Goal: Feedback & Contribution: Submit feedback/report problem

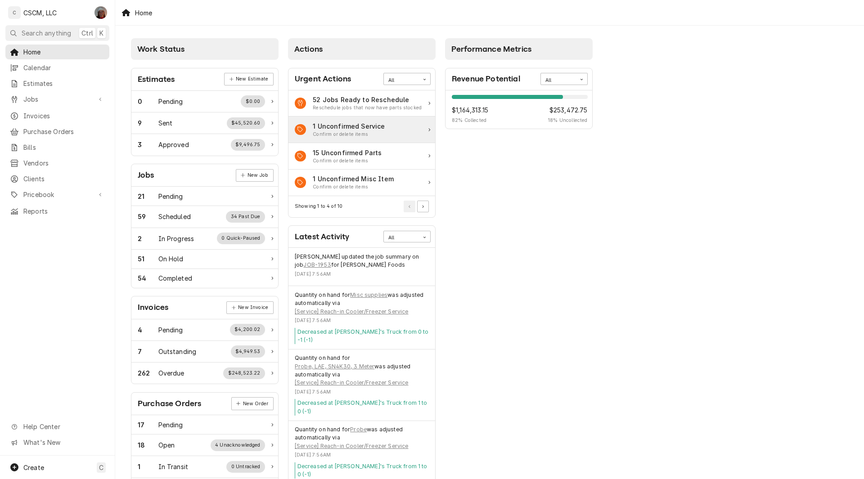
click at [371, 128] on div "1 Unconfirmed Service" at bounding box center [349, 126] width 72 height 9
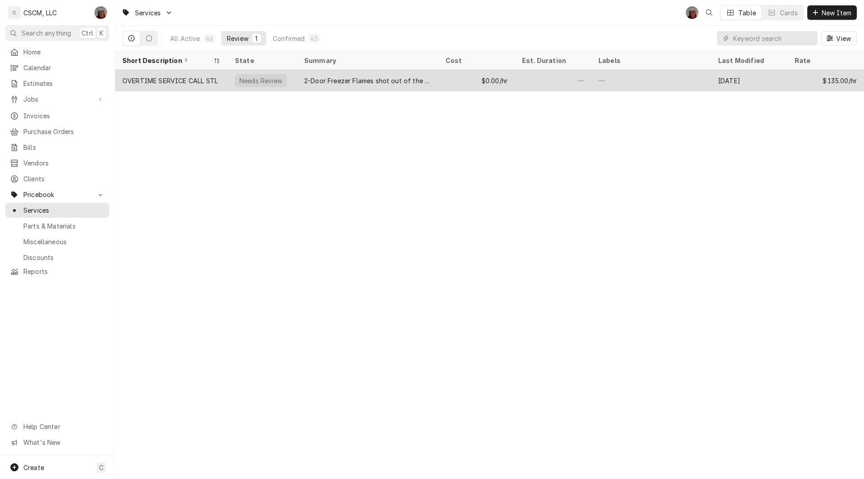
click at [266, 79] on div "Needs Review" at bounding box center [261, 80] width 45 height 9
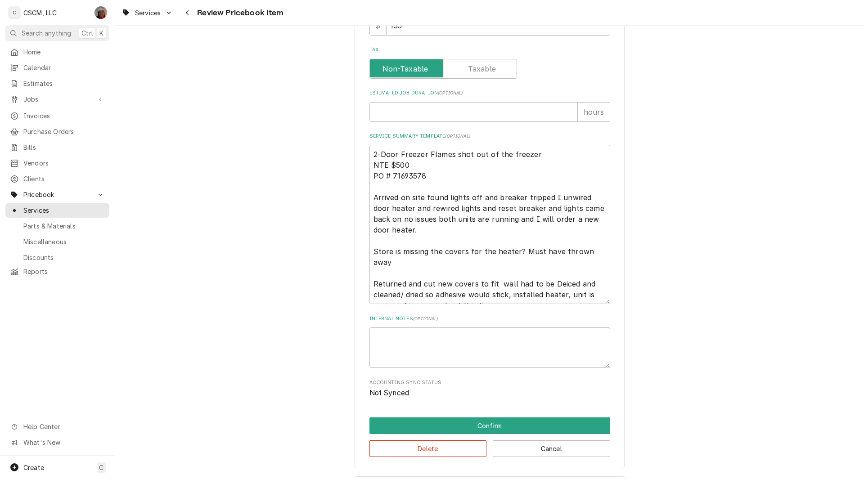
scroll to position [384, 0]
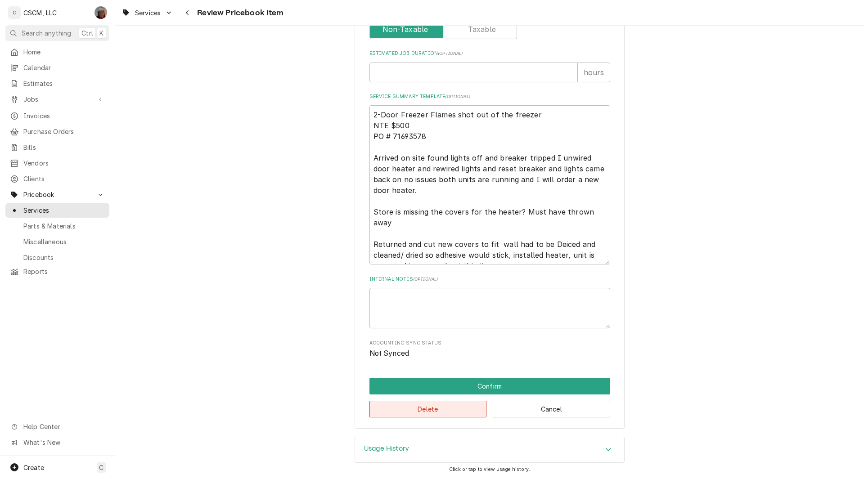
click at [430, 404] on button "Delete" at bounding box center [427, 409] width 117 height 17
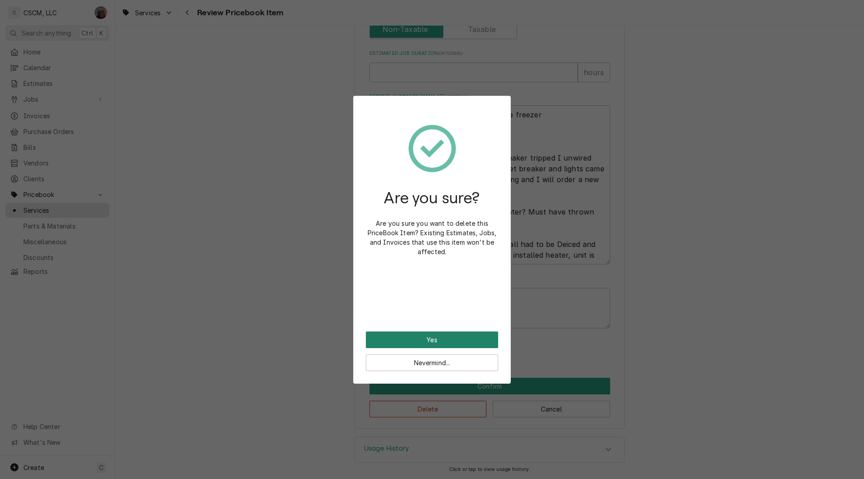
click at [418, 342] on button "Yes" at bounding box center [432, 340] width 132 height 17
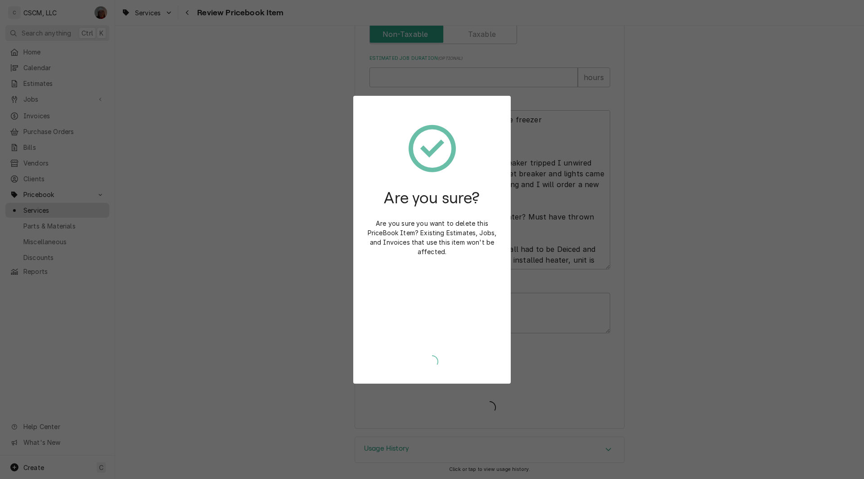
type textarea "x"
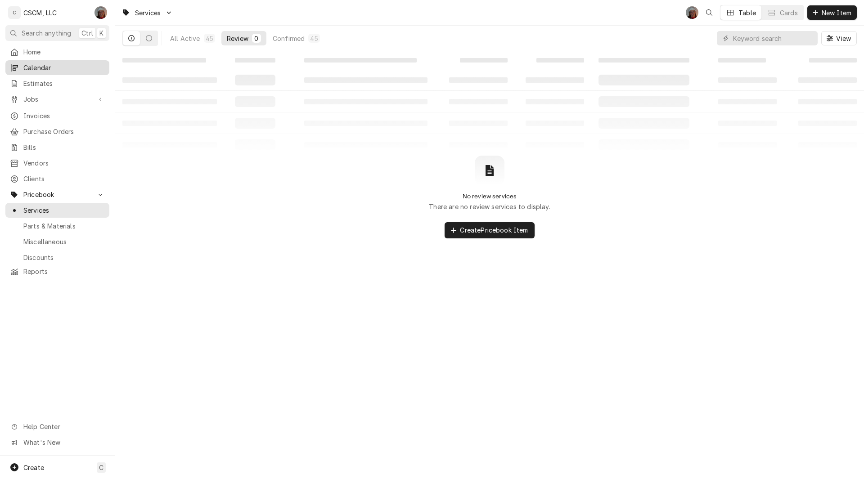
click at [36, 65] on span "Calendar" at bounding box center [63, 67] width 81 height 9
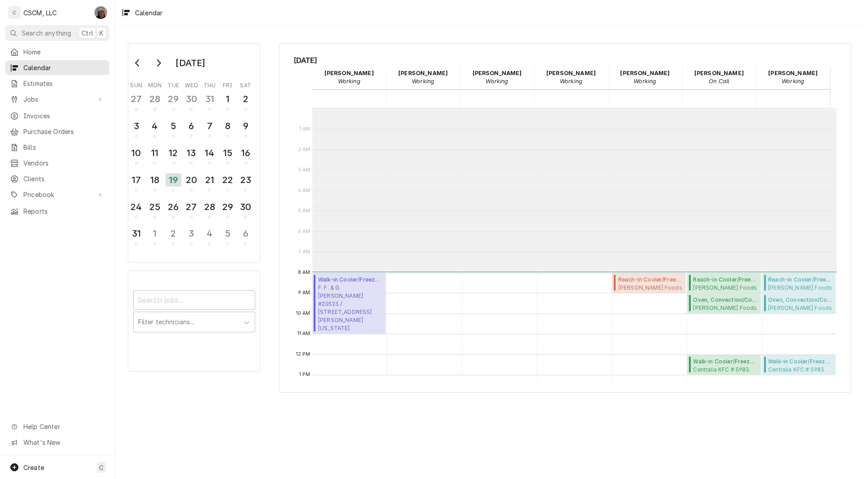
scroll to position [164, 0]
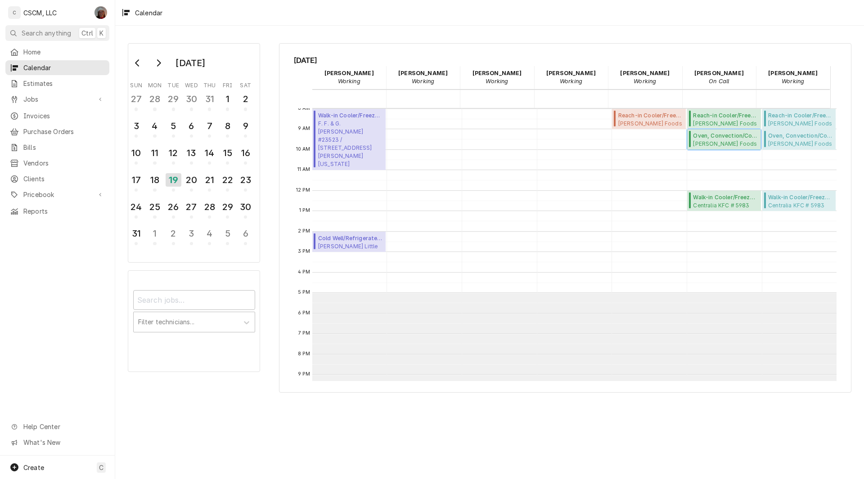
click at [718, 142] on span "Estel Foods Carlyle Ave McDonald's #5200 / 906 Carlyle Ave, Belleville, Illinoi…" at bounding box center [725, 143] width 65 height 7
click at [338, 236] on span "Cold Well/Refrigerated Prep table/Cold Line ( Upcoming )" at bounding box center [350, 238] width 65 height 8
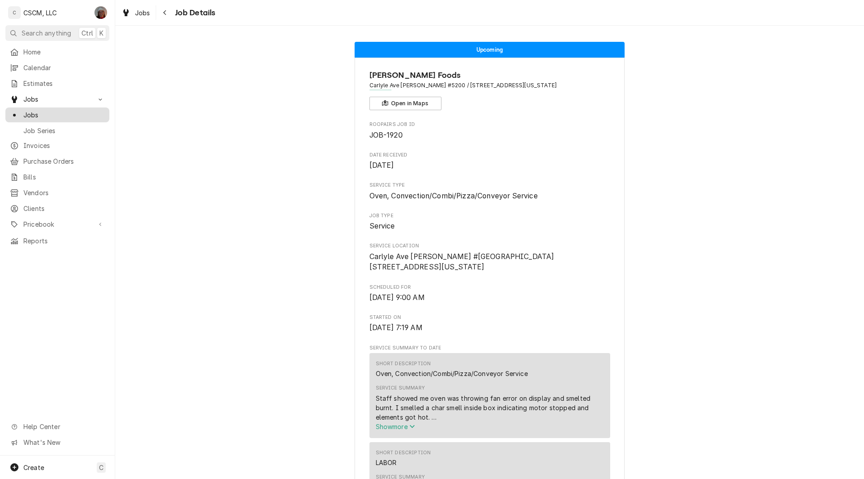
click at [33, 109] on div "Jobs" at bounding box center [57, 114] width 100 height 11
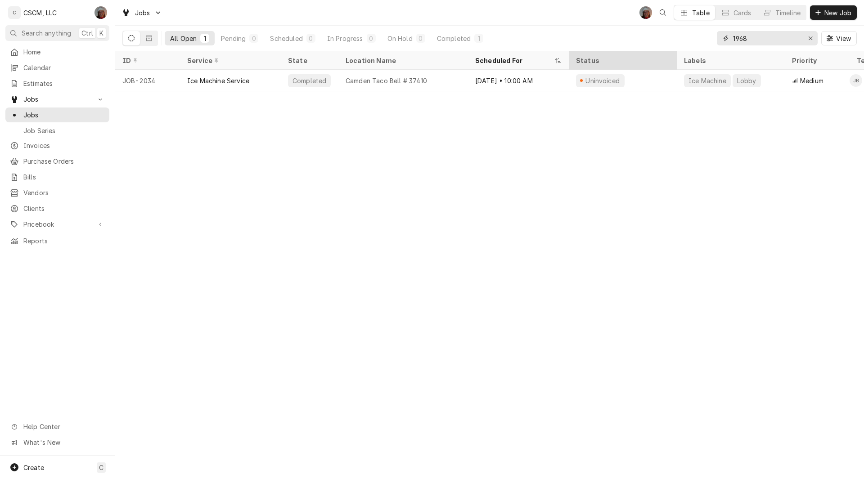
drag, startPoint x: 756, startPoint y: 42, endPoint x: 624, endPoint y: 58, distance: 132.3
click at [624, 58] on div "Jobs DV Table Cards Timeline New Job All Open 1 Pending 0 Scheduled 0 In Progre…" at bounding box center [489, 239] width 749 height 479
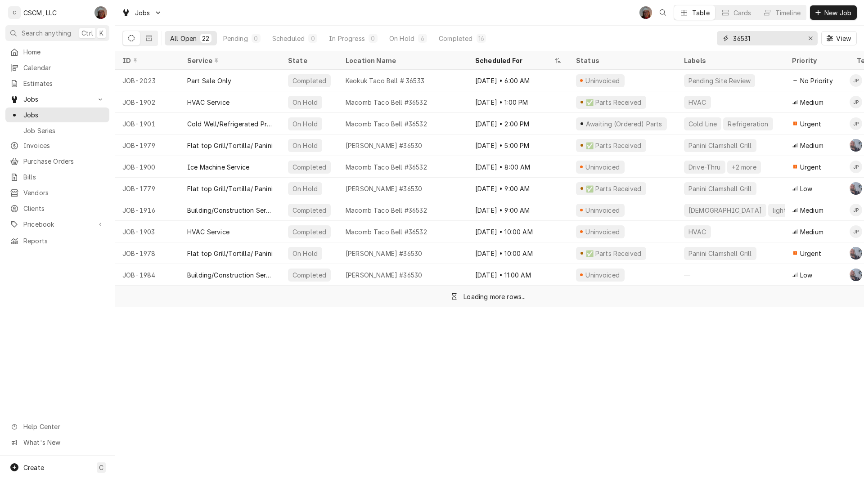
type input "36531"
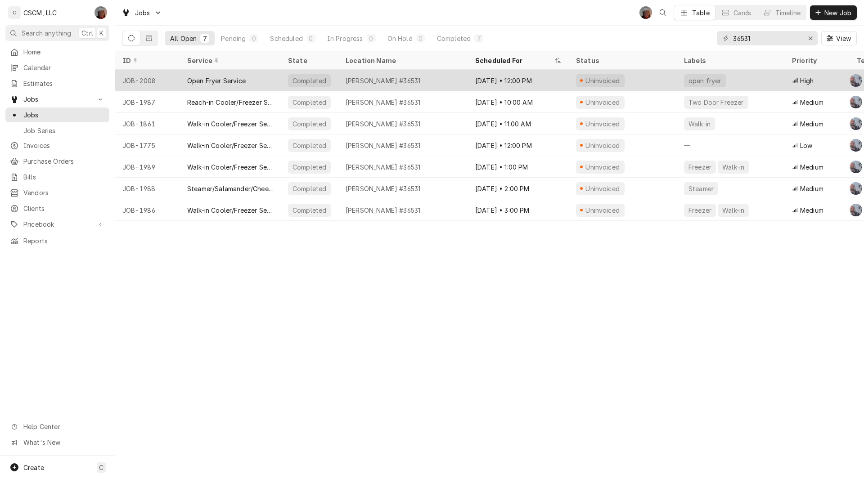
click at [169, 79] on div "JOB-2008" at bounding box center [147, 81] width 65 height 22
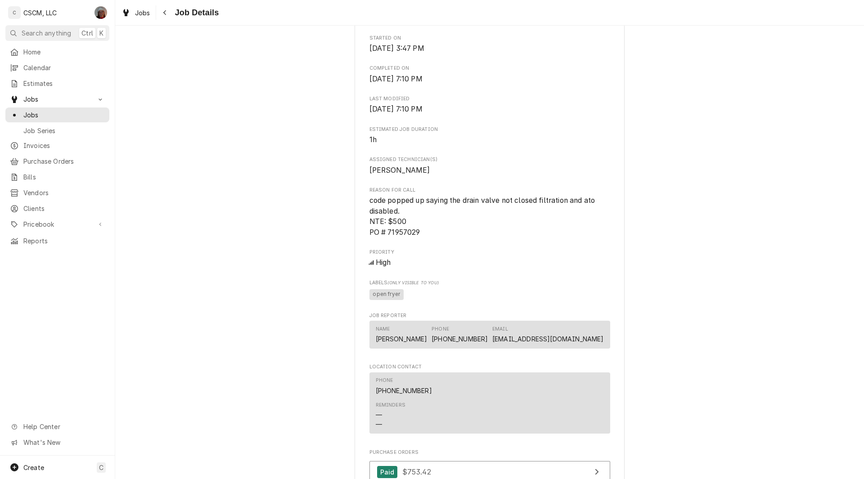
scroll to position [411, 0]
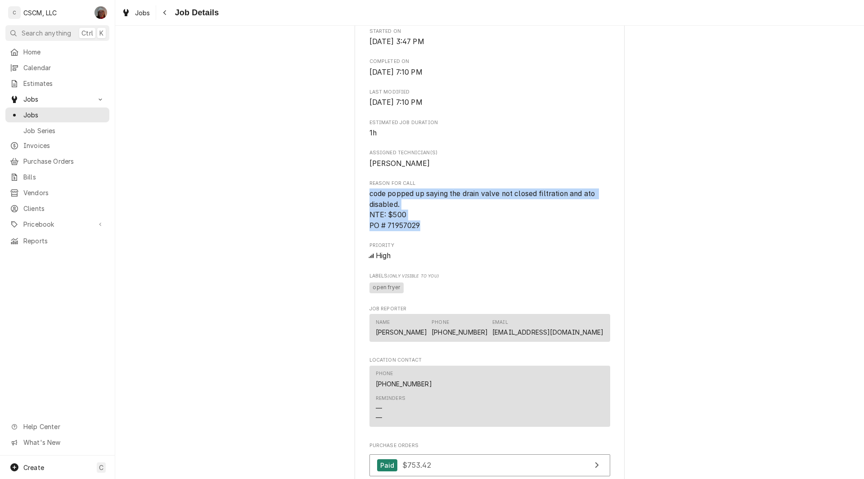
drag, startPoint x: 364, startPoint y: 204, endPoint x: 428, endPoint y: 238, distance: 72.1
click at [428, 238] on div "KBP Foods Quincy Taco Bell #36531 / 3828 Broadway St, Quincy, Illinois 62301 Op…" at bounding box center [490, 208] width 270 height 1123
copy span "code popped up saying the drain valve not closed filtration and ato disabled. N…"
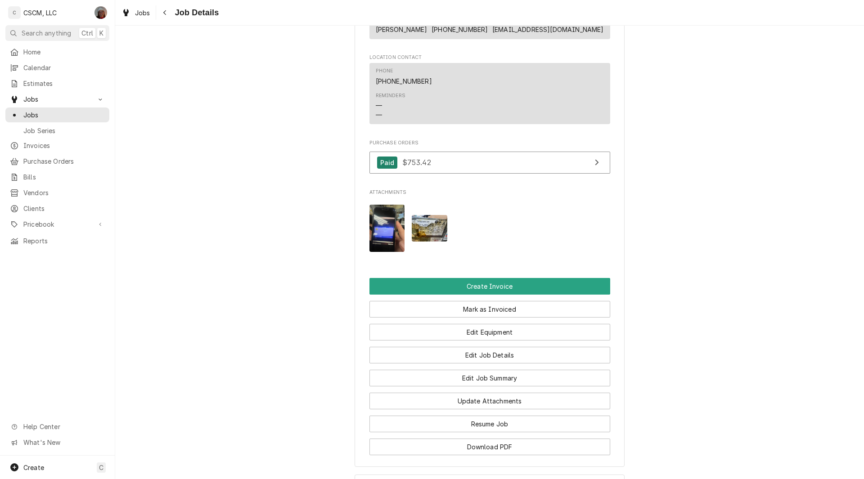
scroll to position [731, 0]
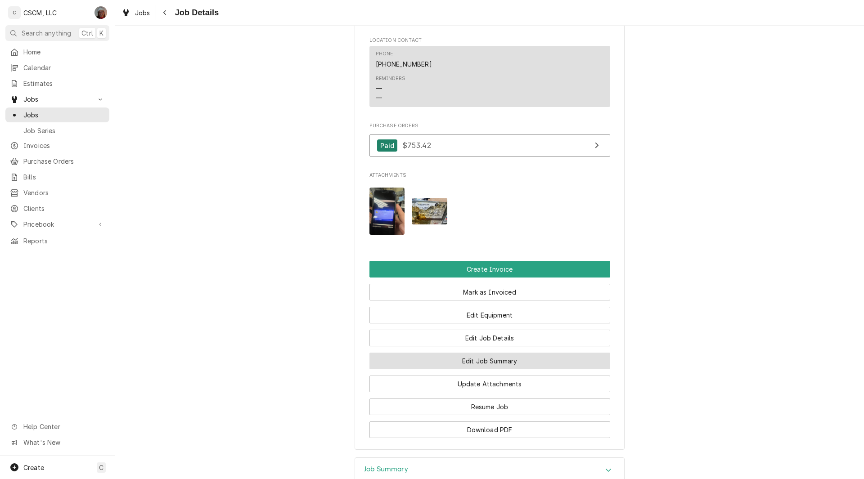
click at [490, 369] on button "Edit Job Summary" at bounding box center [489, 361] width 241 height 17
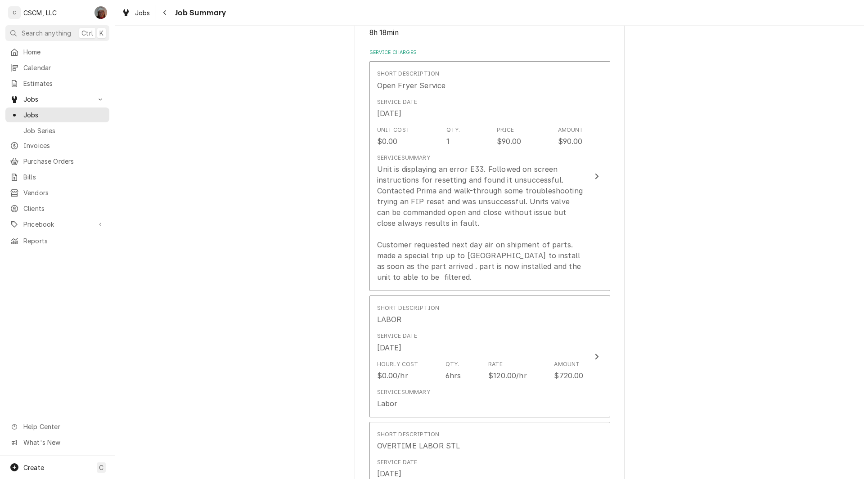
scroll to position [211, 0]
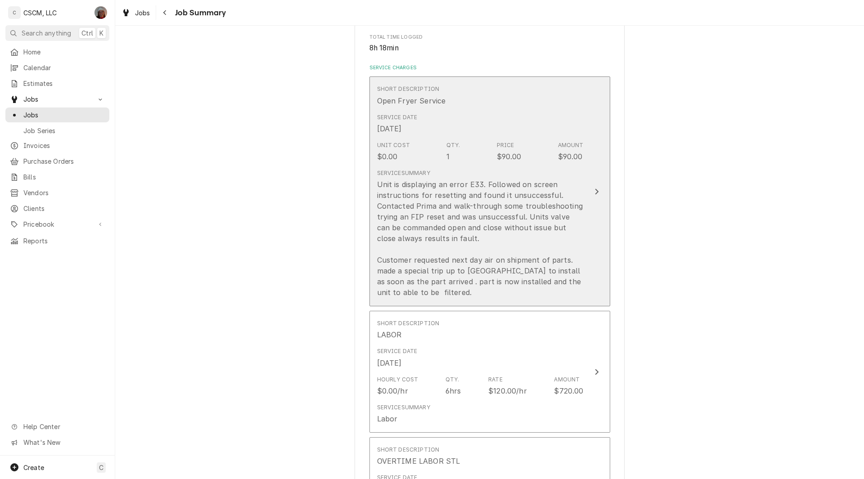
click at [577, 186] on div "Unit is displaying an error E33. Followed on screen instructions for resetting …" at bounding box center [480, 238] width 207 height 119
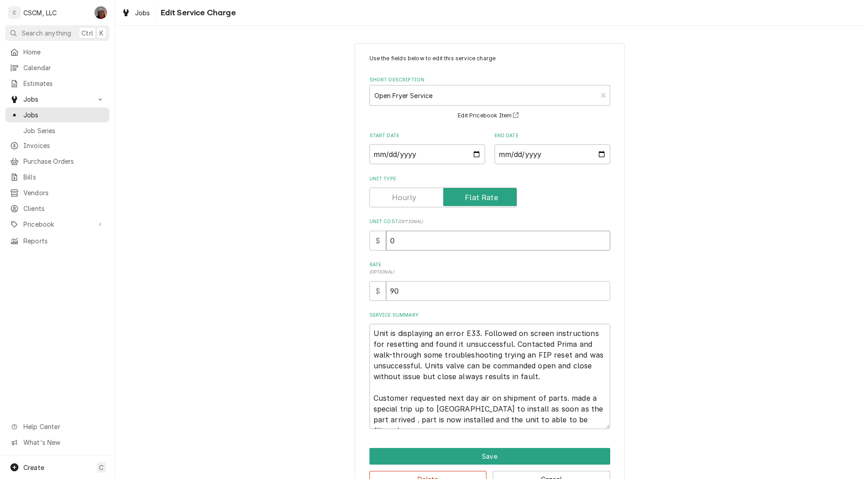
click at [386, 244] on input "0" at bounding box center [498, 241] width 224 height 20
type textarea "x"
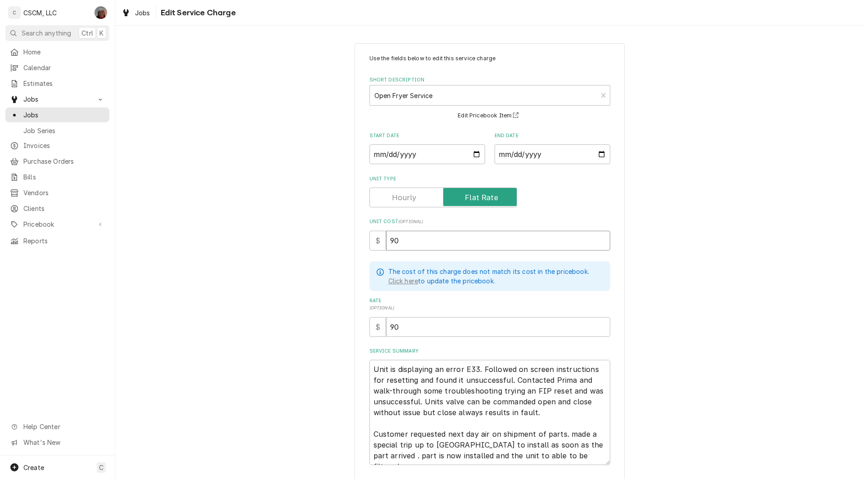
type input "90"
click at [370, 368] on textarea "Unit is displaying an error E33. Followed on screen instructions for resetting …" at bounding box center [489, 412] width 241 height 105
type textarea "x"
type textarea "Unit is displaying an error E33. Followed on screen instructions for resetting …"
paste textarea "code popped up saying the drain valve not closed filtration and ato disabled. N…"
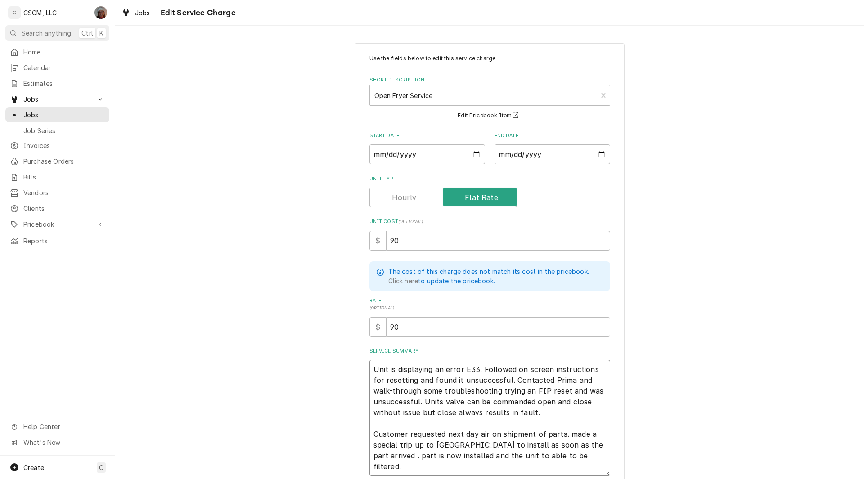
type textarea "x"
type textarea "code popped up saying the drain valve not closed filtration and ato disabled. N…"
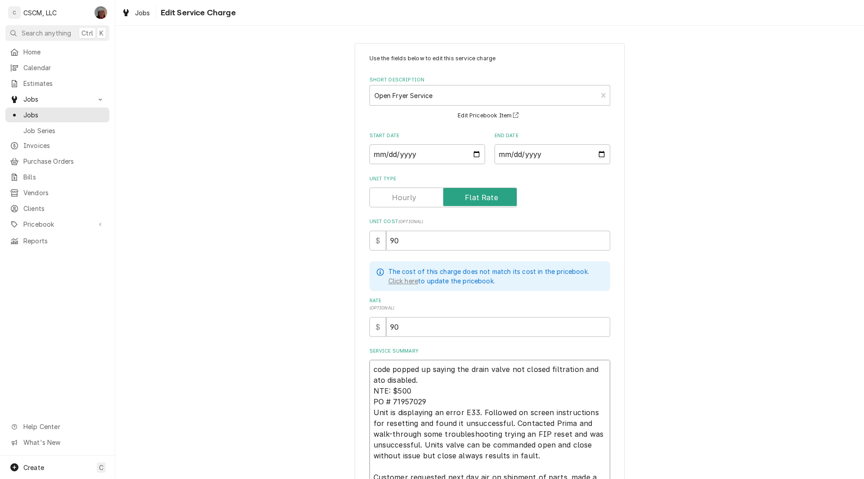
type textarea "x"
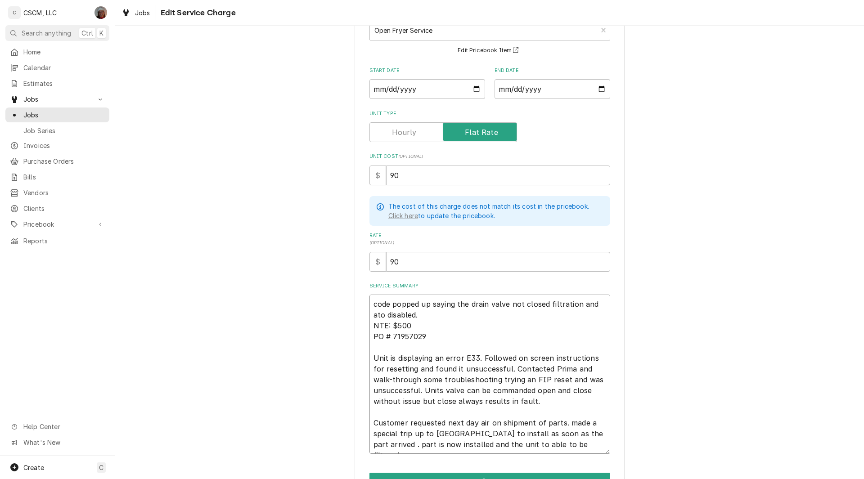
scroll to position [117, 0]
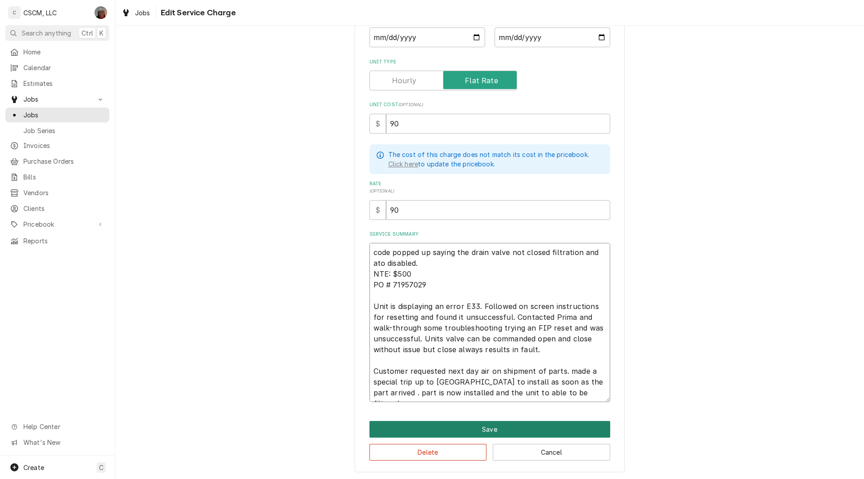
type textarea "code popped up saying the drain valve not closed filtration and ato disabled. N…"
click at [498, 427] on button "Save" at bounding box center [489, 429] width 241 height 17
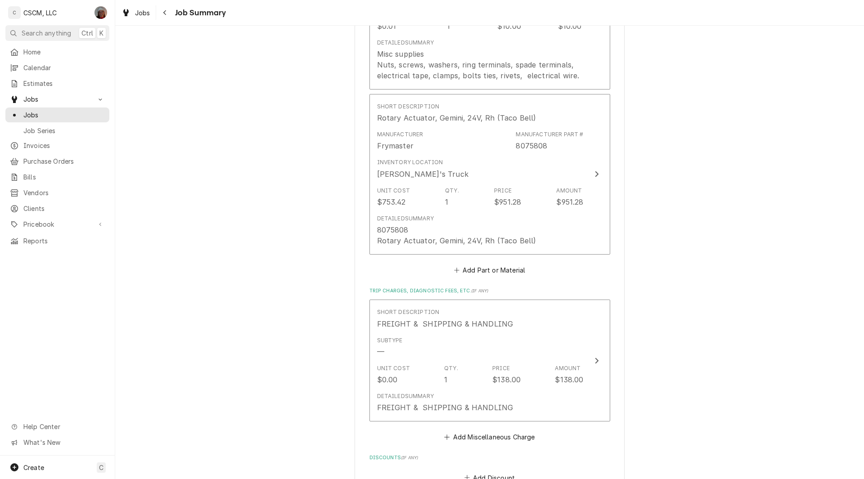
scroll to position [957, 0]
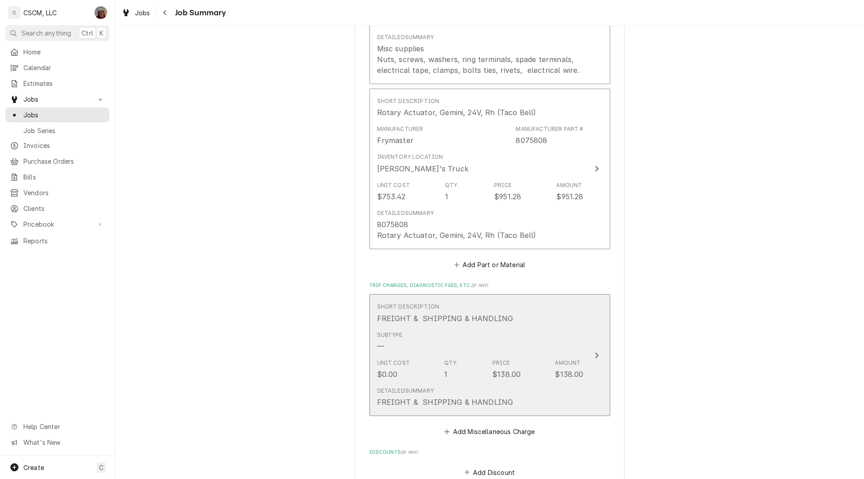
click at [594, 353] on icon "Update Line Item" at bounding box center [596, 355] width 5 height 7
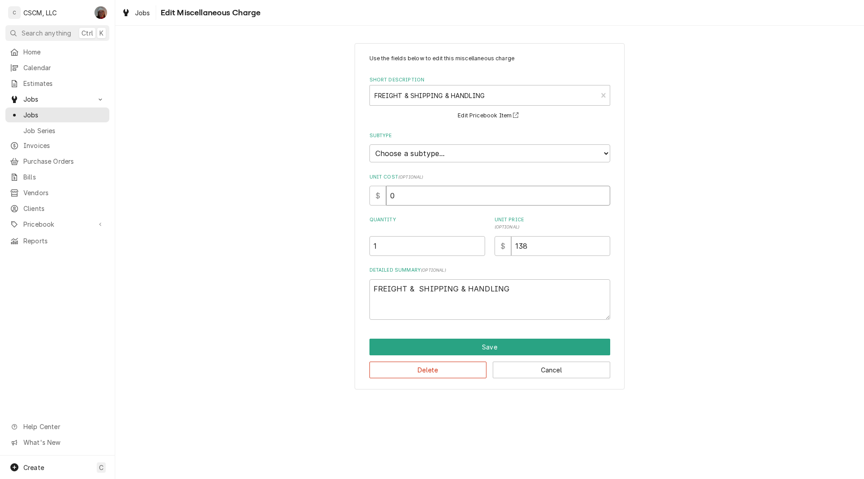
drag, startPoint x: 398, startPoint y: 199, endPoint x: 353, endPoint y: 197, distance: 45.1
click at [353, 197] on div "Use the fields below to edit this miscellaneous charge Short Description FREIGH…" at bounding box center [489, 216] width 749 height 363
type textarea "x"
type input "1"
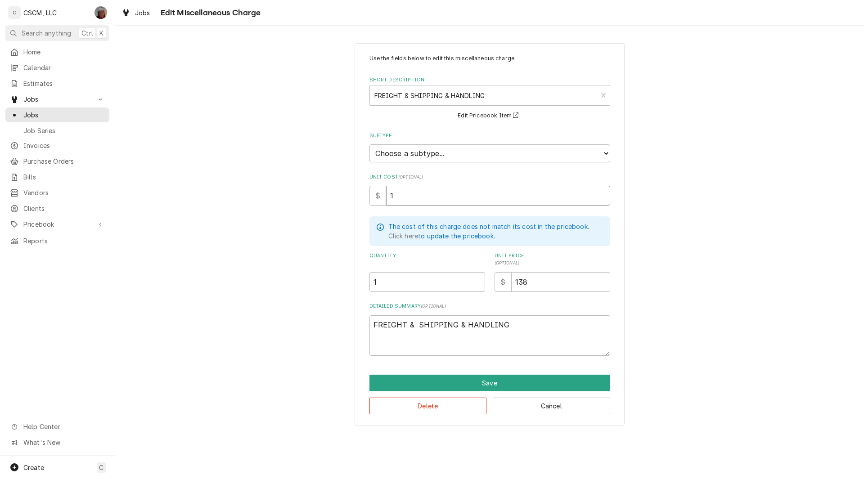
type textarea "x"
type input "15"
type textarea "x"
type input "150"
drag, startPoint x: 530, startPoint y: 286, endPoint x: 499, endPoint y: 283, distance: 31.3
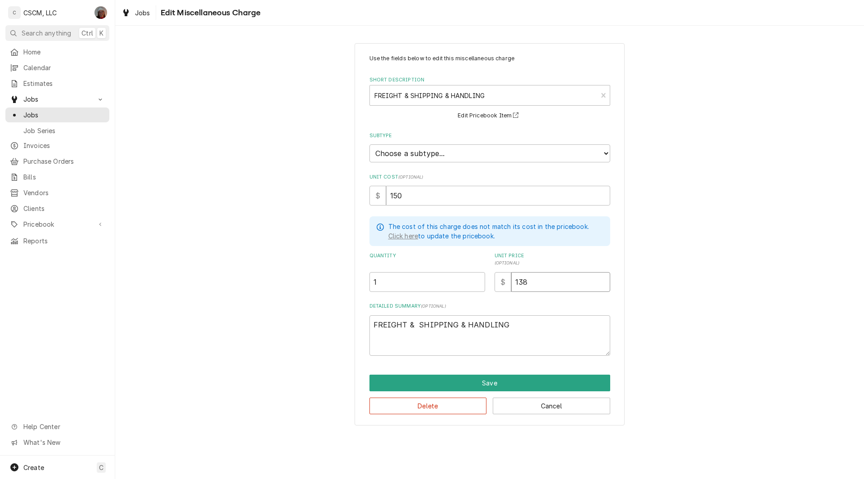
click at [499, 283] on div "$ 138" at bounding box center [553, 282] width 116 height 20
type textarea "x"
type input "1"
type textarea "x"
type input "15"
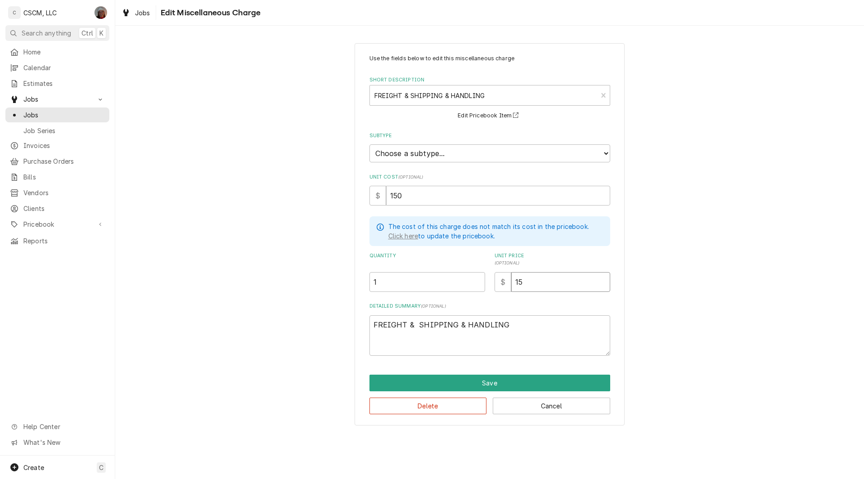
type textarea "x"
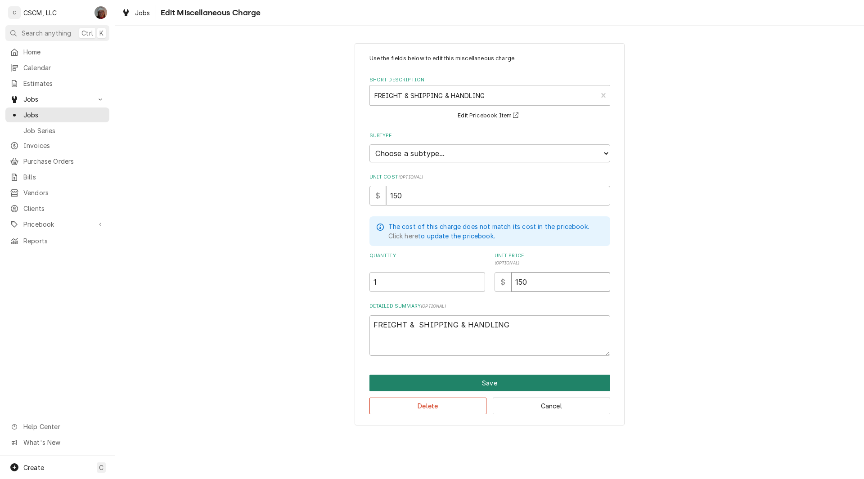
type input "150"
click at [484, 382] on button "Save" at bounding box center [489, 383] width 241 height 17
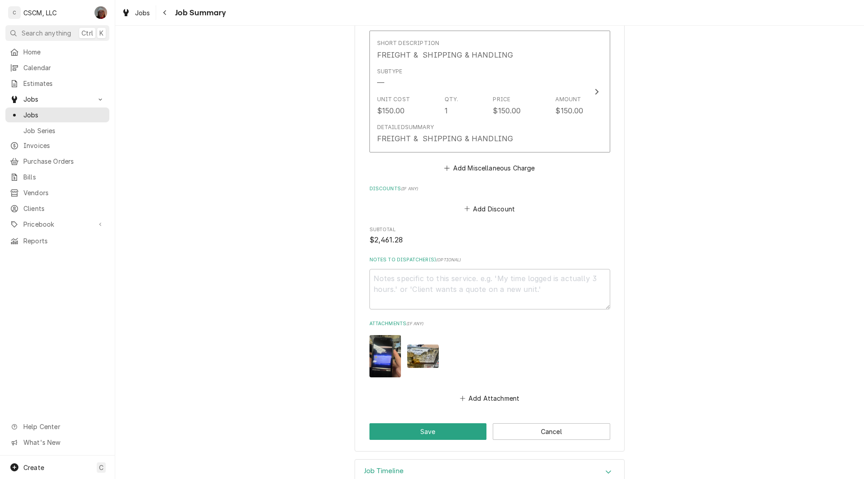
scroll to position [1243, 0]
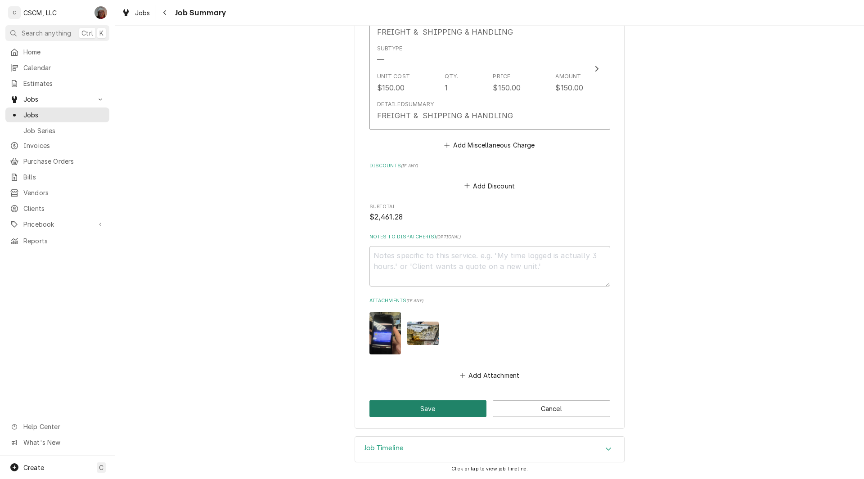
click at [454, 409] on button "Save" at bounding box center [427, 409] width 117 height 17
type textarea "x"
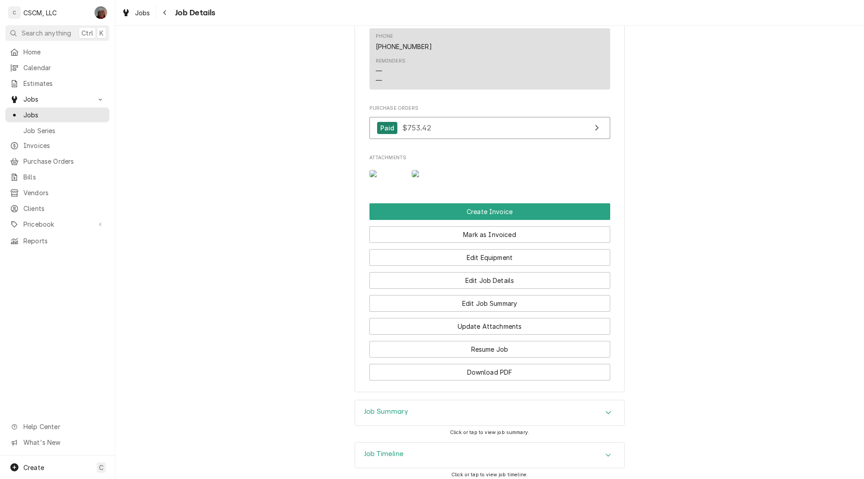
scroll to position [847, 0]
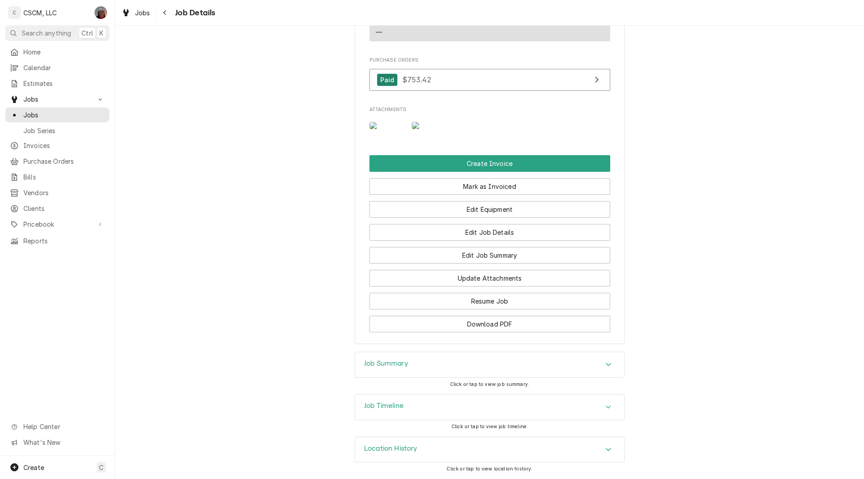
click at [605, 406] on icon "Accordion Header" at bounding box center [608, 407] width 6 height 7
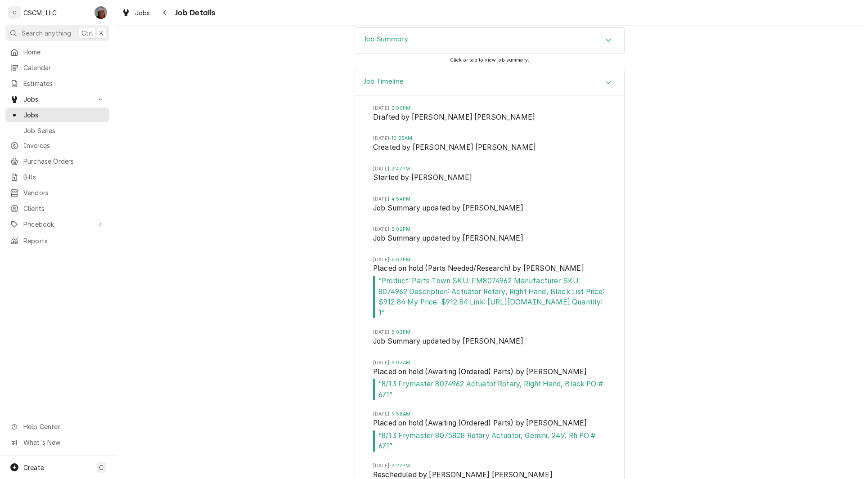
scroll to position [1029, 0]
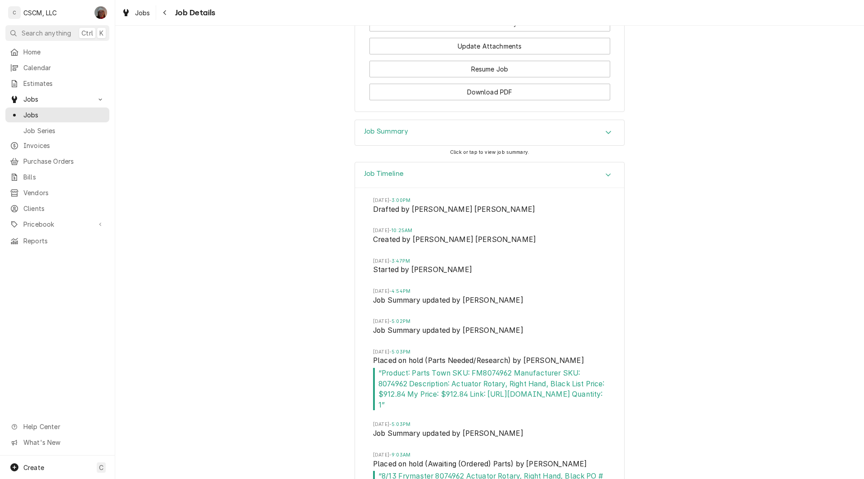
click at [607, 179] on icon "Accordion Header" at bounding box center [608, 174] width 6 height 7
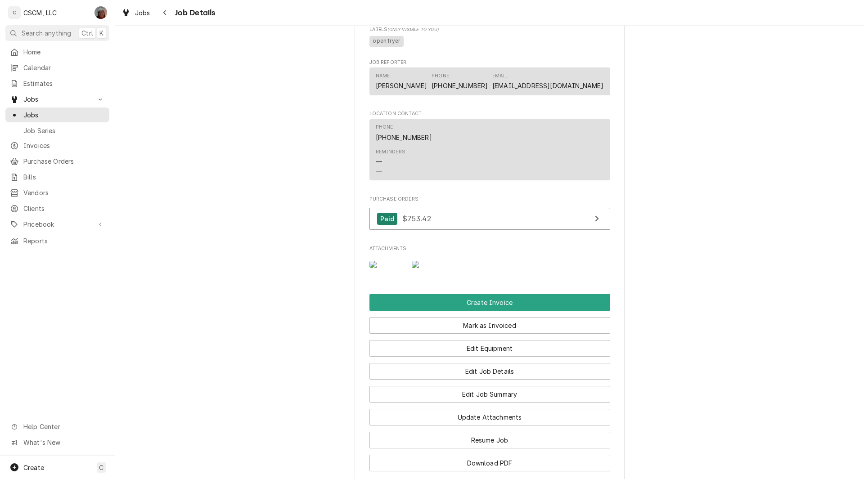
scroll to position [723, 0]
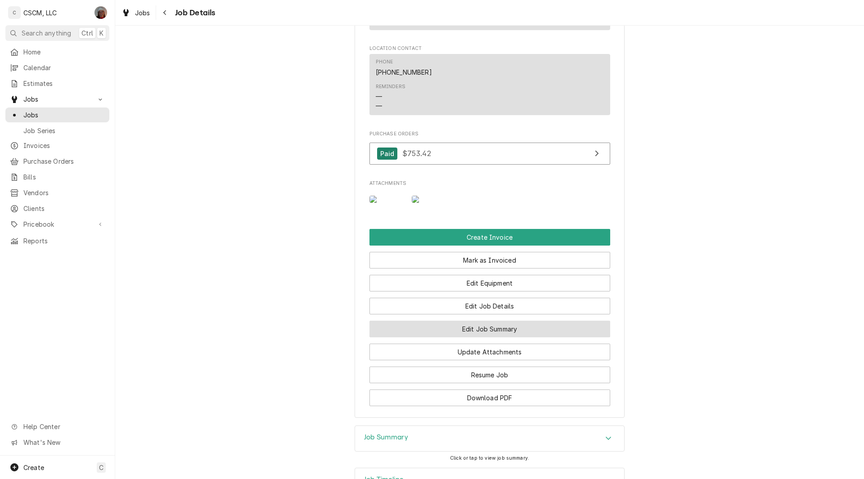
click at [483, 338] on button "Edit Job Summary" at bounding box center [489, 329] width 241 height 17
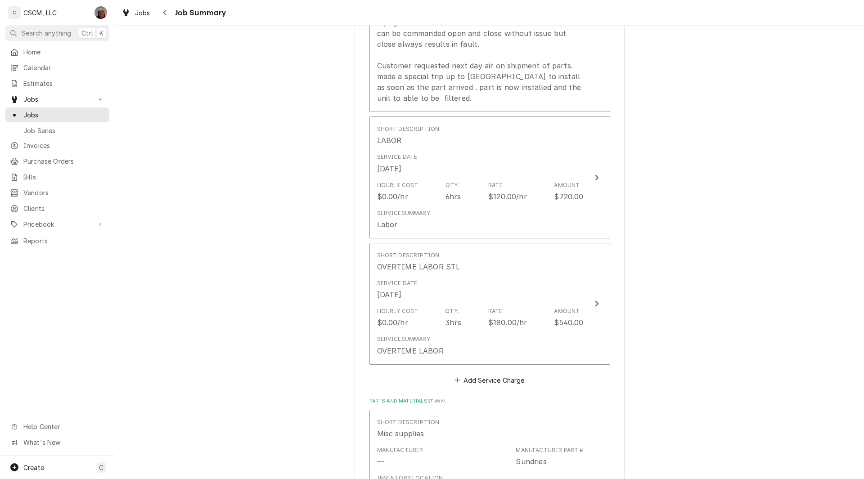
scroll to position [464, 0]
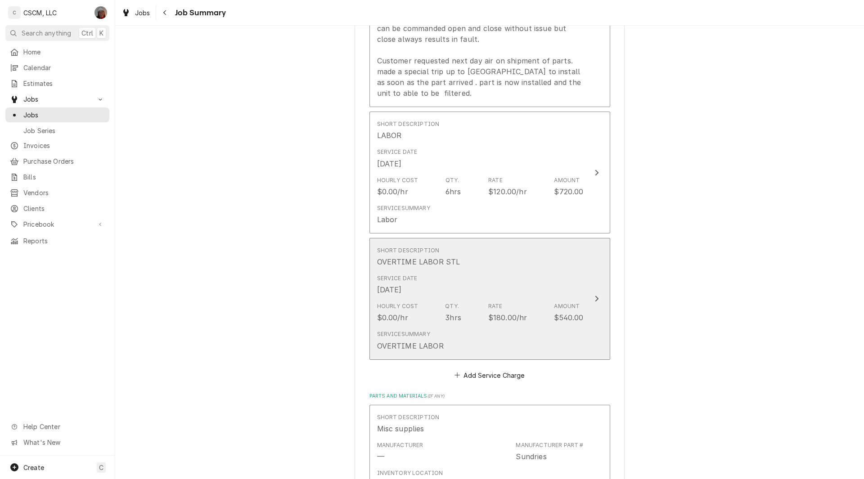
click at [531, 332] on div "Service Summary OVERTIME LABOR" at bounding box center [480, 341] width 207 height 28
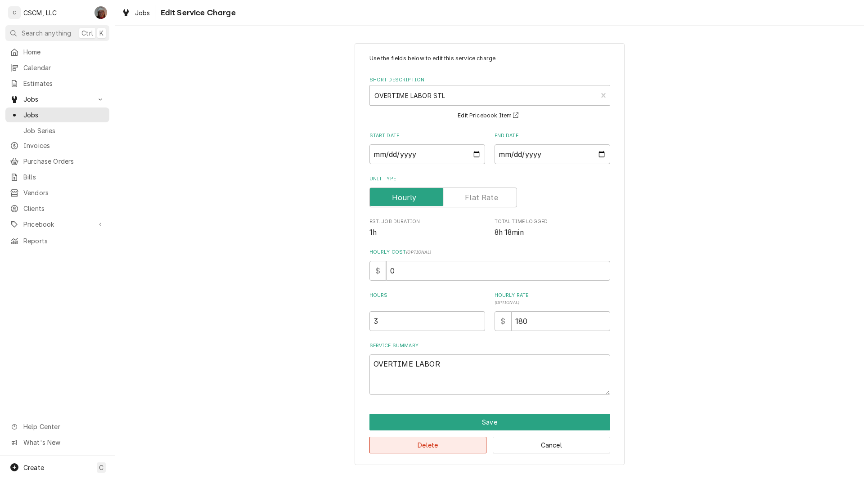
click at [446, 441] on button "Delete" at bounding box center [427, 445] width 117 height 17
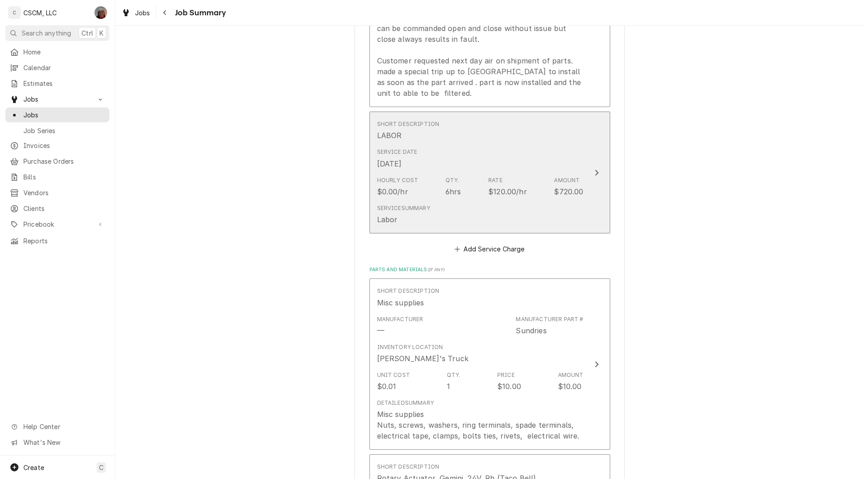
click at [595, 165] on button "Short Description LABOR Service Date Aug 14, 2025 Hourly Cost $0.00/hr Qty. 6hr…" at bounding box center [489, 173] width 241 height 122
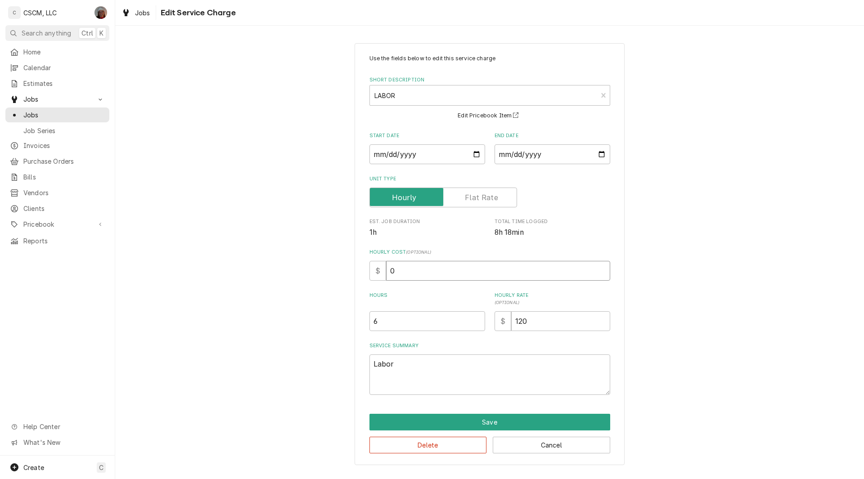
drag, startPoint x: 388, startPoint y: 268, endPoint x: 438, endPoint y: 268, distance: 50.0
click at [438, 268] on input "0" at bounding box center [498, 271] width 224 height 20
type textarea "x"
type input "4"
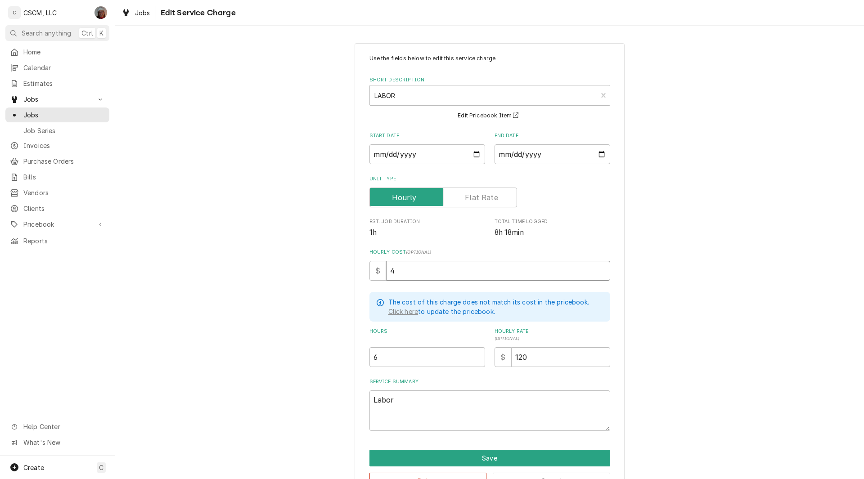
type textarea "x"
type input "43"
drag, startPoint x: 386, startPoint y: 357, endPoint x: 338, endPoint y: 358, distance: 48.2
click at [338, 358] on div "Use the fields below to edit this service charge Short Description LABOR LAB Ed…" at bounding box center [489, 272] width 749 height 474
type textarea "x"
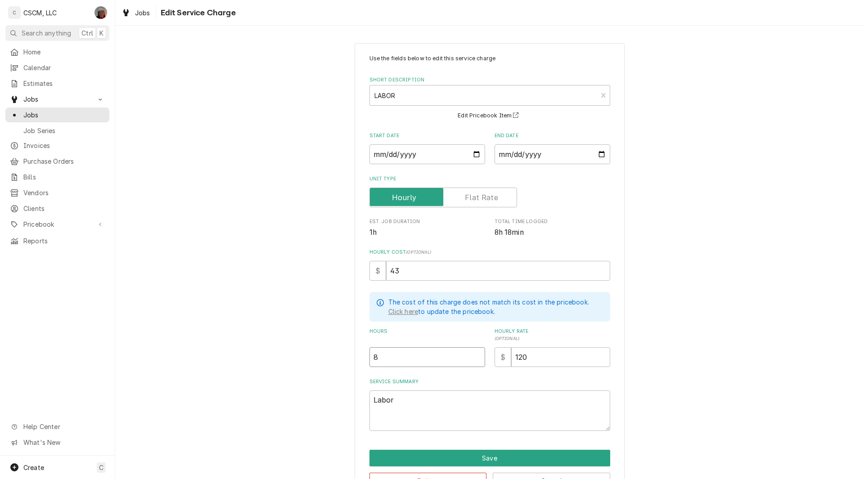
type input "8"
click at [473, 467] on div "Delete Cancel" at bounding box center [489, 478] width 241 height 23
click at [484, 457] on button "Save" at bounding box center [489, 458] width 241 height 17
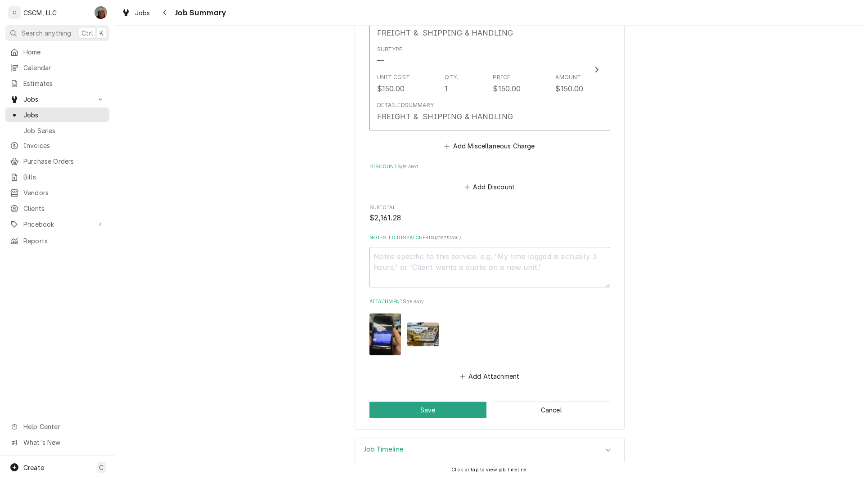
scroll to position [1117, 0]
click at [429, 409] on button "Save" at bounding box center [427, 409] width 117 height 17
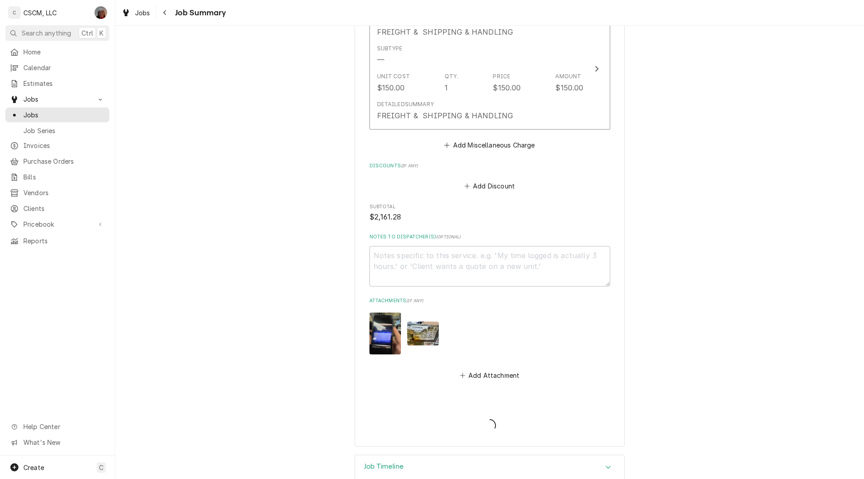
type textarea "x"
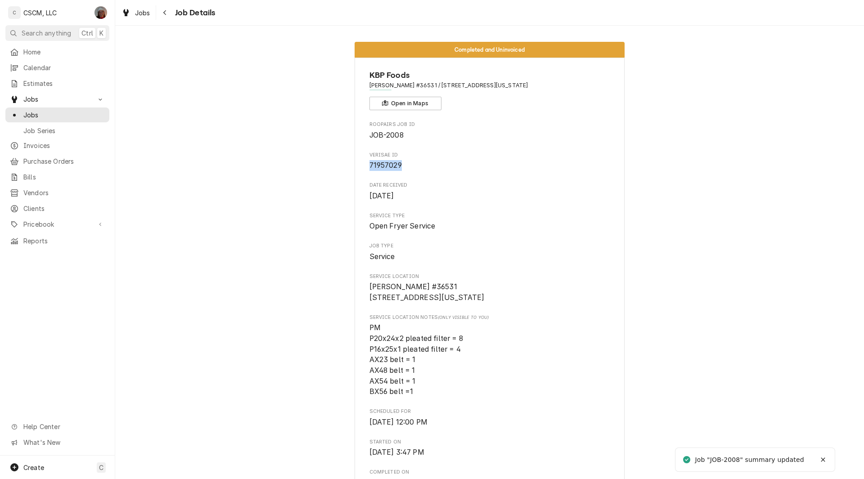
drag, startPoint x: 364, startPoint y: 165, endPoint x: 398, endPoint y: 172, distance: 34.4
copy span "71957029"
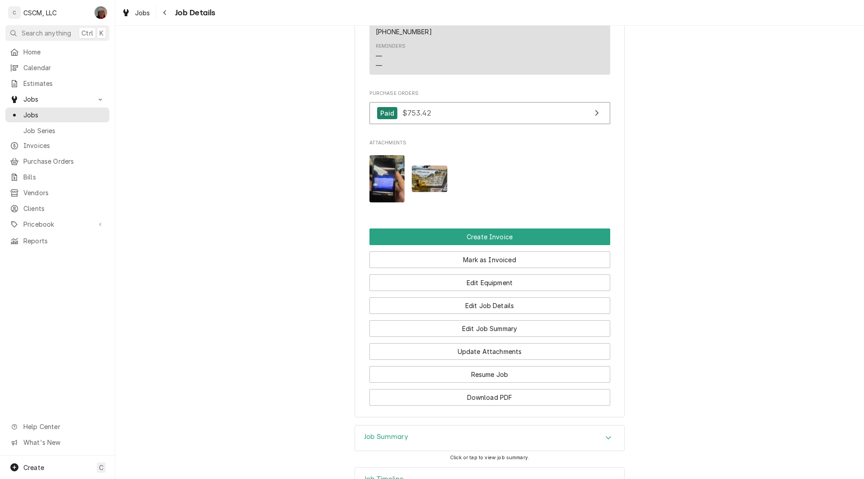
scroll to position [823, 0]
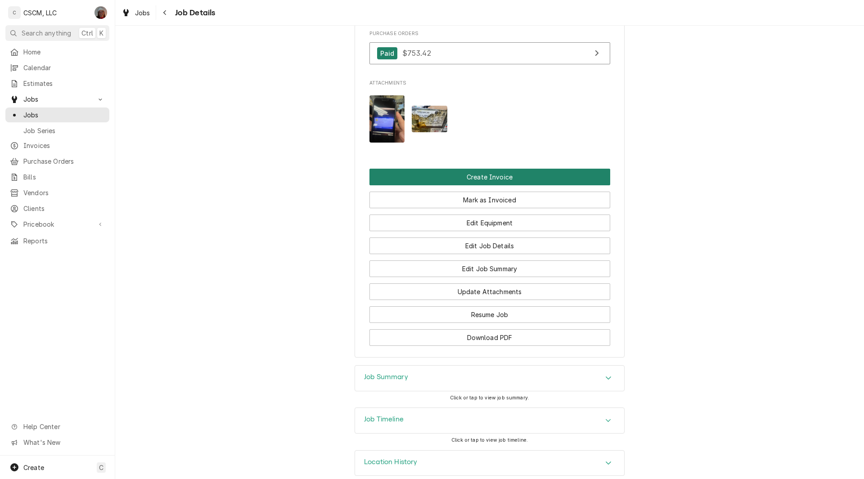
click at [489, 185] on button "Create Invoice" at bounding box center [489, 177] width 241 height 17
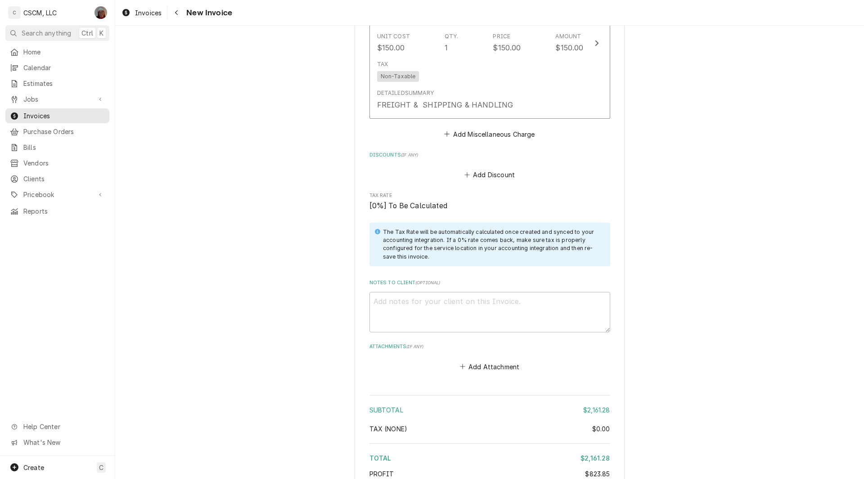
scroll to position [1932, 0]
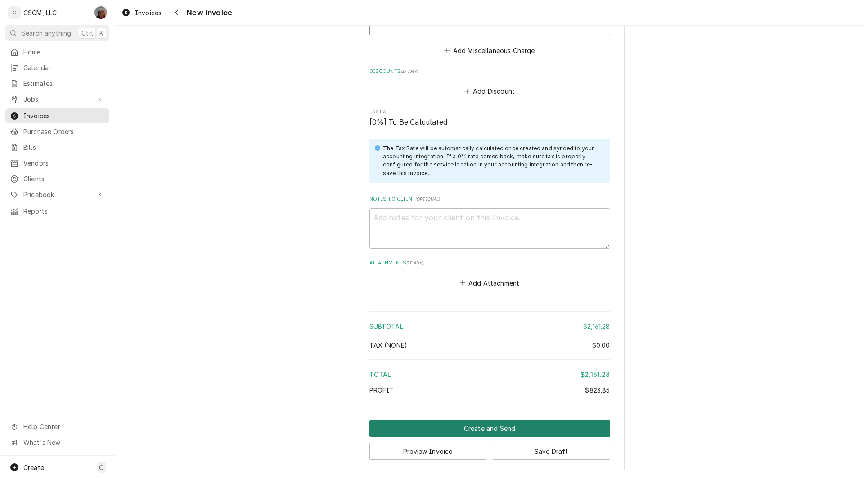
click at [501, 429] on button "Create and Send" at bounding box center [489, 428] width 241 height 17
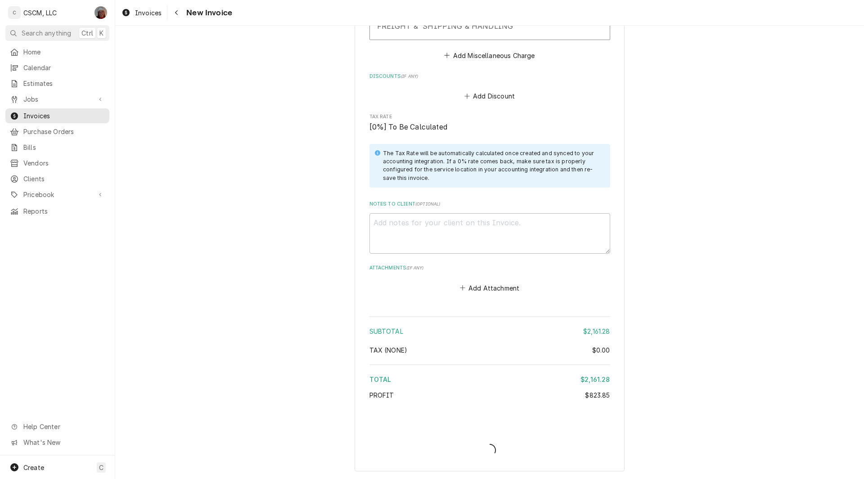
type textarea "x"
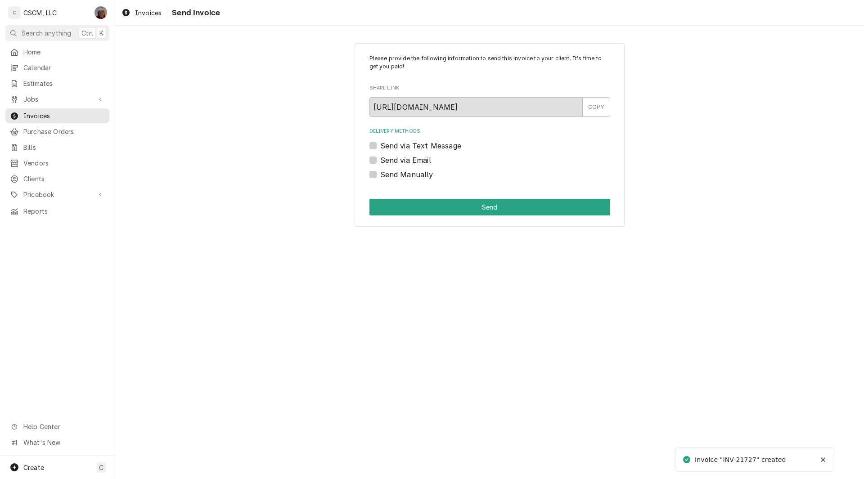
click at [380, 174] on label "Send Manually" at bounding box center [406, 174] width 53 height 11
click at [380, 174] on input "Send Manually" at bounding box center [500, 179] width 241 height 20
checkbox input "true"
click at [437, 199] on button "Send" at bounding box center [489, 207] width 241 height 17
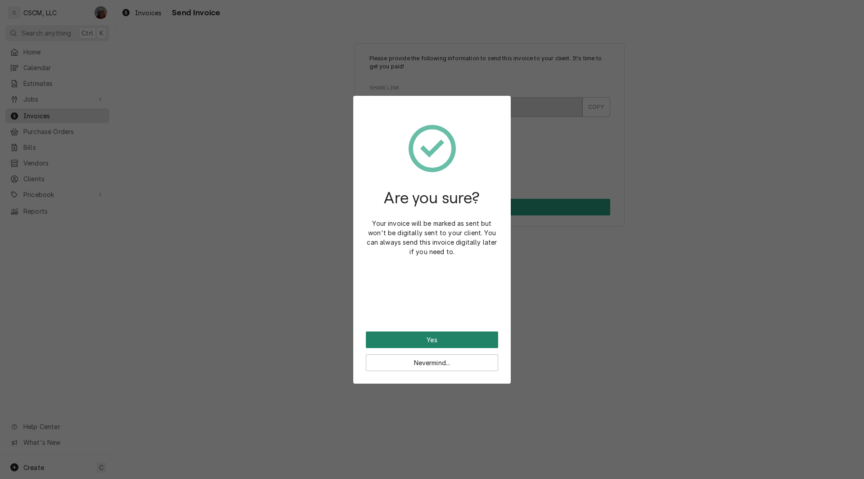
click at [410, 347] on button "Yes" at bounding box center [432, 340] width 132 height 17
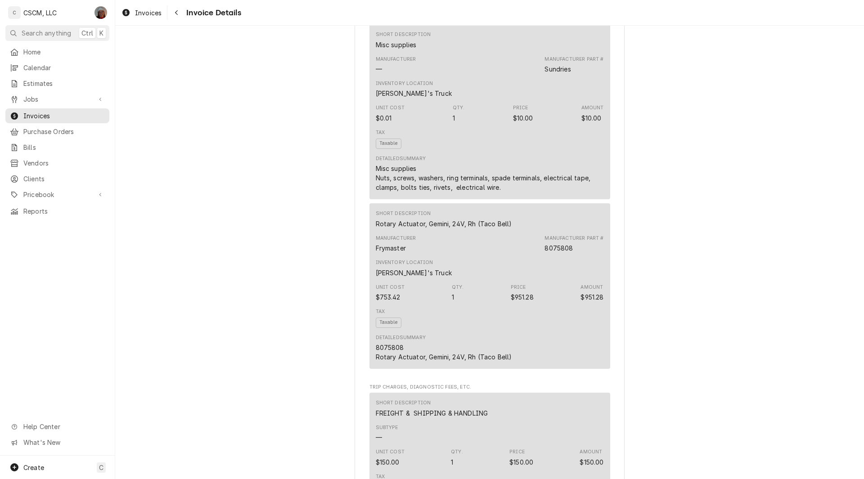
scroll to position [888, 0]
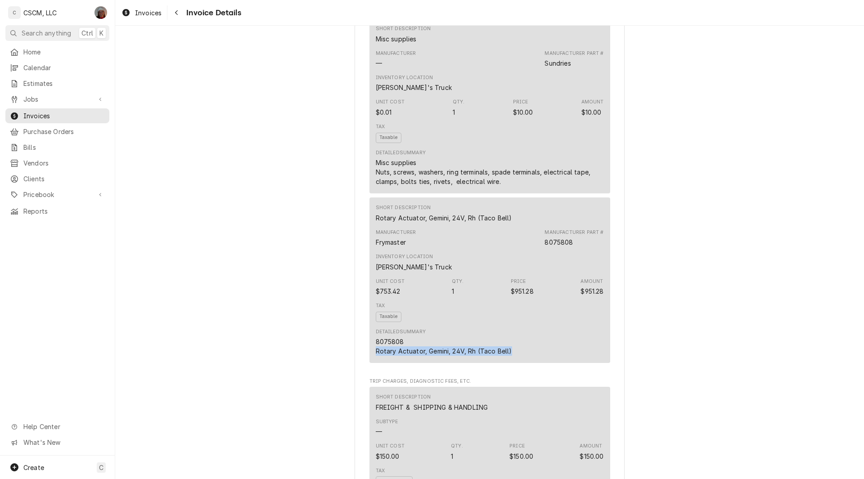
drag, startPoint x: 366, startPoint y: 383, endPoint x: 518, endPoint y: 390, distance: 152.3
click at [518, 363] on div "Short Description Rotary Actuator, Gemini, 24V, Rh (Taco Bell) Manufacturer Fry…" at bounding box center [489, 281] width 241 height 166
copy div "Rotary Actuator, Gemini, 24V, Rh (Taco Bell)"
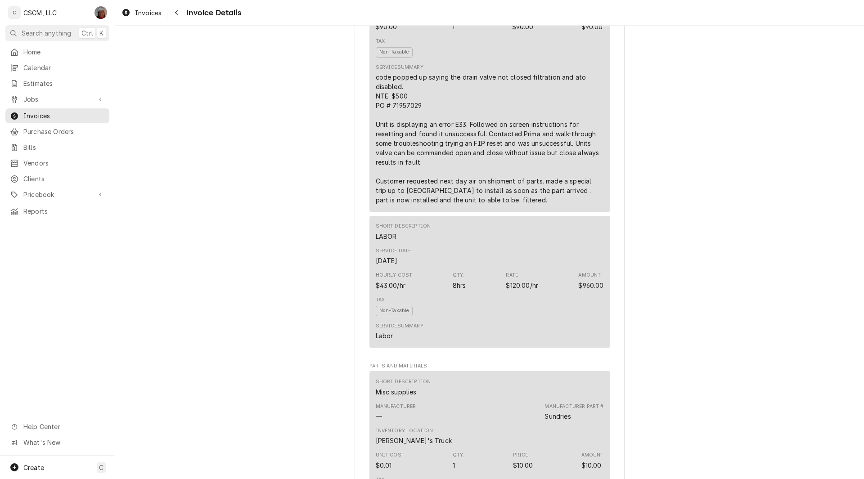
scroll to position [168, 0]
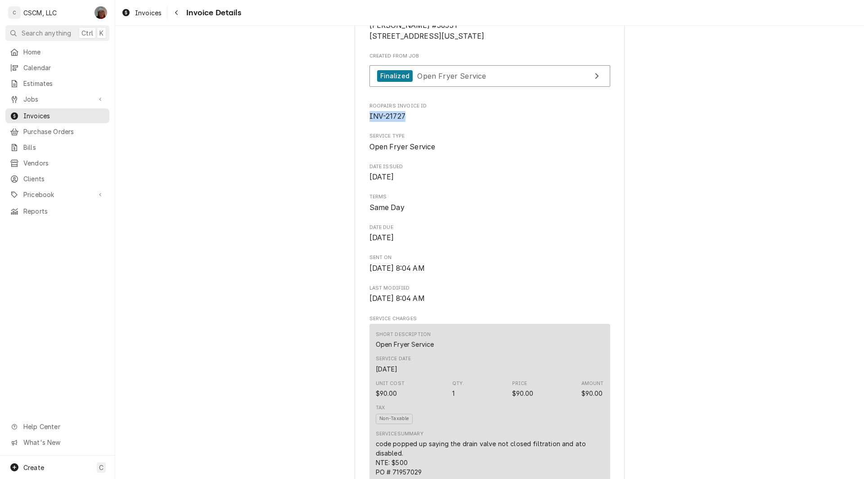
drag, startPoint x: 364, startPoint y: 142, endPoint x: 410, endPoint y: 147, distance: 46.6
copy span "INV-21727"
click at [35, 97] on span "Jobs" at bounding box center [57, 99] width 68 height 9
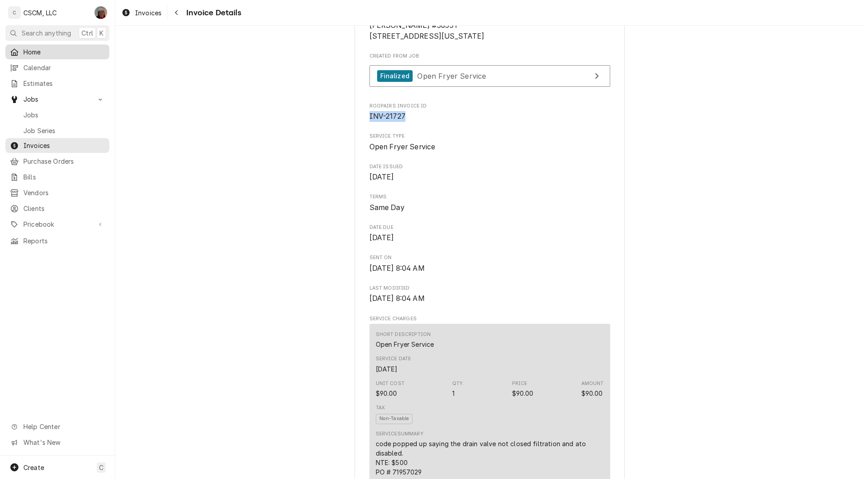
click at [37, 50] on span "Home" at bounding box center [63, 51] width 81 height 9
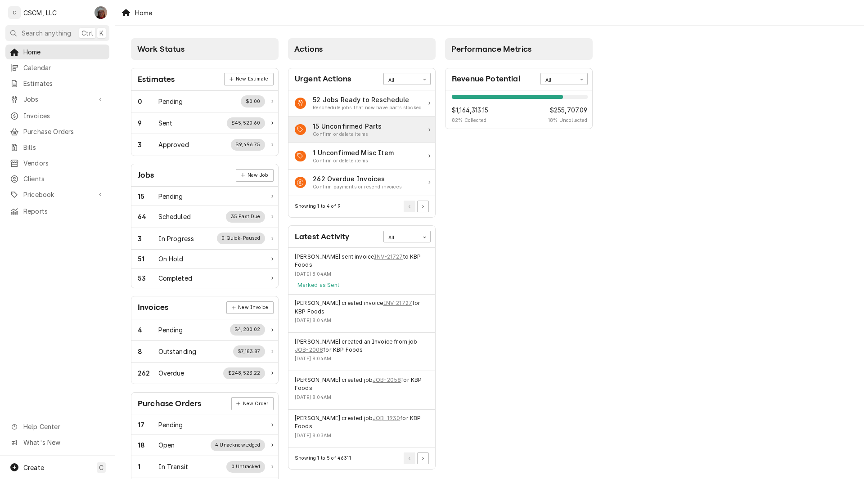
click at [342, 127] on div "15 Unconfirmed Parts" at bounding box center [347, 126] width 69 height 9
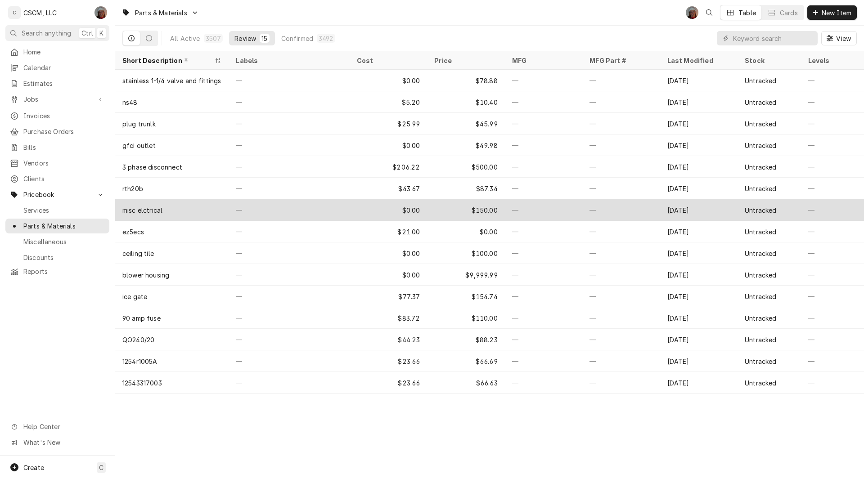
click at [326, 201] on div "—" at bounding box center [289, 210] width 121 height 22
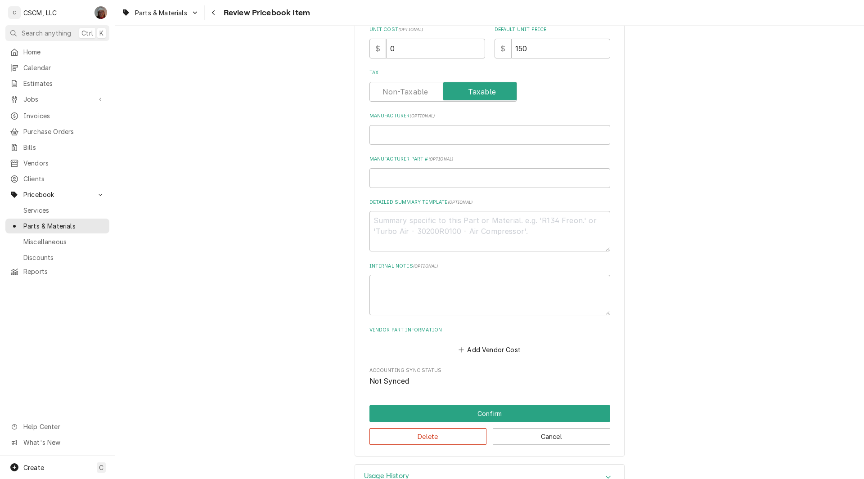
scroll to position [306, 0]
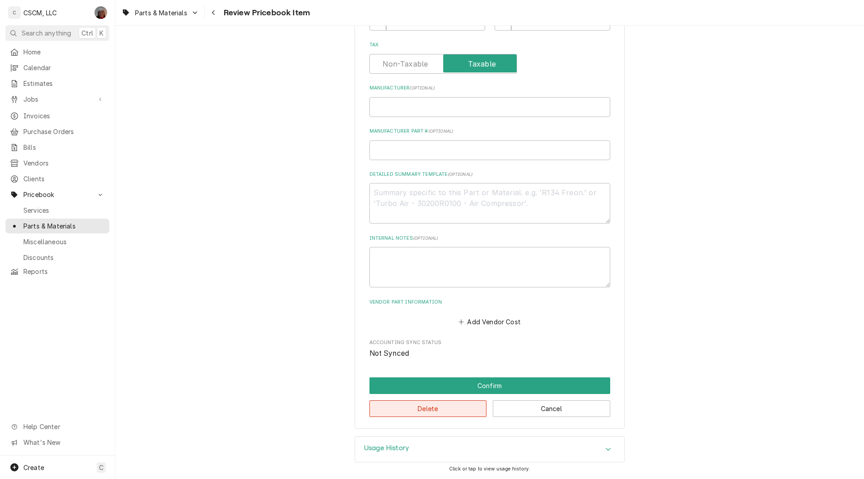
click at [421, 403] on button "Delete" at bounding box center [427, 409] width 117 height 17
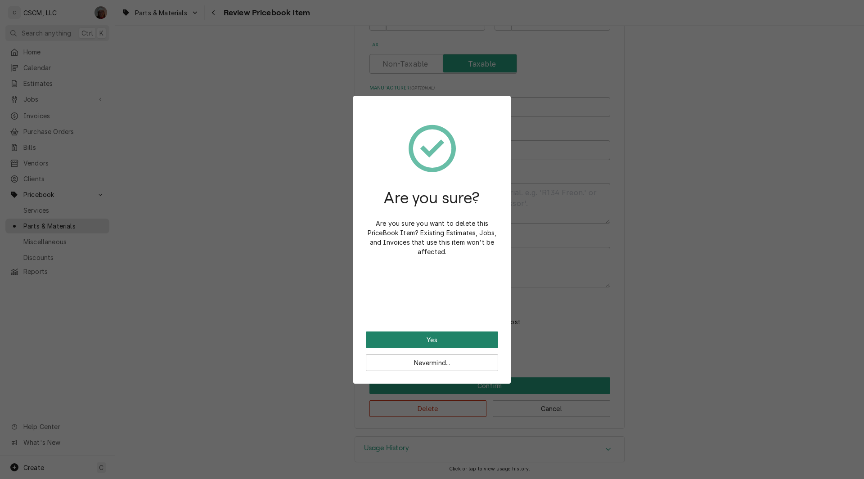
click at [432, 338] on button "Yes" at bounding box center [432, 340] width 132 height 17
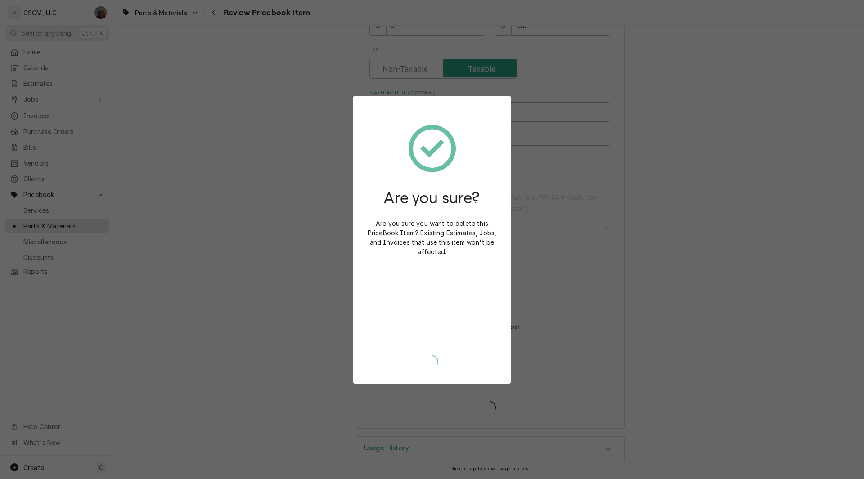
scroll to position [301, 0]
type textarea "x"
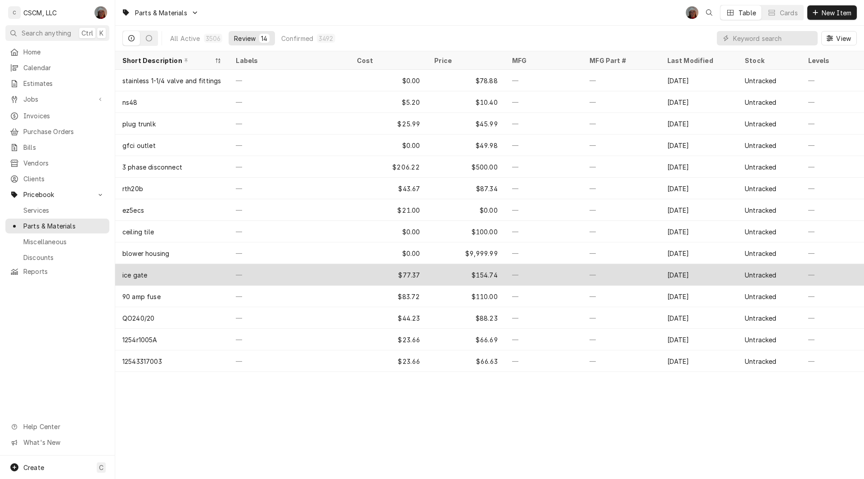
click at [313, 271] on div "—" at bounding box center [289, 275] width 121 height 22
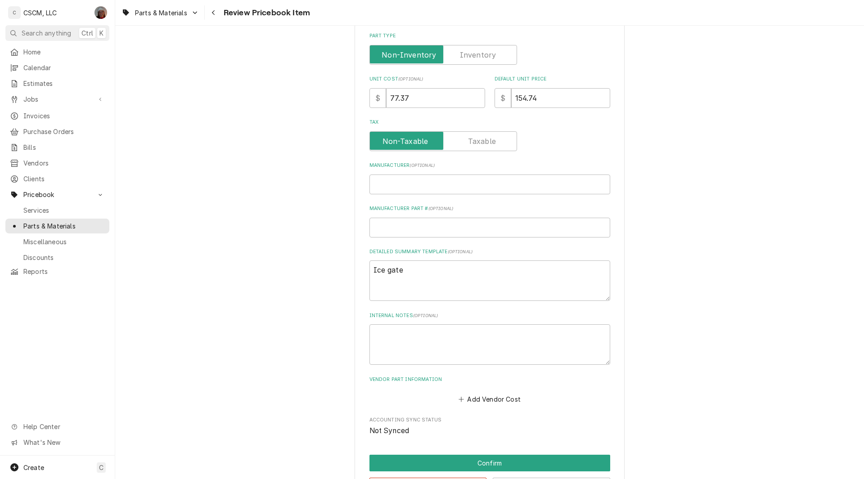
scroll to position [306, 0]
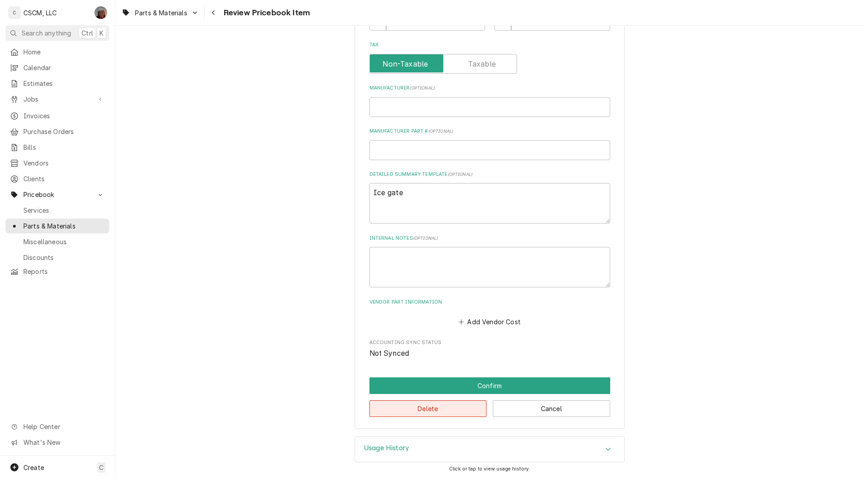
click at [418, 405] on button "Delete" at bounding box center [427, 409] width 117 height 17
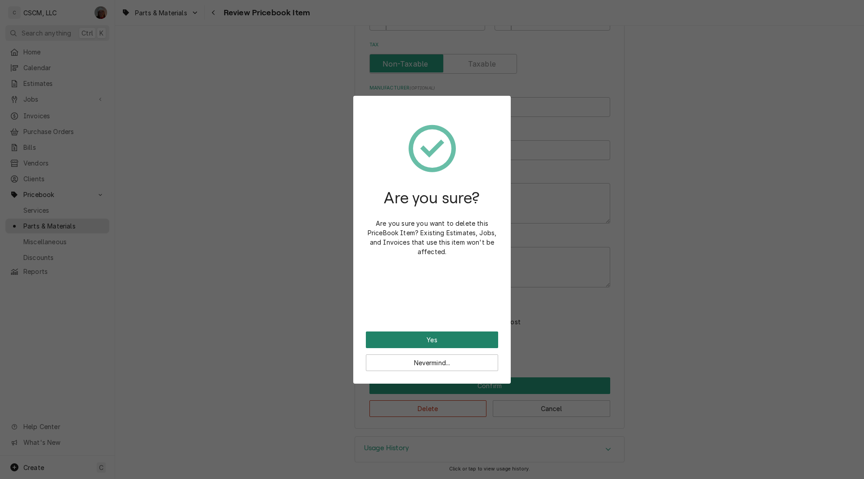
click at [429, 336] on button "Yes" at bounding box center [432, 340] width 132 height 17
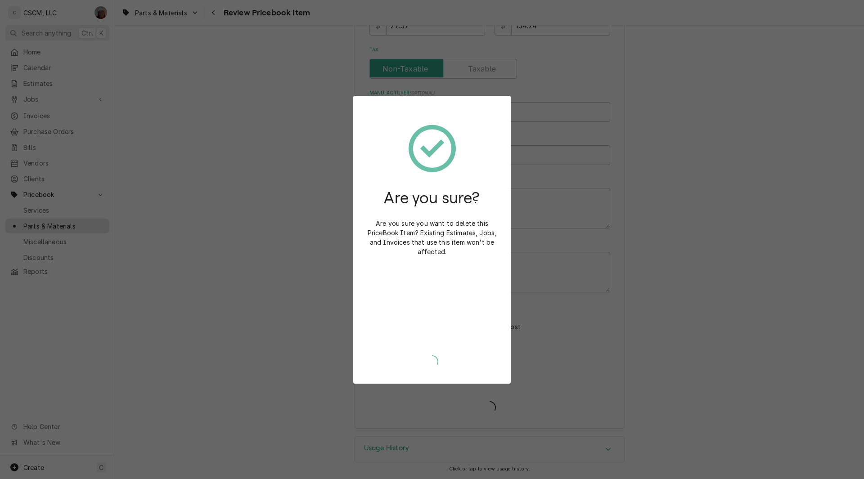
type textarea "x"
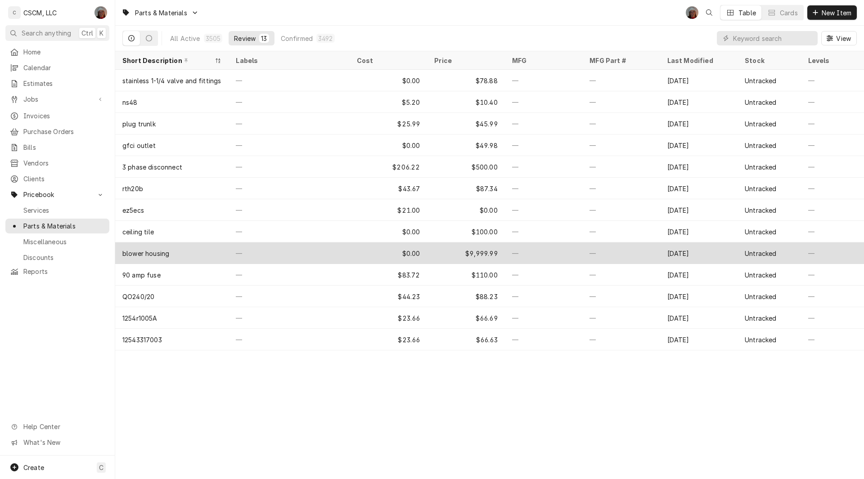
click at [272, 246] on div "—" at bounding box center [289, 254] width 121 height 22
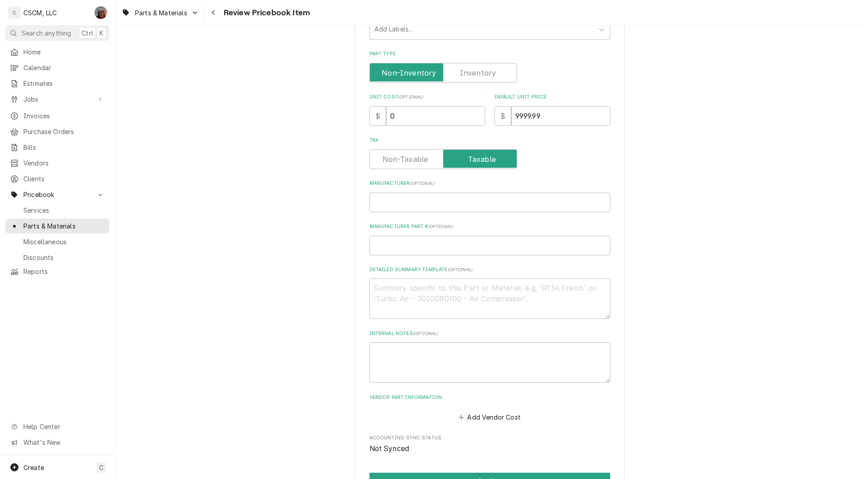
scroll to position [297, 0]
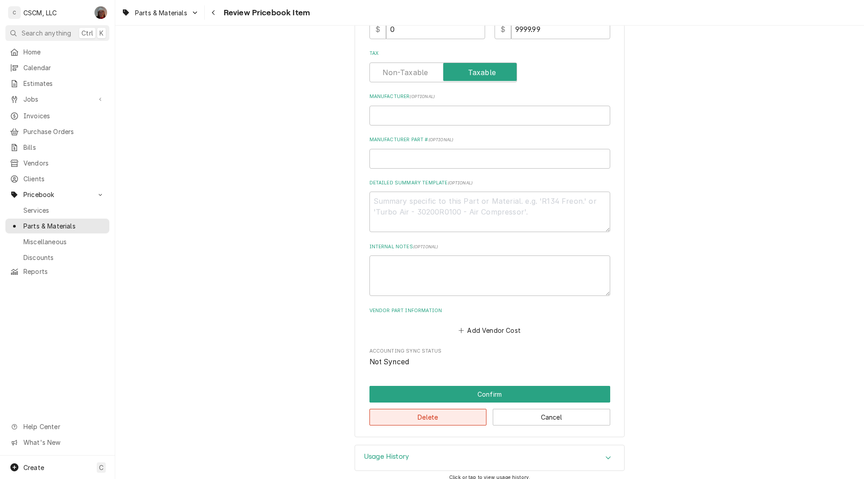
click at [412, 417] on button "Delete" at bounding box center [427, 417] width 117 height 17
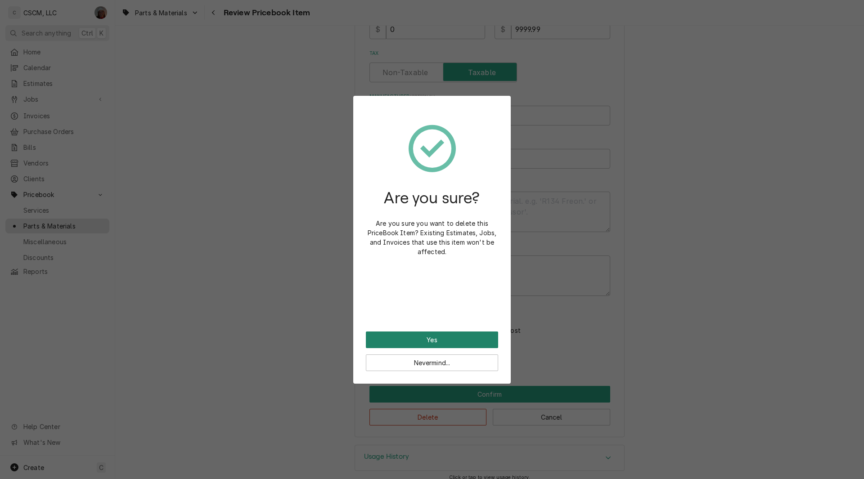
click at [414, 335] on button "Yes" at bounding box center [432, 340] width 132 height 17
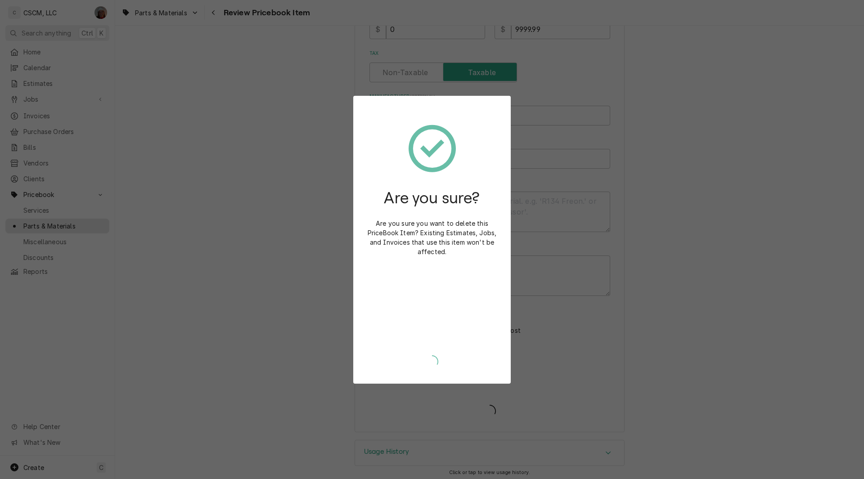
type textarea "x"
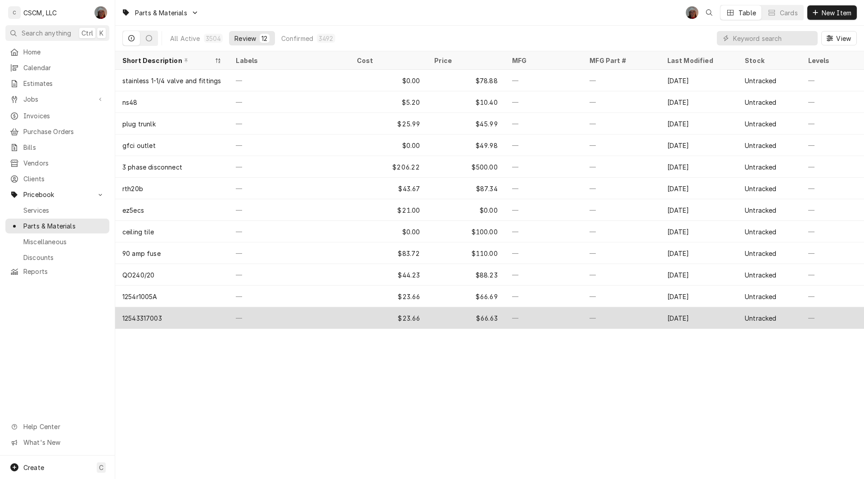
click at [285, 322] on div "—" at bounding box center [289, 318] width 121 height 22
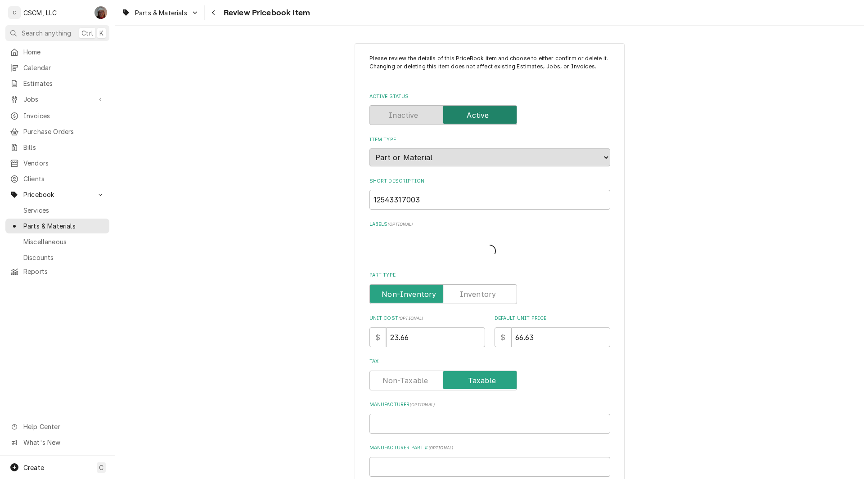
type textarea "x"
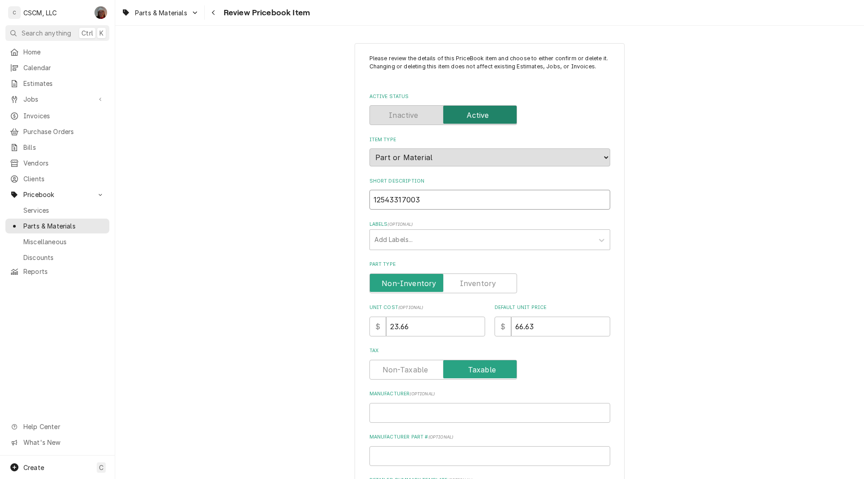
drag, startPoint x: 425, startPoint y: 201, endPoint x: 356, endPoint y: 203, distance: 69.8
click at [356, 203] on div "Please review the details of this PriceBook item and choose to either confirm o…" at bounding box center [490, 389] width 270 height 692
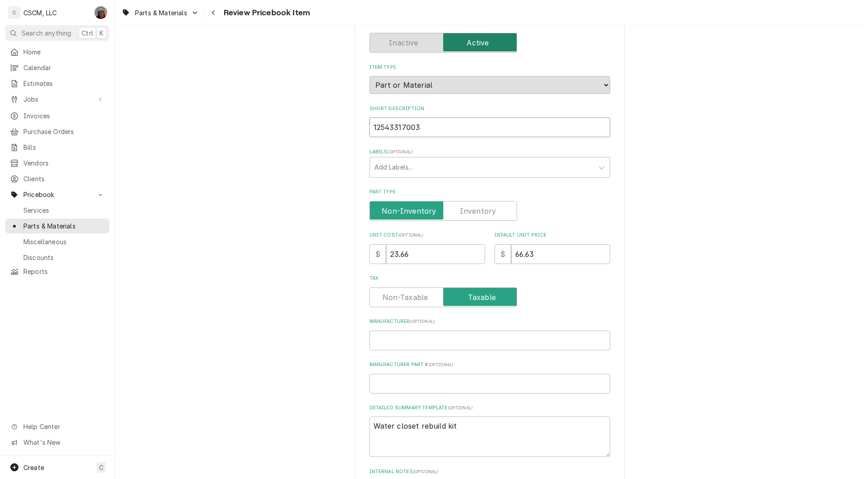
scroll to position [63, 0]
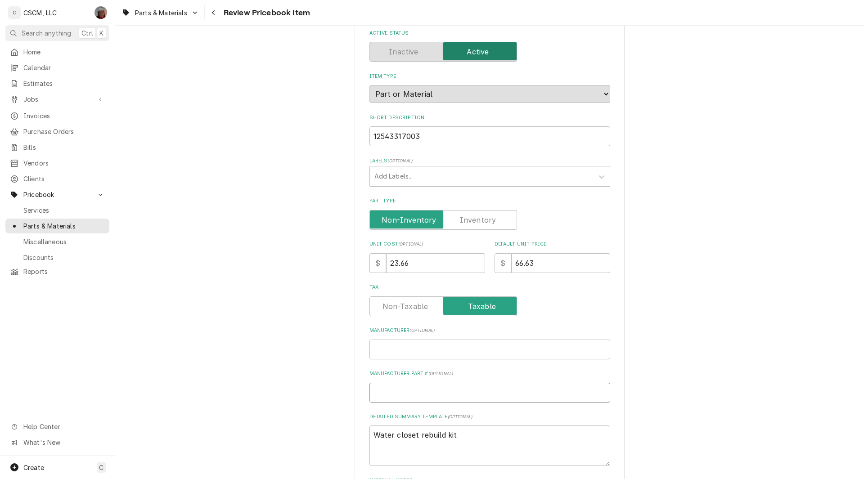
click at [383, 398] on input "Manufacturer Part # ( optional )" at bounding box center [489, 393] width 241 height 20
paste input "3317003"
type input "3317003"
type textarea "x"
type input "3317003"
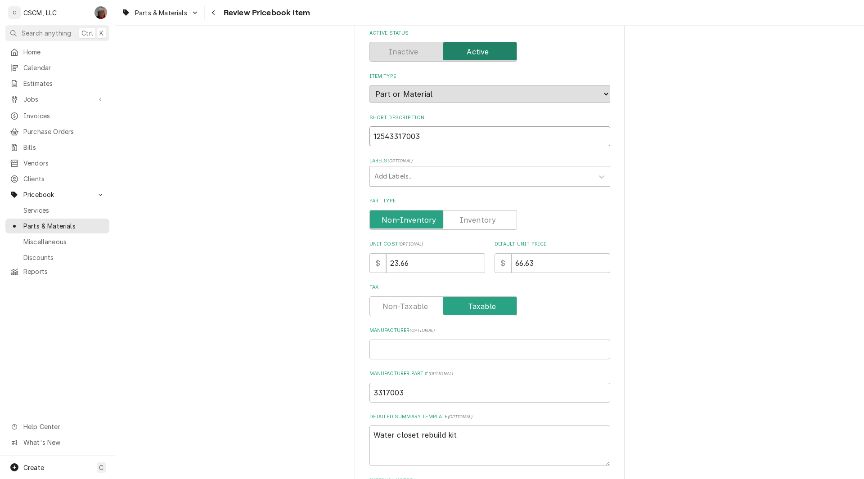
drag, startPoint x: 421, startPoint y: 131, endPoint x: 365, endPoint y: 131, distance: 55.8
click at [365, 131] on div "Please review the details of this PriceBook item and choose to either confirm o…" at bounding box center [490, 326] width 270 height 692
paste input "Closet Rebuild Kit, 3.5 GPF"
type input "Closet Rebuild Kit, 3.5 GPF"
type textarea "x"
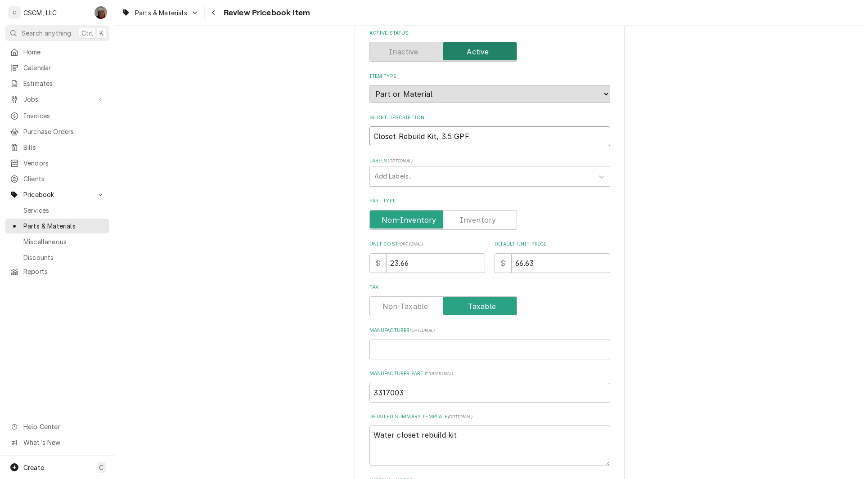
type input "Closet Rebuild Kit, 3.5 GPF"
drag, startPoint x: 368, startPoint y: 433, endPoint x: 486, endPoint y: 433, distance: 117.9
click at [486, 433] on textarea "Water closet rebuild kit" at bounding box center [489, 446] width 241 height 41
paste textarea "Closet Rebuild Kit, 3.5 GPF"
type textarea "Closet Rebuild Kit, 3.5 GPF"
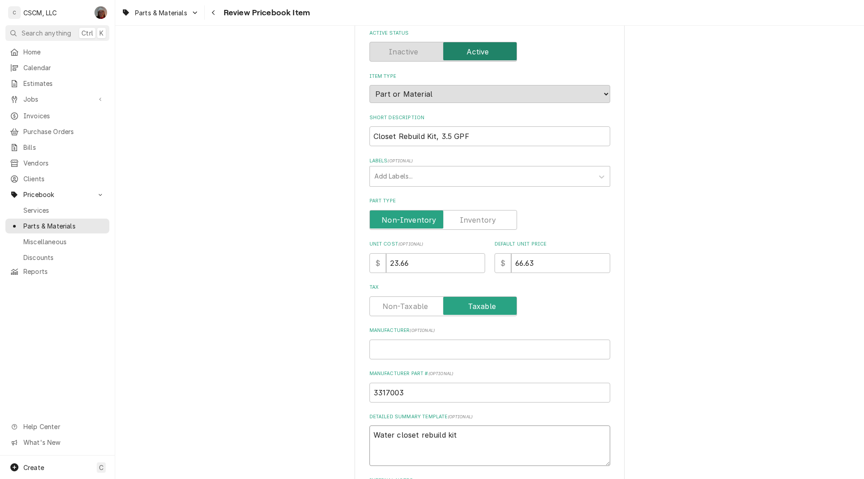
type textarea "x"
click at [371, 437] on textarea "Closet Rebuild Kit, 3.5 GPF" at bounding box center [489, 446] width 241 height 41
type textarea "Closet Rebuild Kit, 3.5 GPF"
type textarea "x"
type textarea "3 Closet Rebuild Kit, 3.5 GPF"
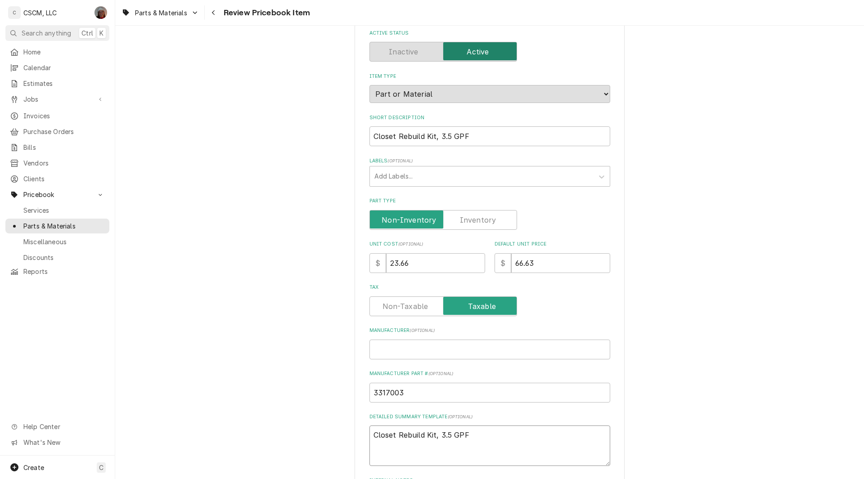
type textarea "x"
type textarea "33 Closet Rebuild Kit, 3.5 GPF"
type textarea "x"
type textarea "331 Closet Rebuild Kit, 3.5 GPF"
type textarea "x"
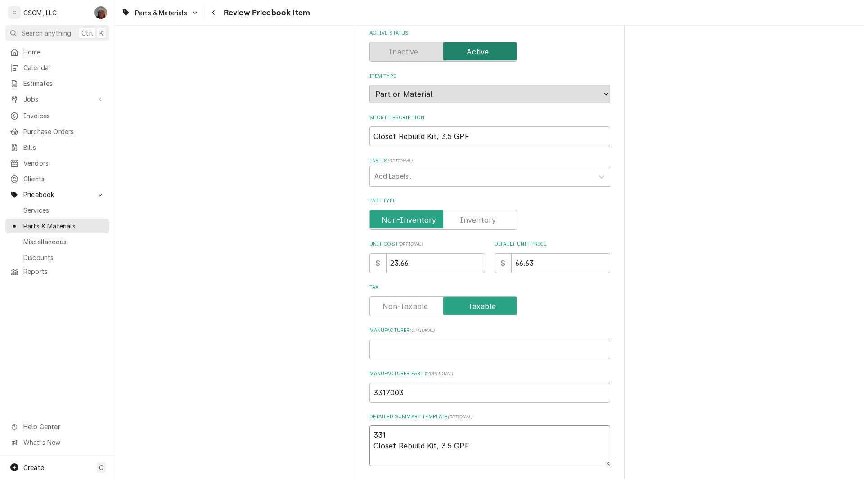
type textarea "3317 Closet Rebuild Kit, 3.5 GPF"
type textarea "x"
type textarea "33170 Closet Rebuild Kit, 3.5 GPF"
type textarea "x"
type textarea "331700 Closet Rebuild Kit, 3.5 GPF"
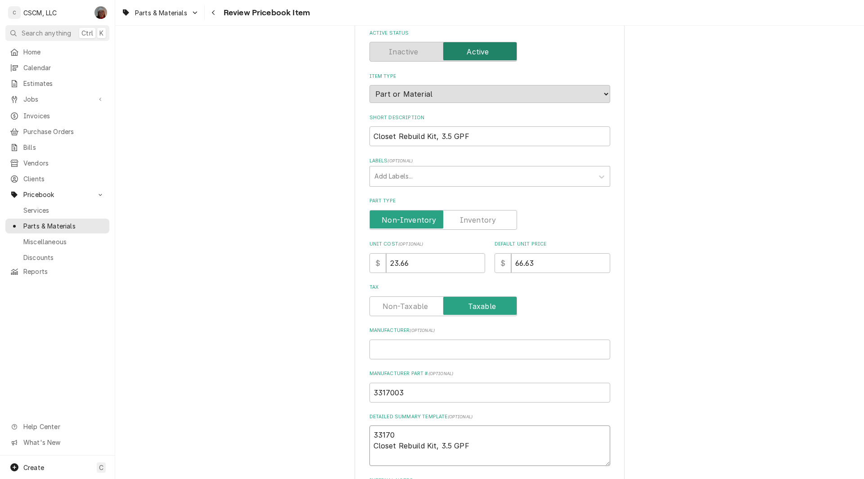
type textarea "x"
type textarea "3317003 Closet Rebuild Kit, 3.5 GPF"
type textarea "x"
click at [371, 445] on textarea "3317003 Closet Rebuild Kit, 3.5 GPF" at bounding box center [489, 446] width 241 height 41
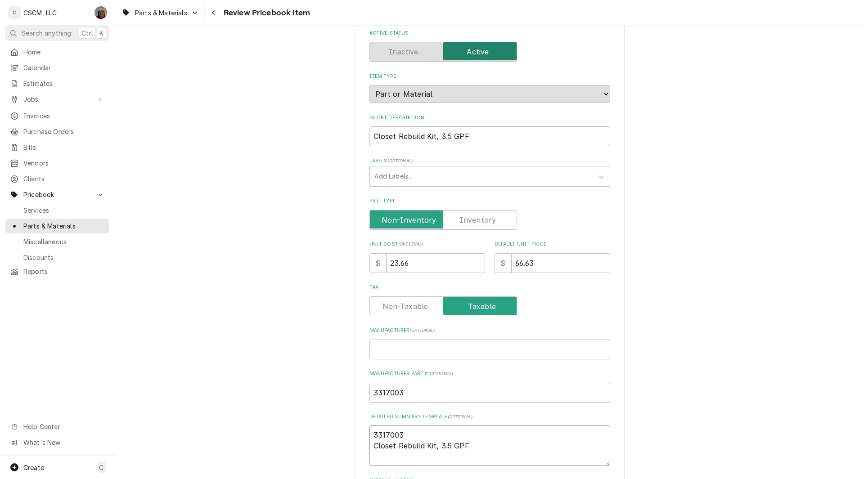
type textarea "3317003 WCloset Rebuild Kit, 3.5 GPF"
type textarea "x"
type textarea "3317003 WaCloset Rebuild Kit, 3.5 GPF"
type textarea "x"
type textarea "3317003 WatCloset Rebuild Kit, 3.5 GPF"
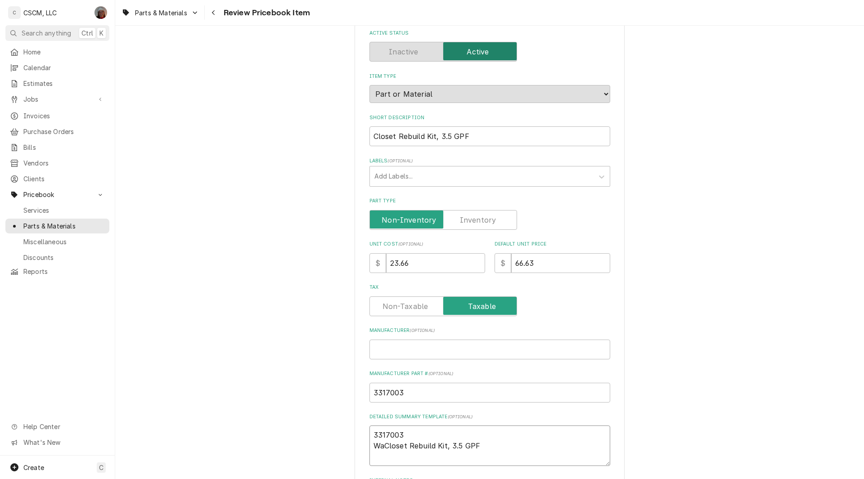
type textarea "x"
type textarea "3317003 WateCloset Rebuild Kit, 3.5 GPF"
type textarea "x"
type textarea "3317003 WaterCloset Rebuild Kit, 3.5 GPF"
type textarea "x"
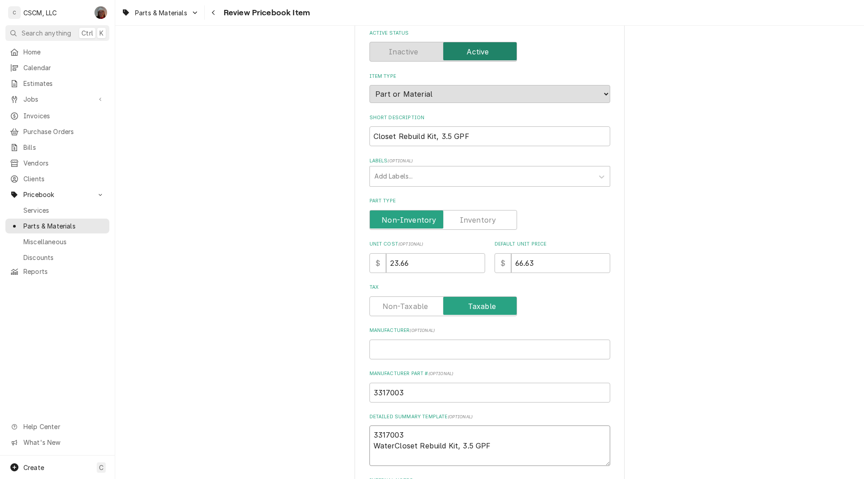
type textarea "3317003 Water Closet Rebuild Kit, 3.5 GPF"
type textarea "x"
type textarea "3317003 Water Closet Rebuild Kit, 3.5 GPF"
click at [369, 136] on input "Closet Rebuild Kit, 3.5 GPF" at bounding box center [489, 136] width 241 height 20
type input "WCloset Rebuild Kit, 3.5 GPF"
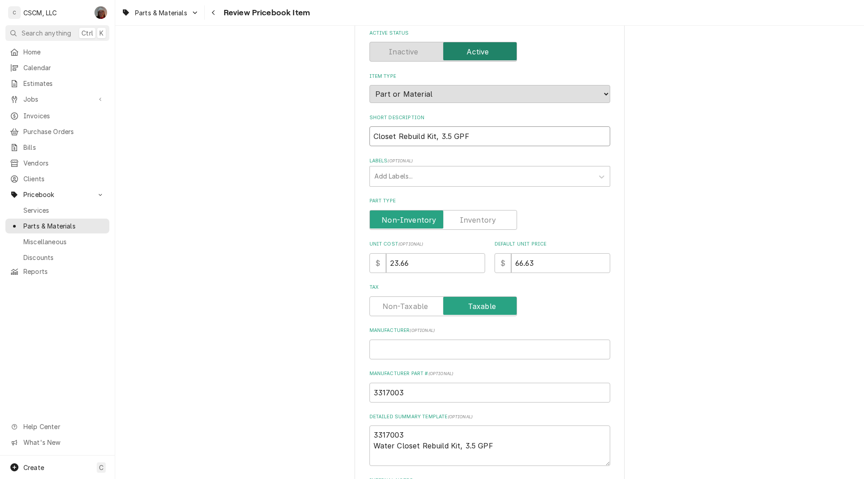
type textarea "x"
type input "WaCloset Rebuild Kit, 3.5 GPF"
type textarea "x"
type input "WatCloset Rebuild Kit, 3.5 GPF"
type textarea "x"
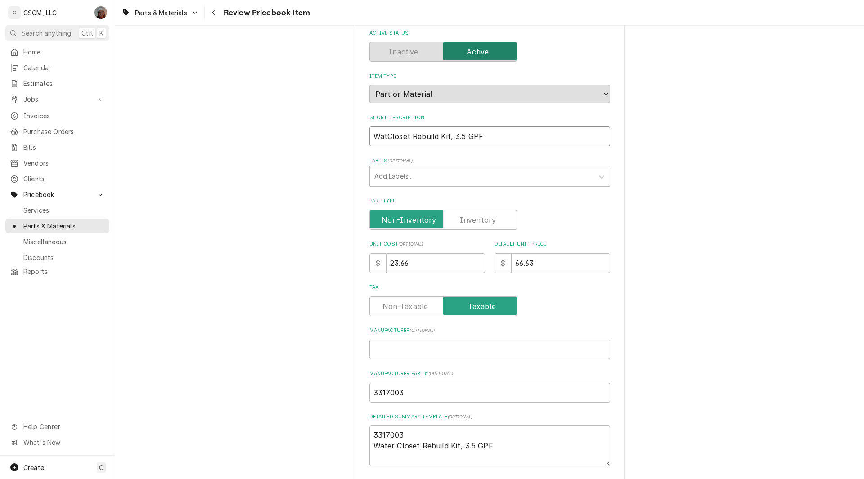
type input "WateCloset Rebuild Kit, 3.5 GPF"
type textarea "x"
type input "WaterCloset Rebuild Kit, 3.5 GPF"
type textarea "x"
type input "Water Closet Rebuild Kit, 3.5 GPF"
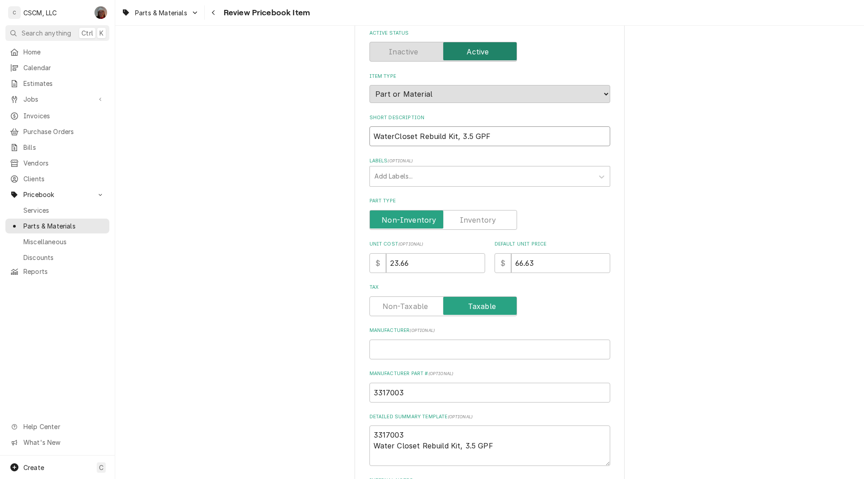
type textarea "x"
type input "Water Closet Rebuild Kit, 3.5 GPF"
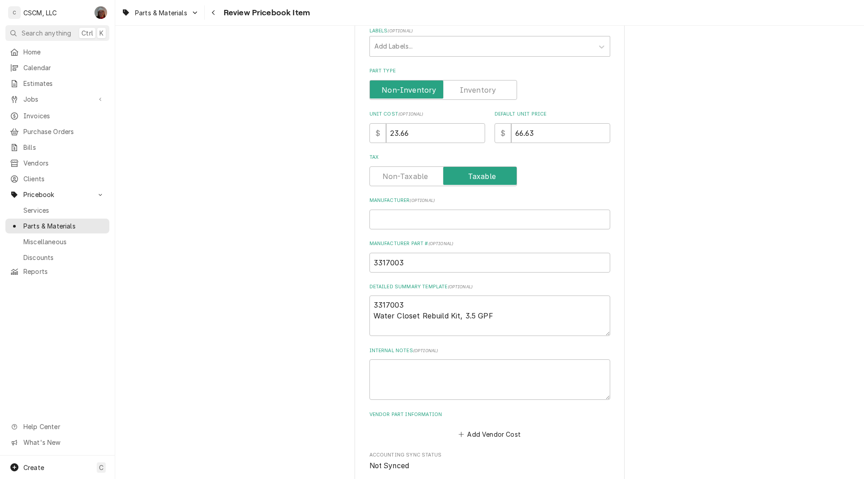
scroll to position [158, 0]
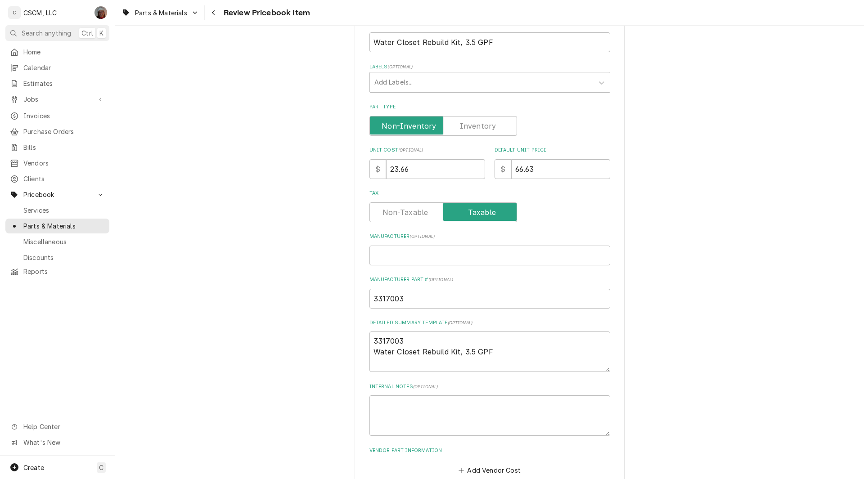
click at [473, 123] on label "Part Type" at bounding box center [443, 126] width 148 height 20
click at [473, 123] on input "Part Type" at bounding box center [444, 126] width 140 height 20
checkbox input "true"
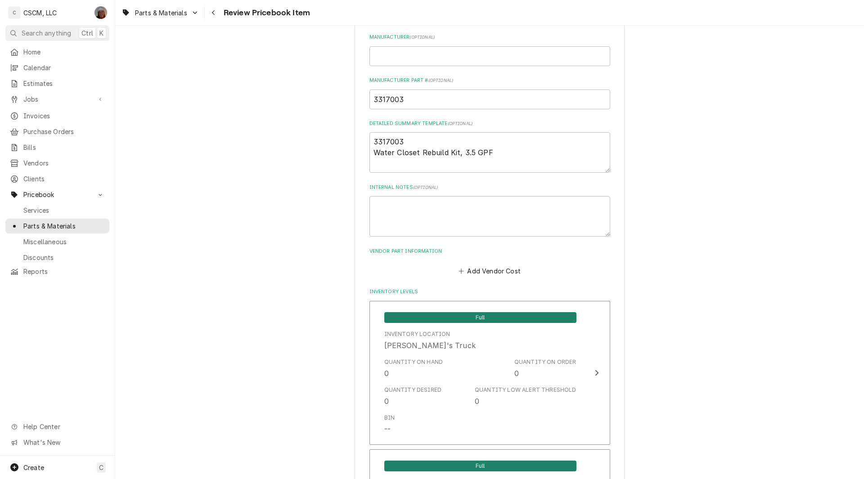
scroll to position [355, 0]
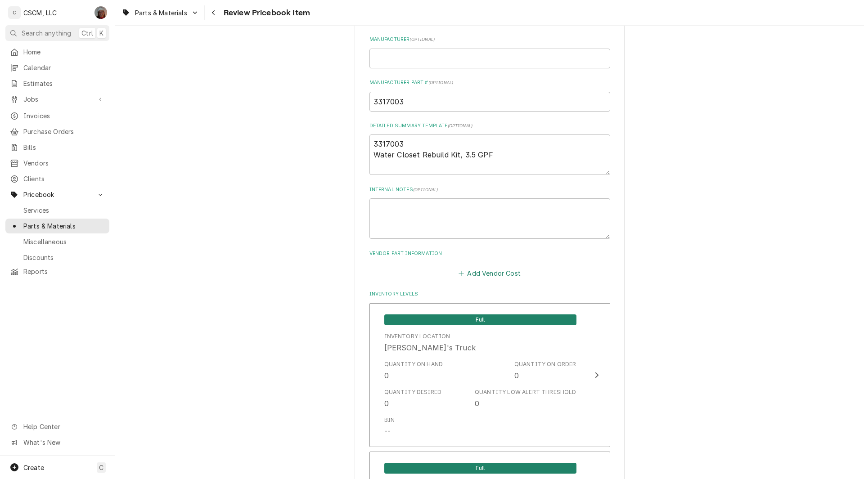
click at [482, 271] on button "Add Vendor Cost" at bounding box center [489, 273] width 65 height 13
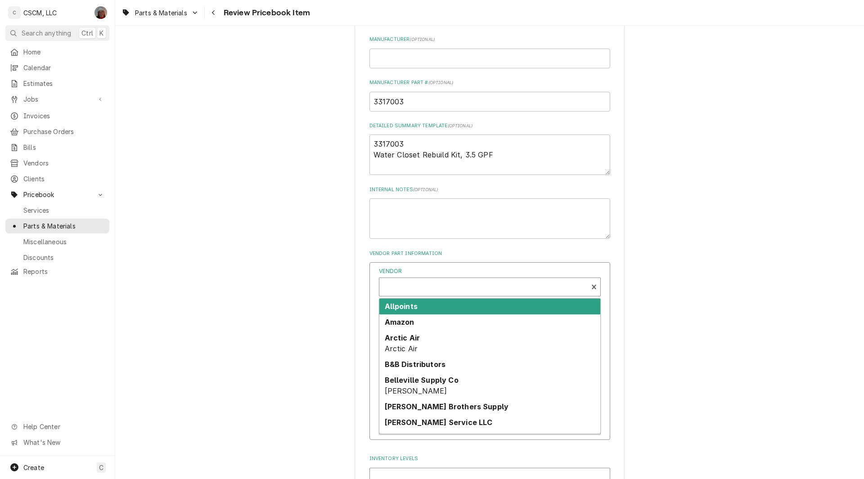
type textarea "x"
click at [406, 286] on div "Vendor" at bounding box center [483, 288] width 199 height 22
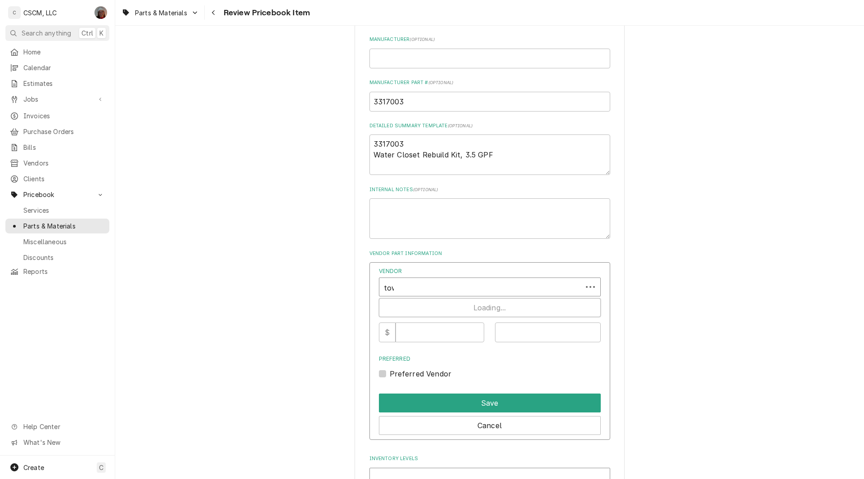
type input "town"
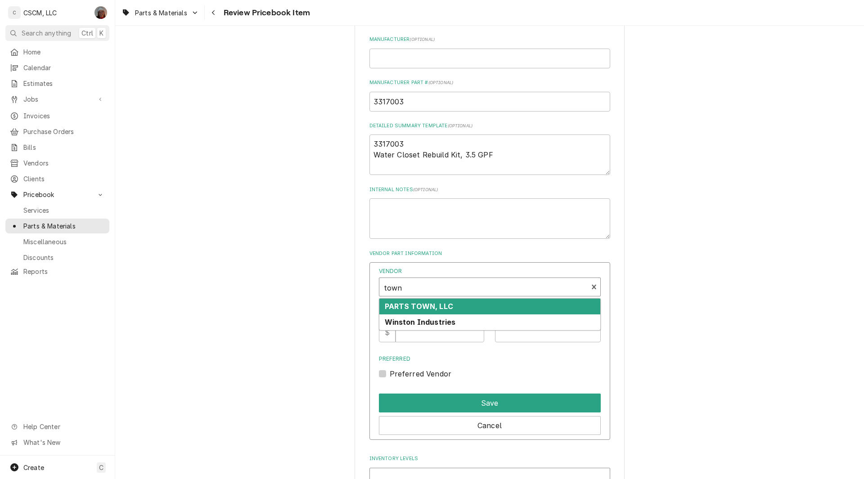
click at [410, 304] on strong "PARTS TOWN, LLC" at bounding box center [419, 306] width 68 height 9
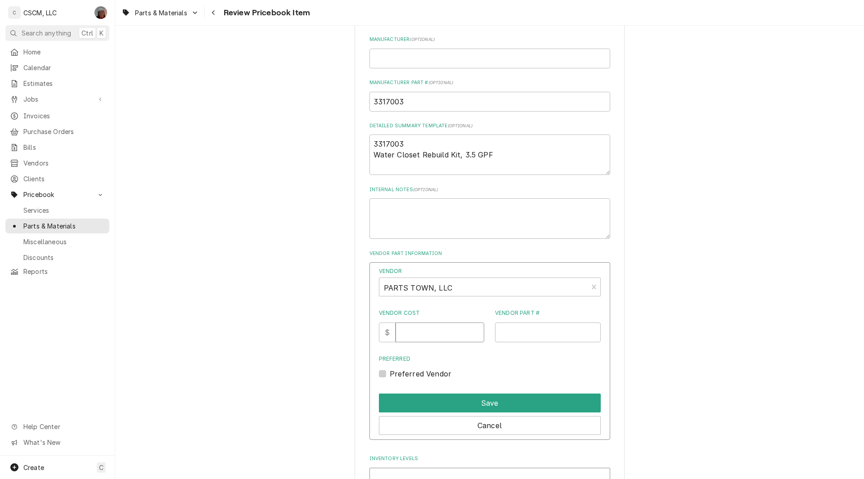
click at [408, 328] on input "Vendor Cost" at bounding box center [440, 333] width 89 height 20
type input "48.12"
paste input "SLN3317003"
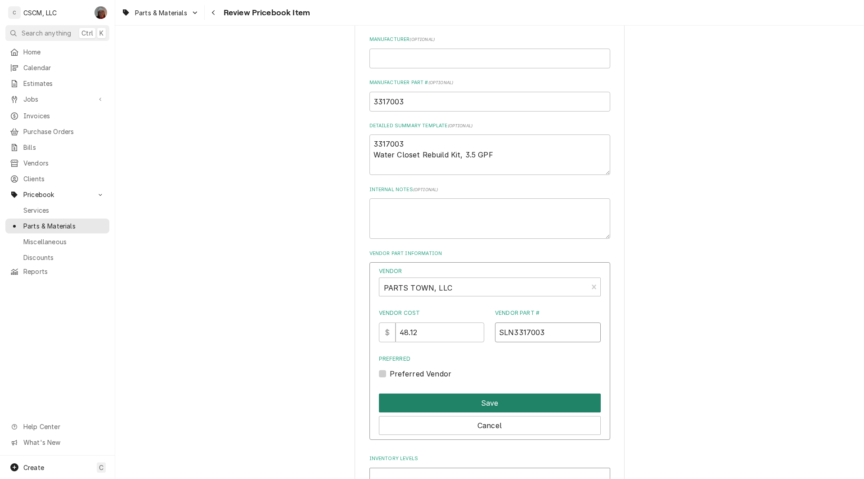
type input "SLN3317003"
click at [476, 400] on button "Save" at bounding box center [490, 403] width 222 height 19
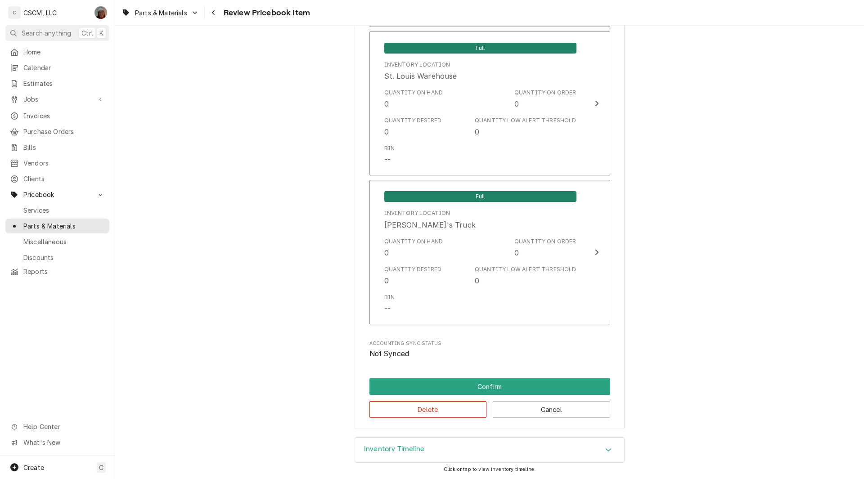
scroll to position [1636, 0]
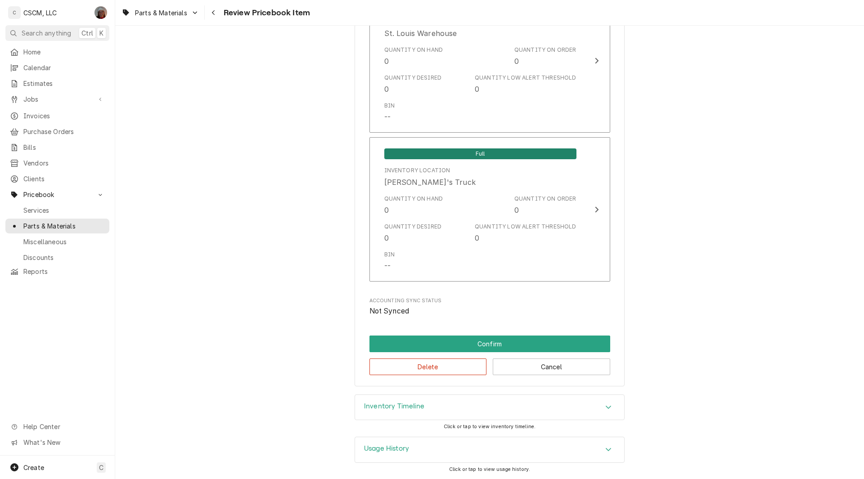
click at [608, 407] on icon "Accordion Header" at bounding box center [608, 407] width 6 height 7
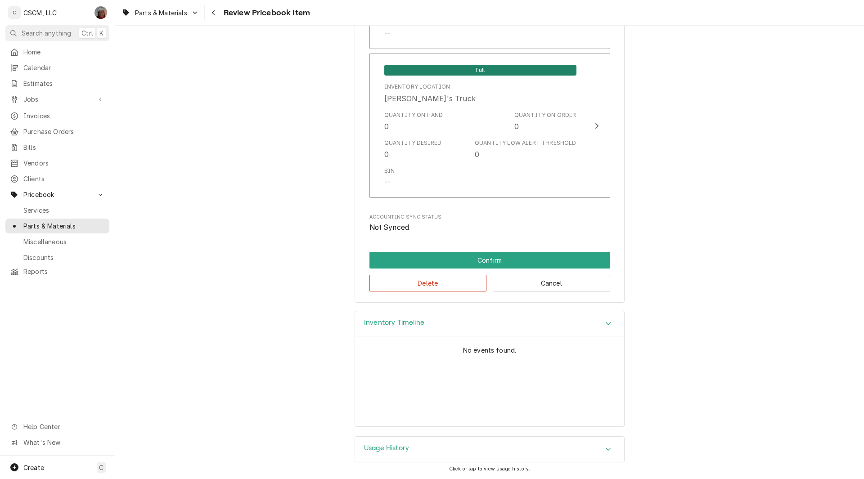
click at [605, 452] on icon "Accordion Header" at bounding box center [608, 449] width 6 height 7
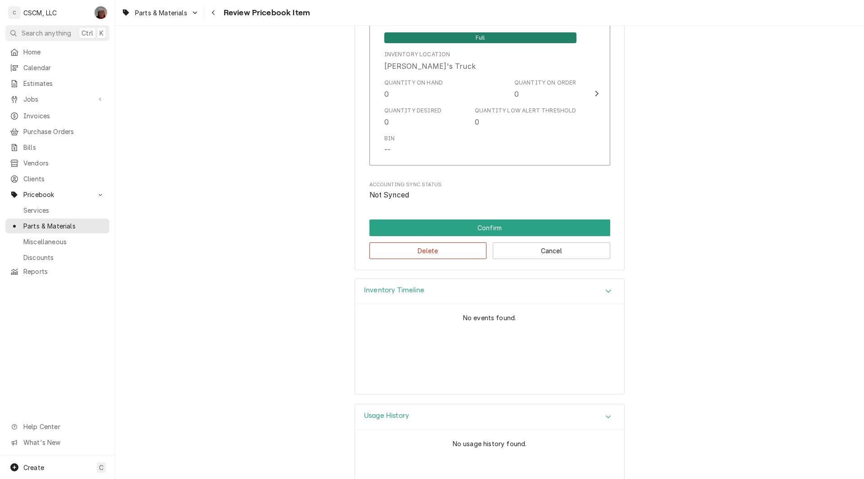
scroll to position [1755, 0]
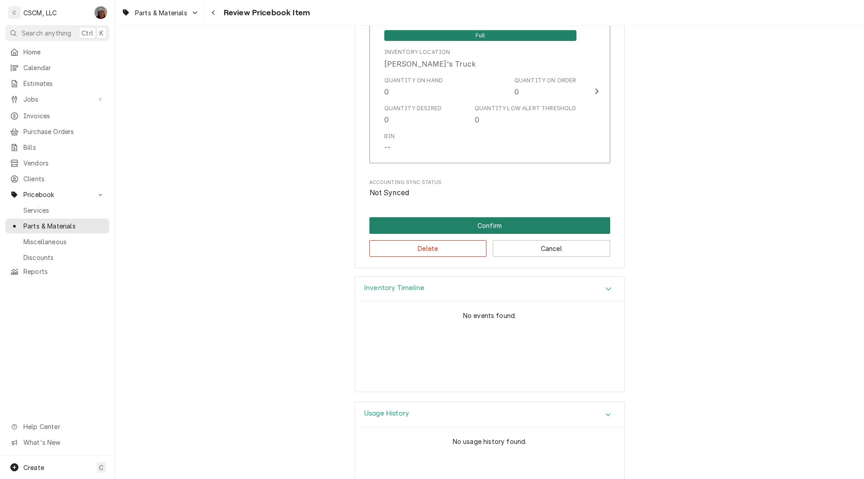
click at [492, 221] on button "Confirm" at bounding box center [489, 225] width 241 height 17
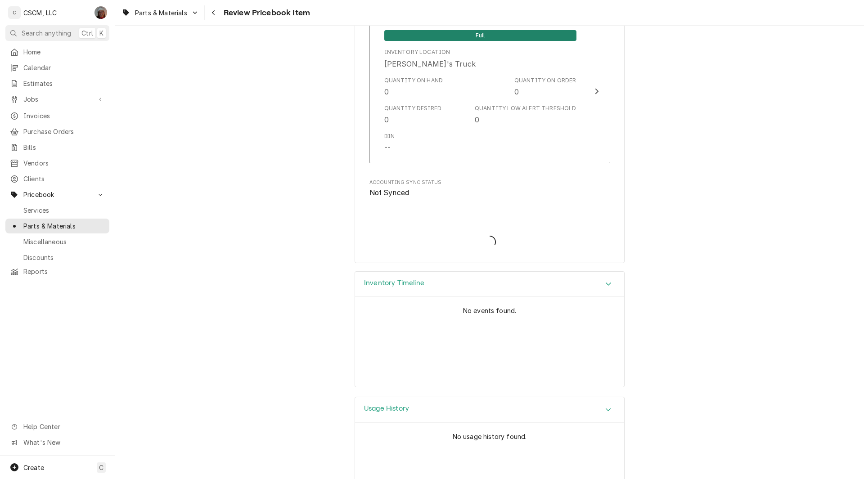
type textarea "x"
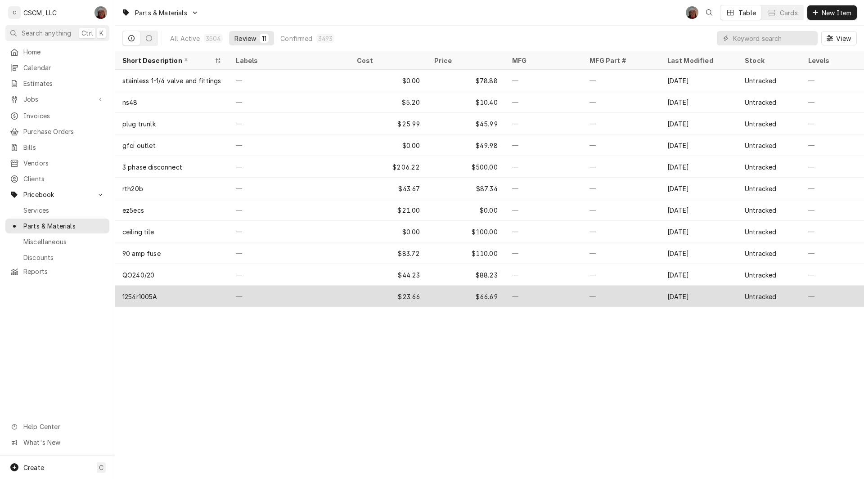
click at [151, 301] on div "1254r1005A" at bounding box center [171, 297] width 113 height 22
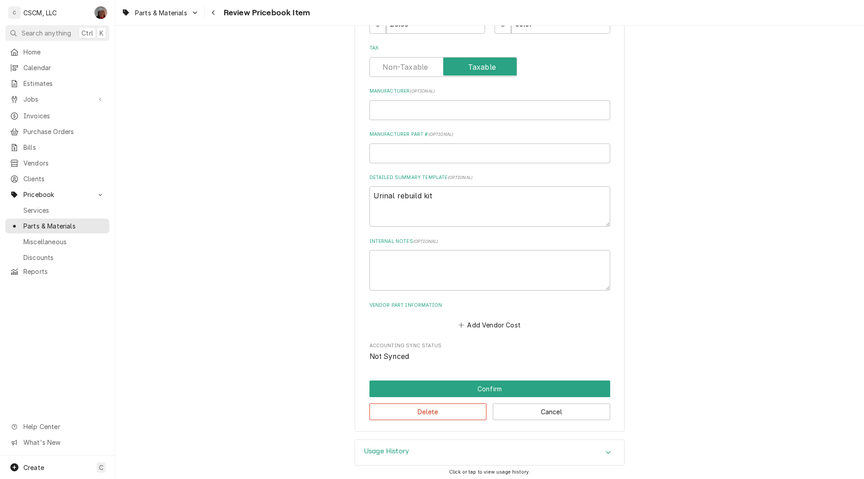
scroll to position [306, 0]
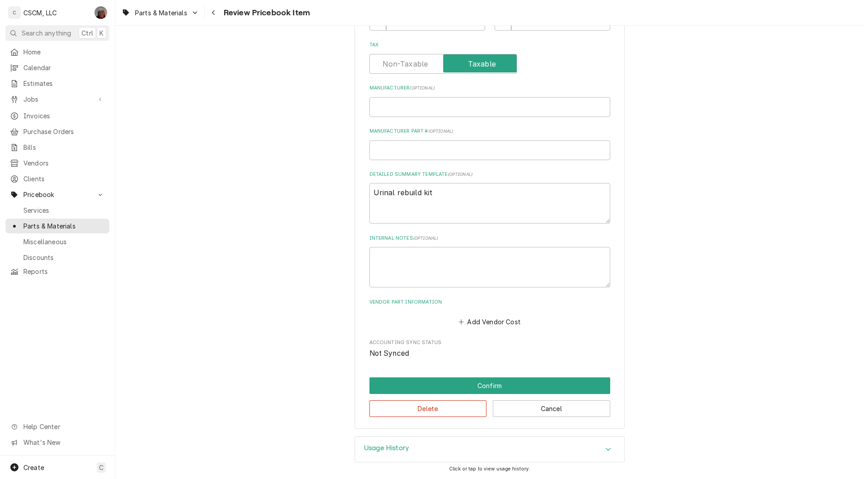
click at [607, 455] on div "Usage History" at bounding box center [489, 449] width 269 height 25
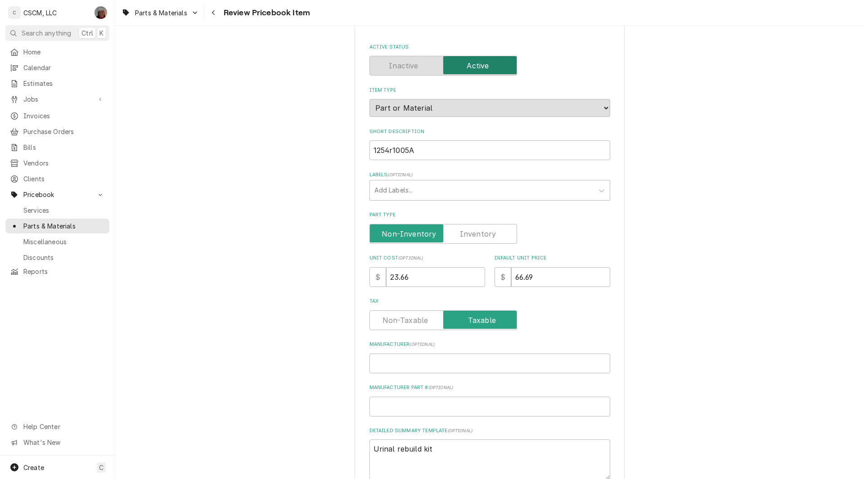
scroll to position [0, 0]
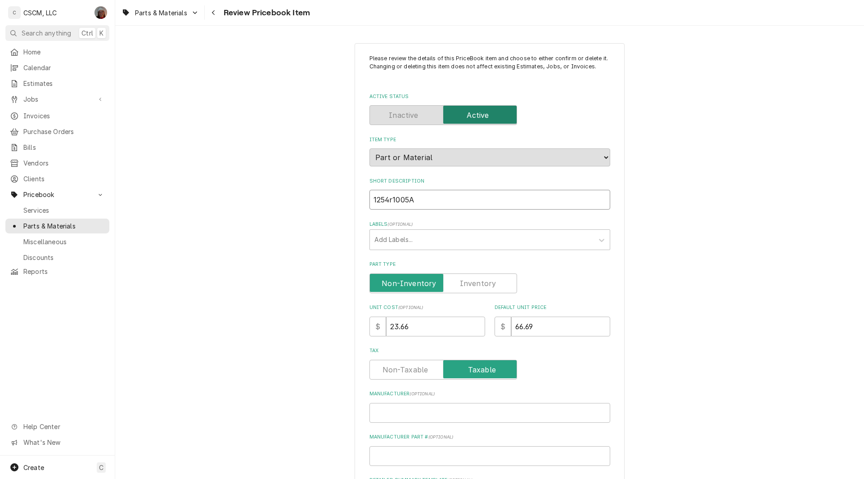
drag, startPoint x: 385, startPoint y: 200, endPoint x: 416, endPoint y: 203, distance: 30.7
click at [416, 203] on input "1254r1005A" at bounding box center [489, 200] width 241 height 20
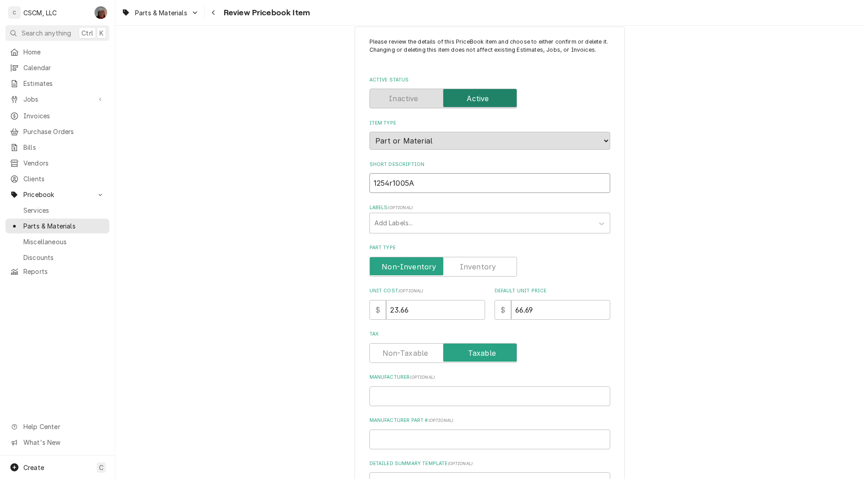
scroll to position [14, 0]
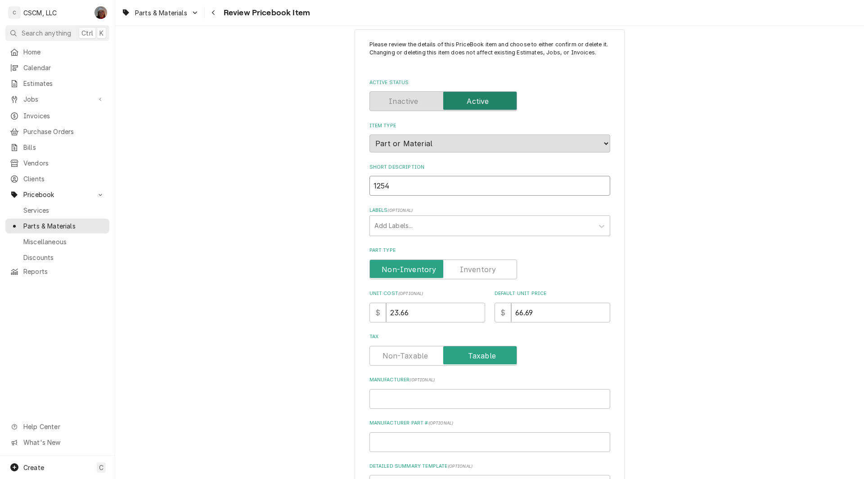
type textarea "x"
type input "1254"
type textarea "x"
type input "125"
type textarea "x"
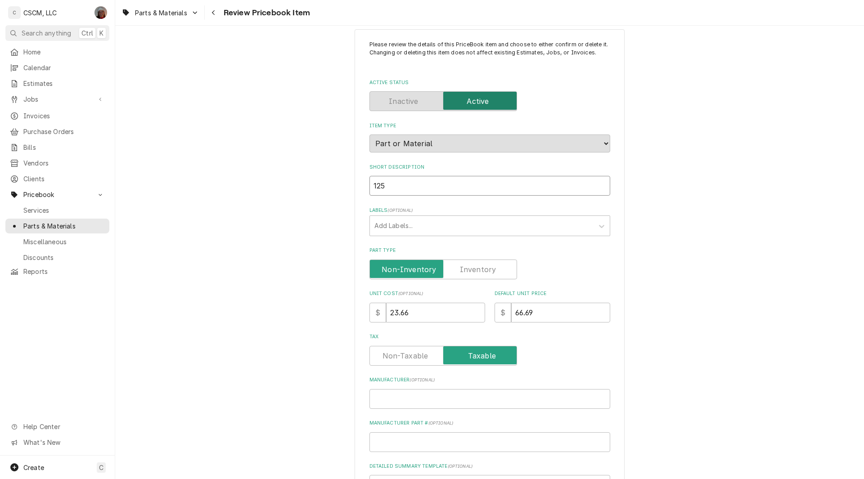
type input "12"
type textarea "x"
type input "1"
type textarea "x"
paste input "R1005A 1.0 GPF URINAL REBUILD KIT CS"
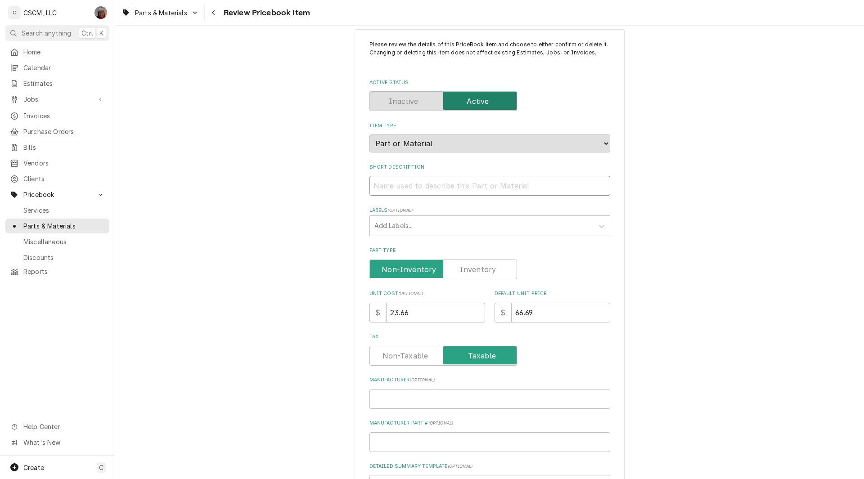
type textarea "x"
type input "R1005A 1.0 GPF URINAL REBUILD KIT CS"
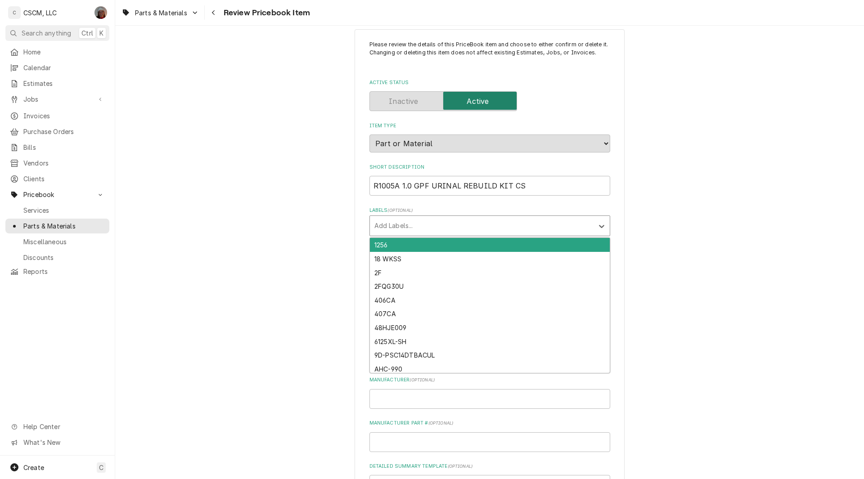
click at [540, 224] on div "Labels" at bounding box center [481, 226] width 215 height 16
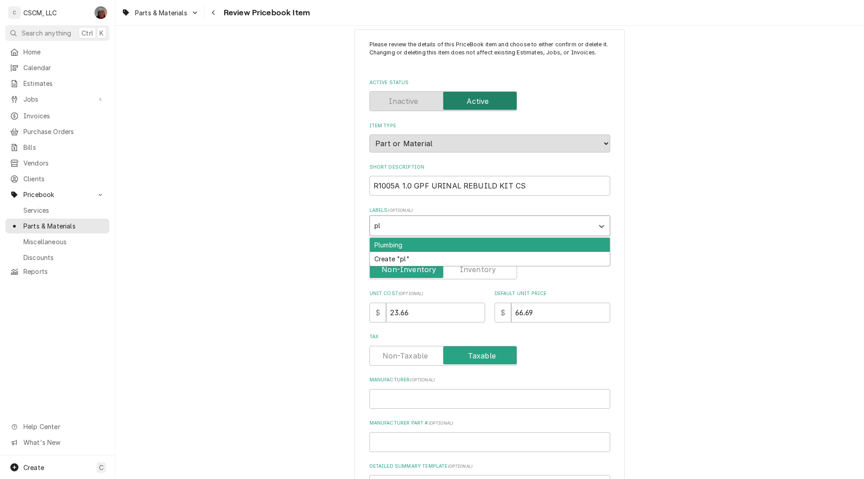
type input "plu"
type textarea "x"
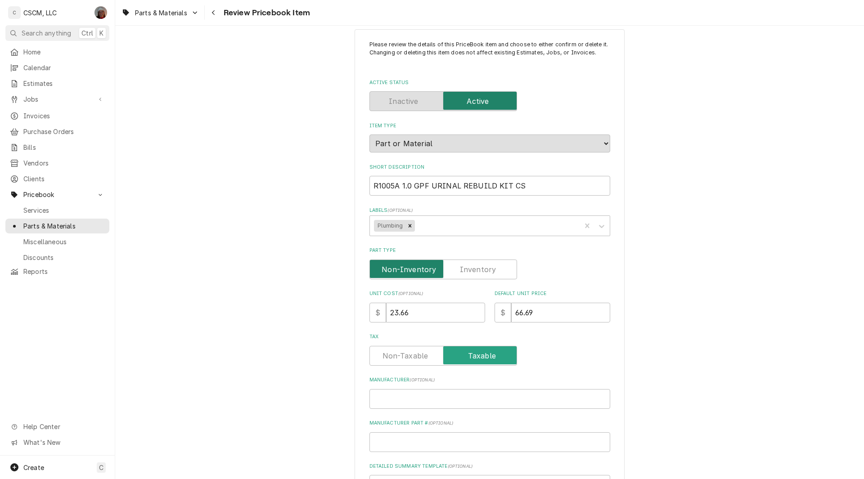
click at [487, 263] on input "Part Type" at bounding box center [444, 270] width 140 height 20
checkbox input "true"
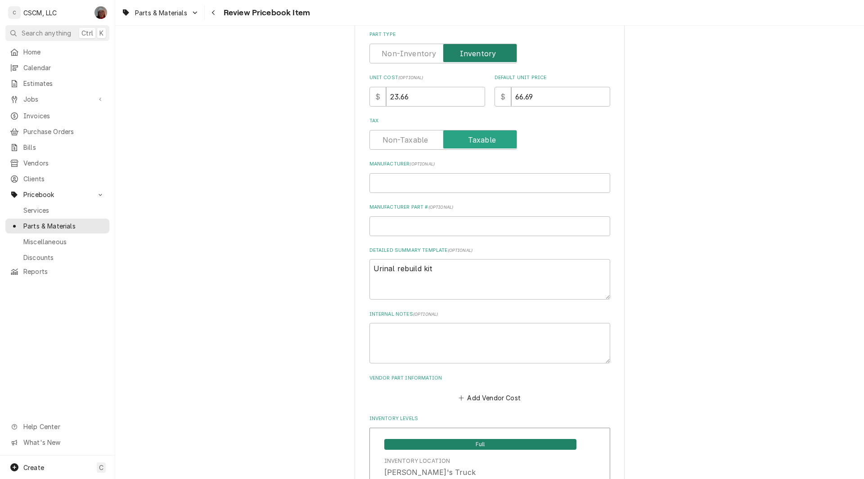
scroll to position [236, 0]
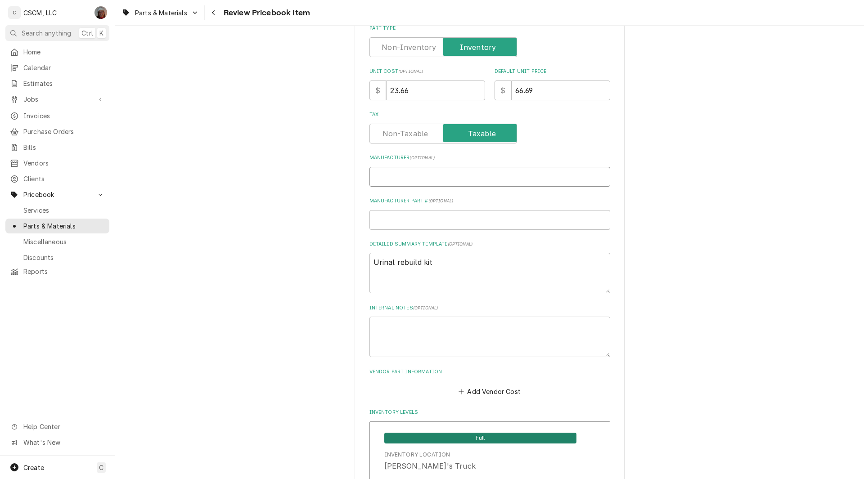
click at [389, 170] on input "Manufacturer ( optional )" at bounding box center [489, 177] width 241 height 20
type textarea "x"
type input "S"
type textarea "x"
type input "Sl"
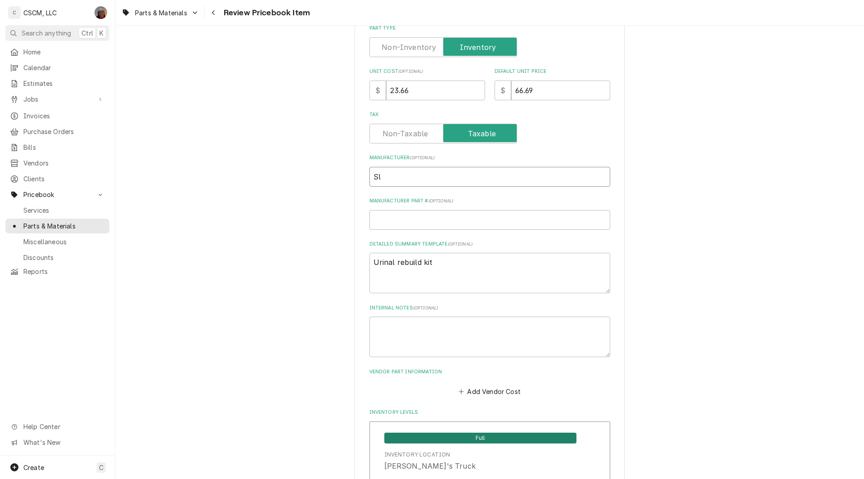
type textarea "x"
type input "Slo"
type textarea "x"
type input "Sloa"
type textarea "x"
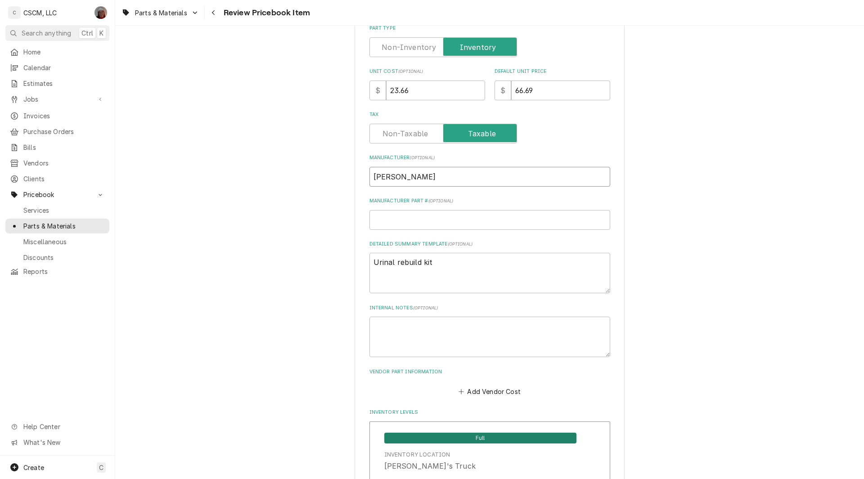
type input "Sloan"
drag, startPoint x: 432, startPoint y: 264, endPoint x: 354, endPoint y: 263, distance: 78.8
type textarea "x"
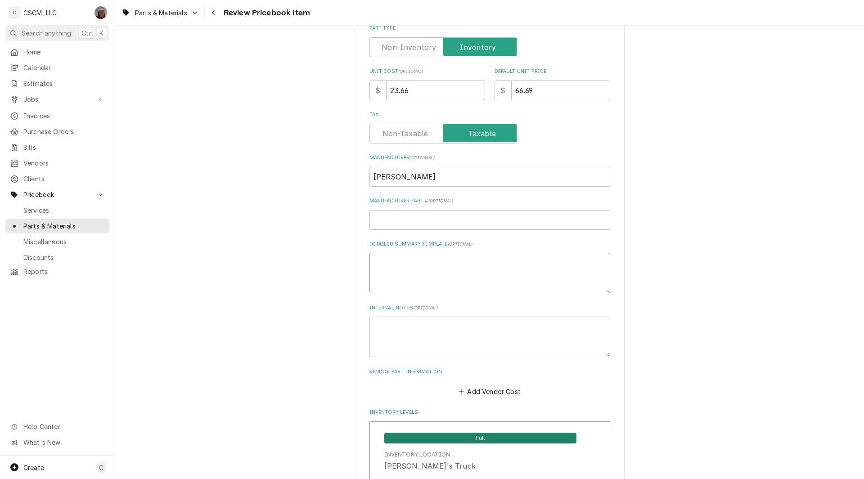
paste textarea "R1005A 1.0 GPF URINAL REBUILD KIT CS"
type textarea "x"
type textarea "R1005A 1.0 GPF URINAL REBUILD KIT CS"
click at [369, 262] on textarea "R1005A 1.0 GPF URINAL REBUILD KIT CS" at bounding box center [489, 273] width 241 height 41
paste textarea "33170013"
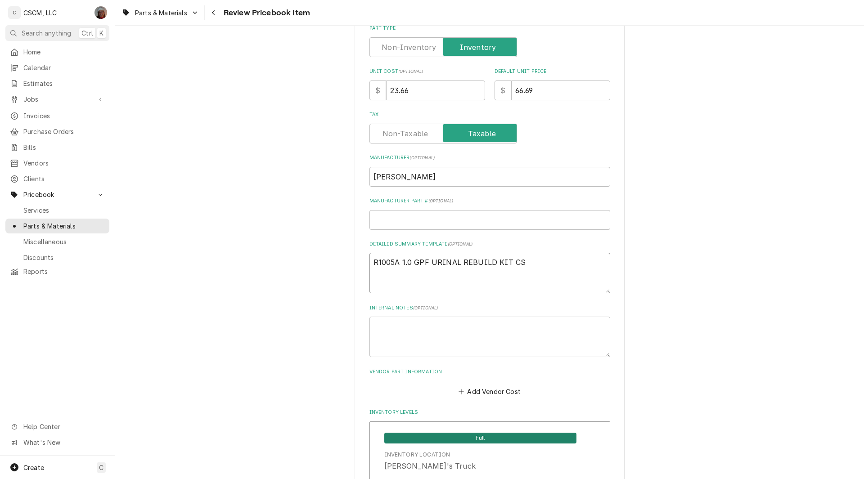
type textarea "x"
type textarea "33170013 R1005A 1.0 GPF URINAL REBUILD KIT CS"
click at [385, 219] on input "Manufacturer Part # ( optional )" at bounding box center [489, 220] width 241 height 20
paste input "33170013"
type textarea "x"
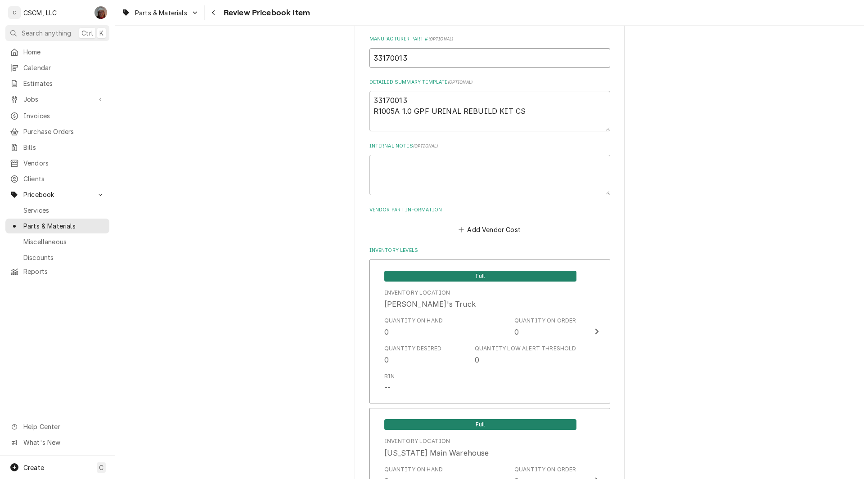
scroll to position [401, 0]
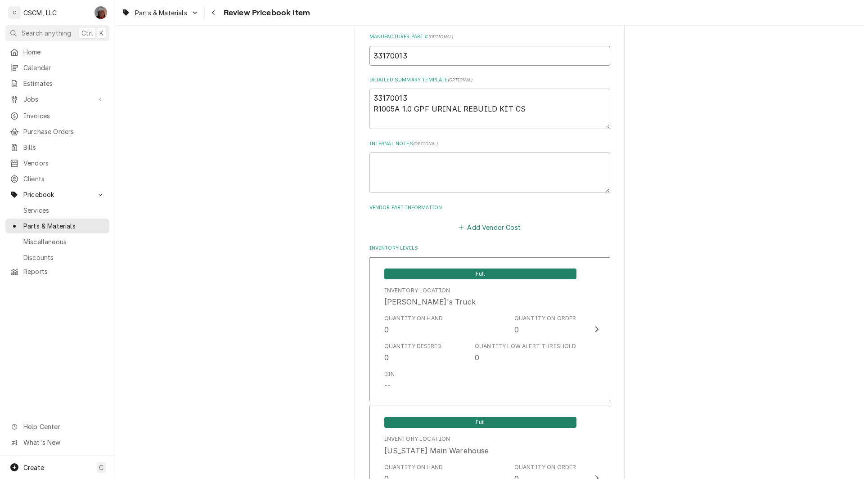
type input "33170013"
click at [478, 225] on button "Add Vendor Cost" at bounding box center [489, 227] width 65 height 13
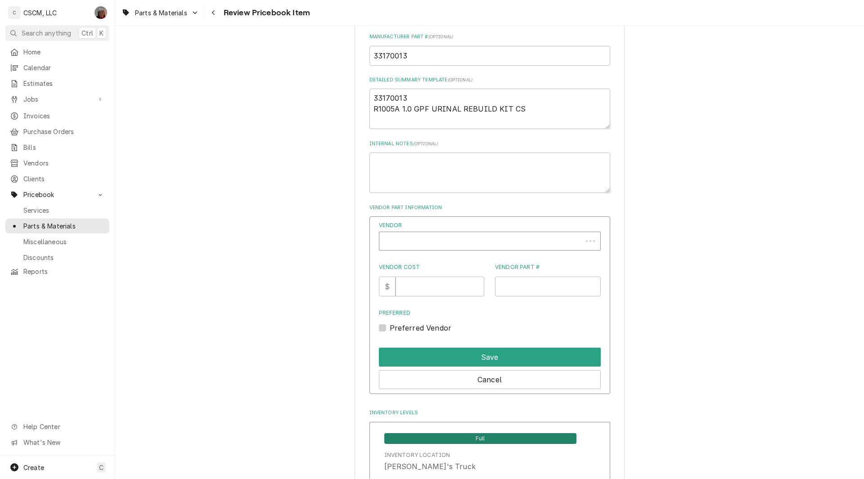
scroll to position [3, 0]
click at [411, 242] on div "Vendor" at bounding box center [481, 242] width 194 height 22
type textarea "x"
type input "town"
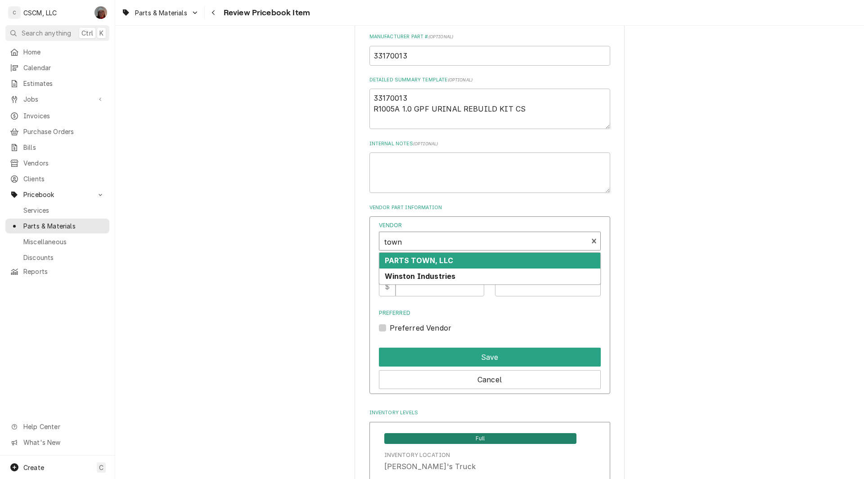
click at [411, 261] on strong "PARTS TOWN, LLC" at bounding box center [419, 260] width 68 height 9
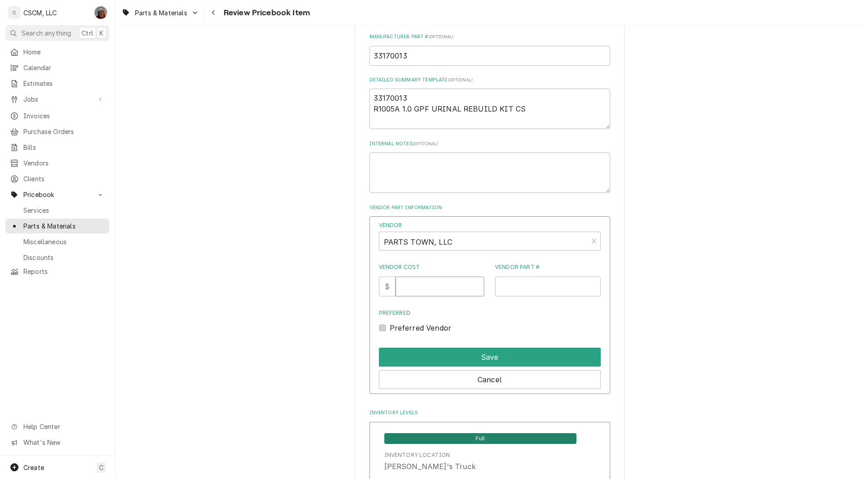
click at [414, 287] on input "Vendor Cost" at bounding box center [440, 287] width 89 height 20
type input "63.04"
click at [515, 286] on input "Vendor Part #" at bounding box center [548, 287] width 106 height 20
paste input "SLN33170013"
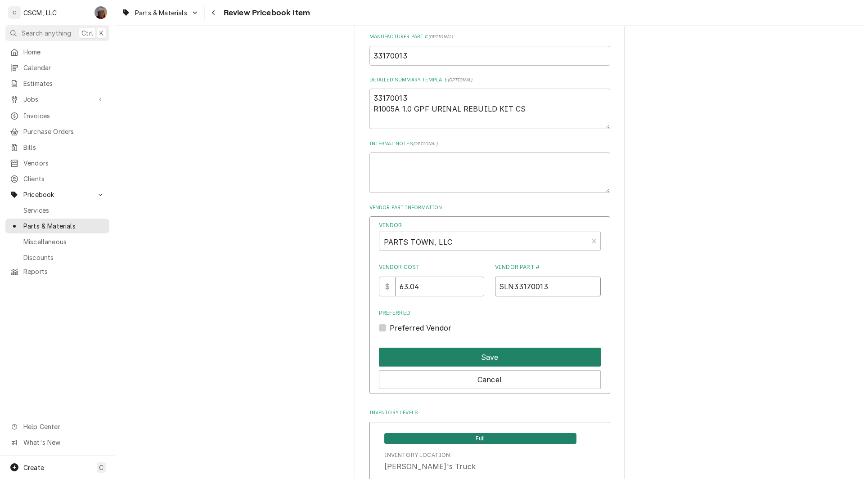
type input "SLN33170013"
click at [486, 356] on button "Save" at bounding box center [490, 357] width 222 height 19
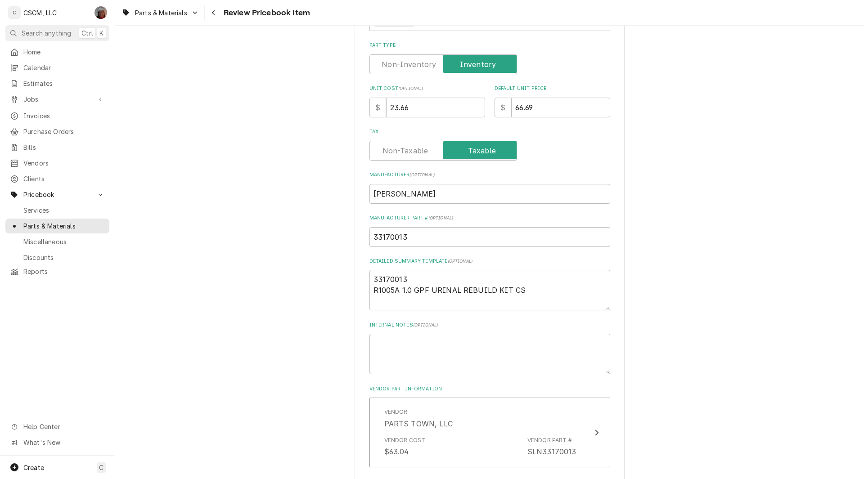
scroll to position [206, 0]
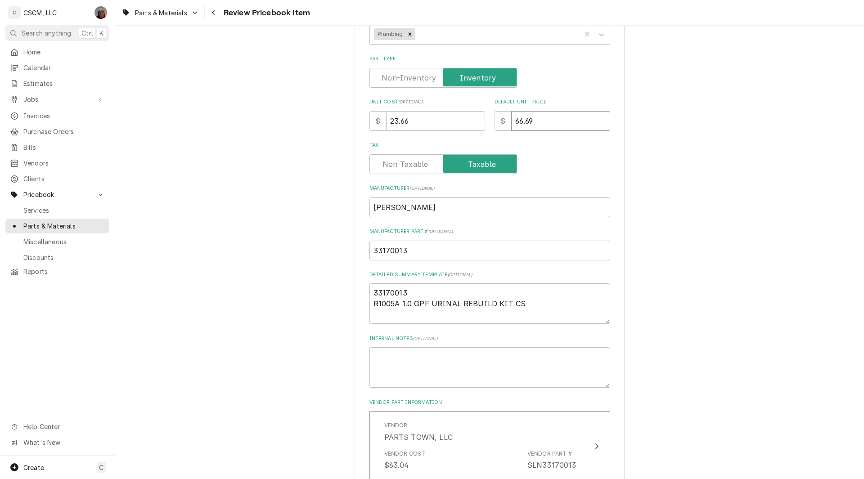
drag, startPoint x: 535, startPoint y: 113, endPoint x: 468, endPoint y: 120, distance: 66.6
click at [468, 120] on div "Unit Cost ( optional ) $ 23.66 Default Unit Price $ 66.69" at bounding box center [489, 115] width 241 height 32
type textarea "x"
type input "6"
type textarea "x"
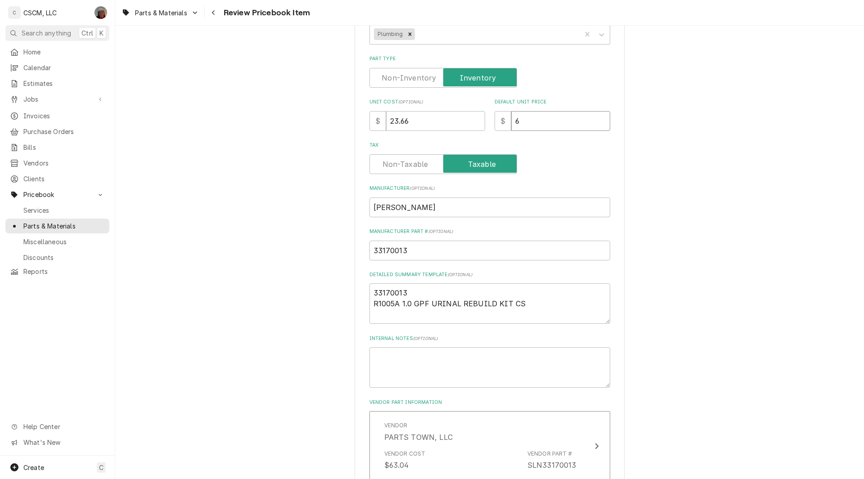
type input "68"
type textarea "x"
type input "68.5"
type textarea "x"
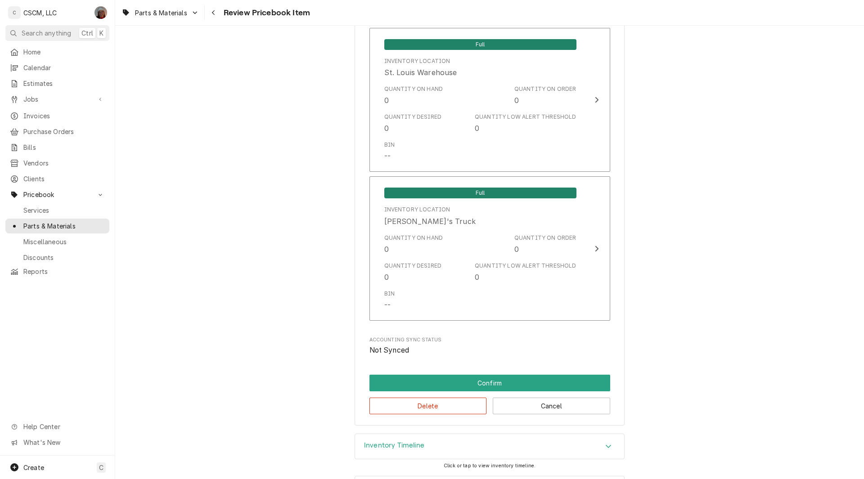
scroll to position [1669, 0]
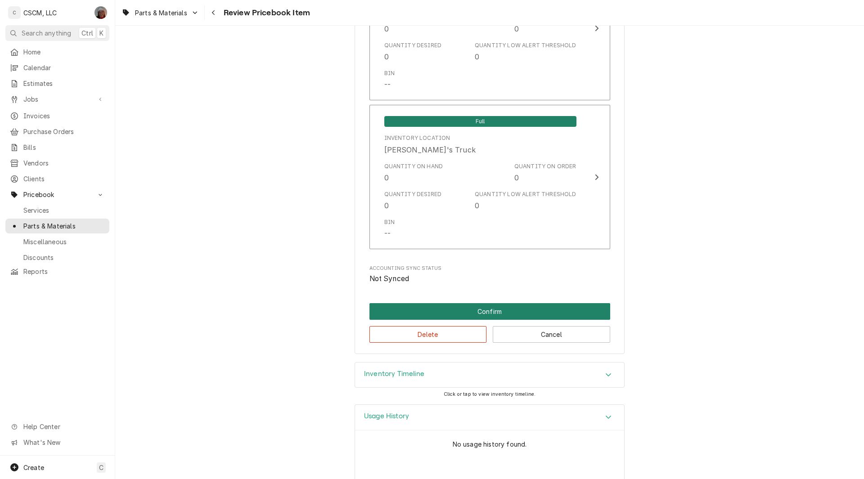
type input "68.52"
click at [486, 314] on button "Confirm" at bounding box center [489, 311] width 241 height 17
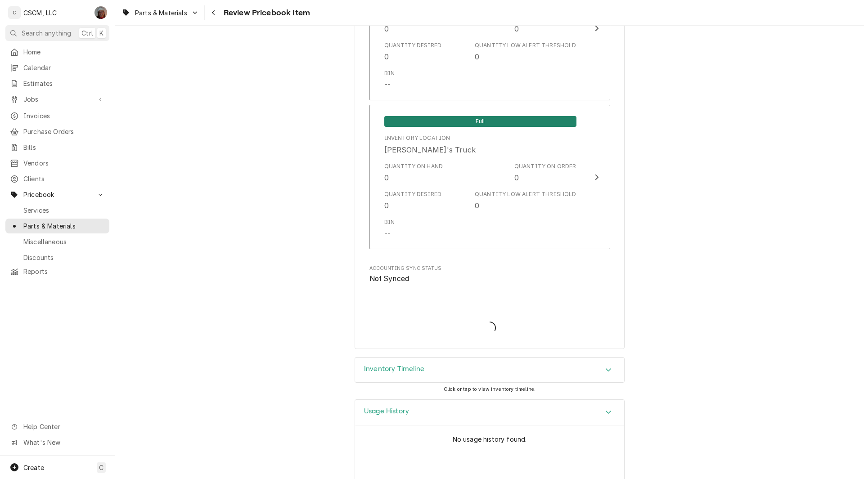
type textarea "x"
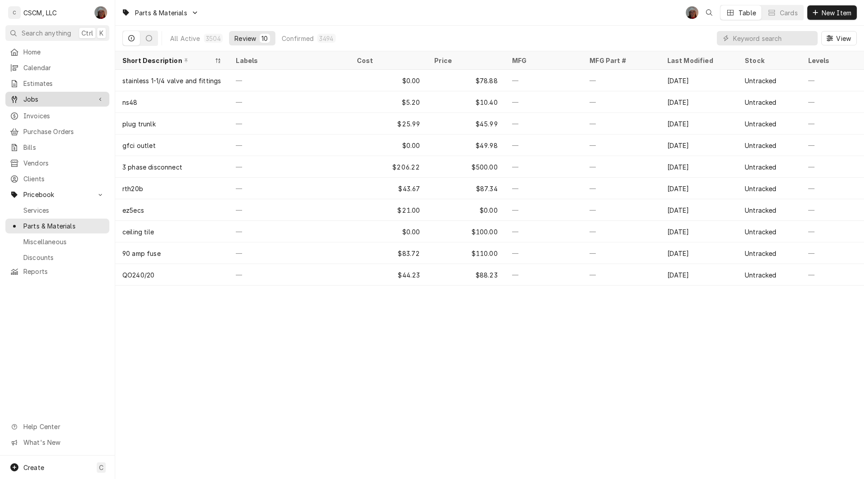
click at [50, 97] on span "Jobs" at bounding box center [57, 99] width 68 height 9
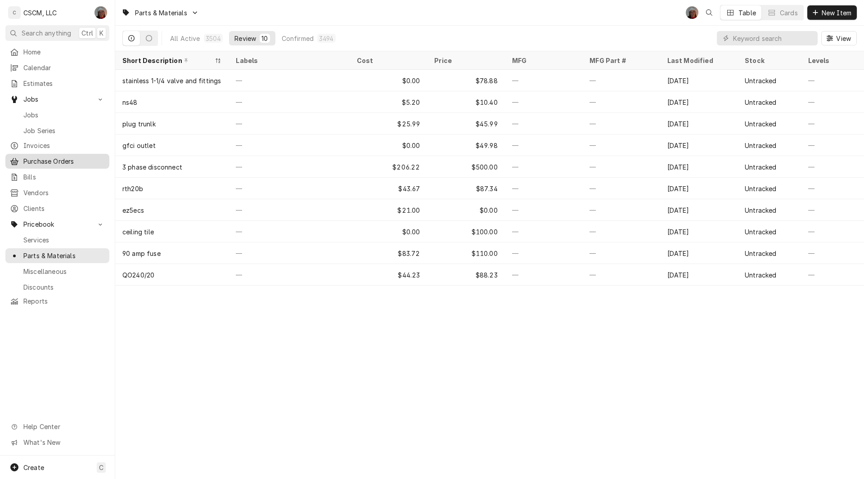
click at [55, 161] on span "Purchase Orders" at bounding box center [63, 161] width 81 height 9
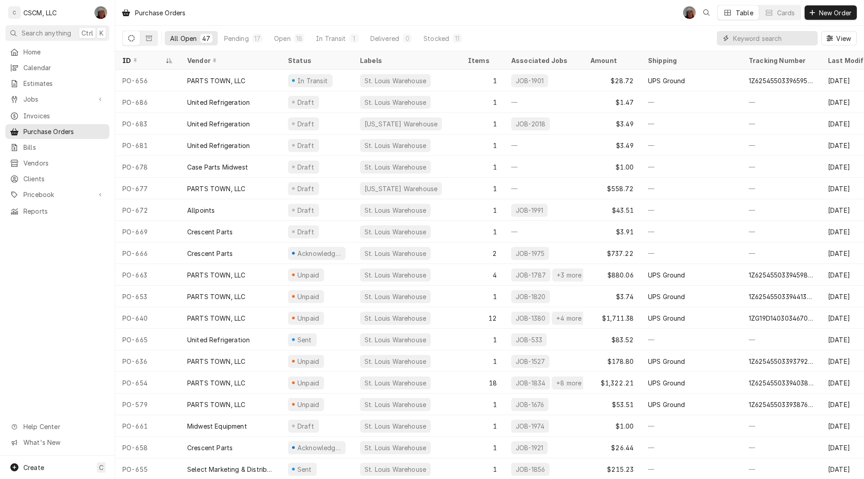
click at [735, 35] on input "Dynamic Content Wrapper" at bounding box center [773, 38] width 80 height 14
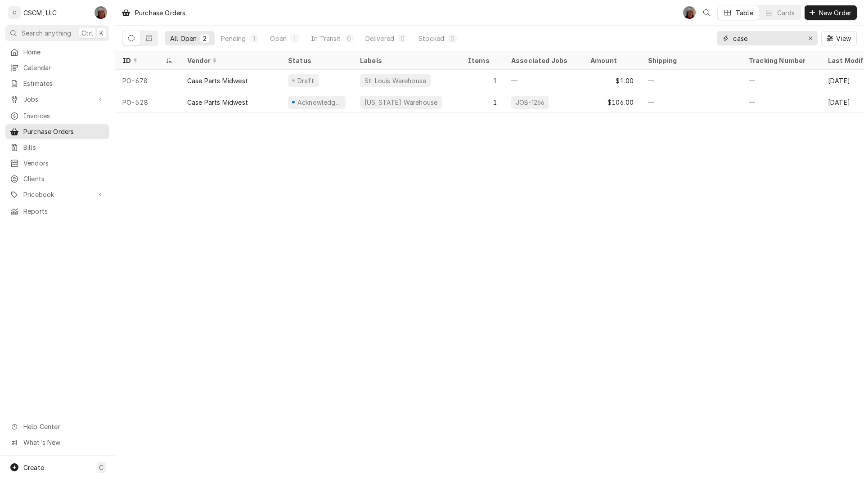
type input "case"
click at [47, 193] on span "Pricebook" at bounding box center [57, 194] width 68 height 9
click at [46, 79] on span "Estimates" at bounding box center [63, 83] width 81 height 9
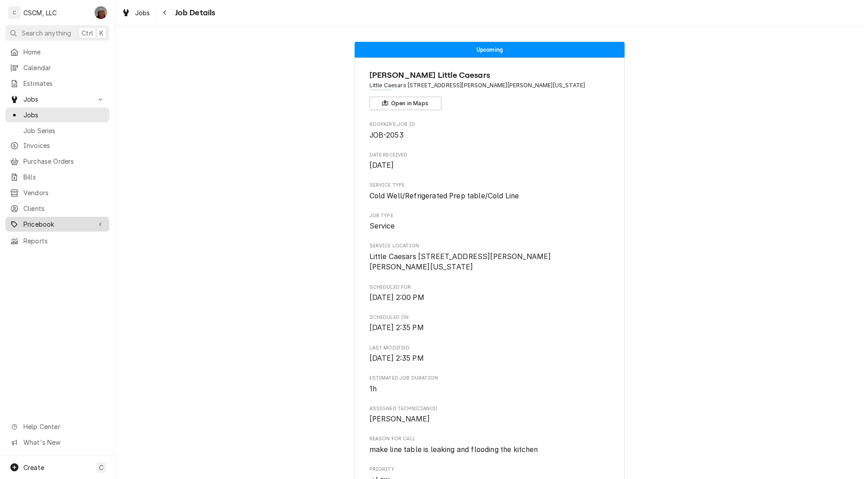
click at [50, 223] on span "Pricebook" at bounding box center [57, 224] width 68 height 9
click at [55, 251] on span "Parts & Materials" at bounding box center [63, 255] width 81 height 9
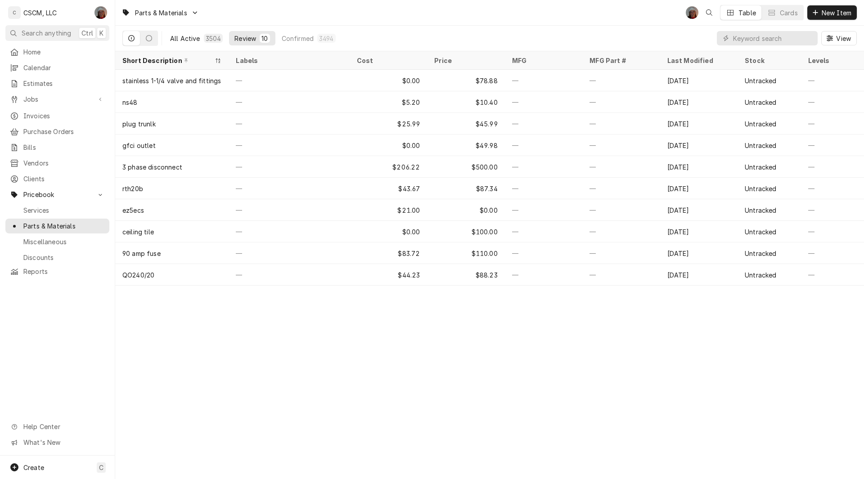
click at [171, 38] on div "All Active" at bounding box center [185, 38] width 30 height 9
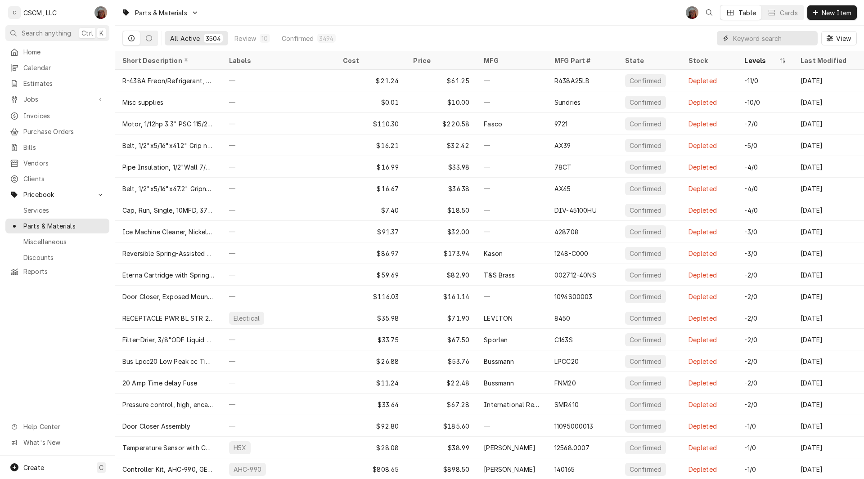
click at [734, 37] on input "Dynamic Content Wrapper" at bounding box center [773, 38] width 80 height 14
paste input "Hydraulic Heavy Duty Door Closer - Flush"
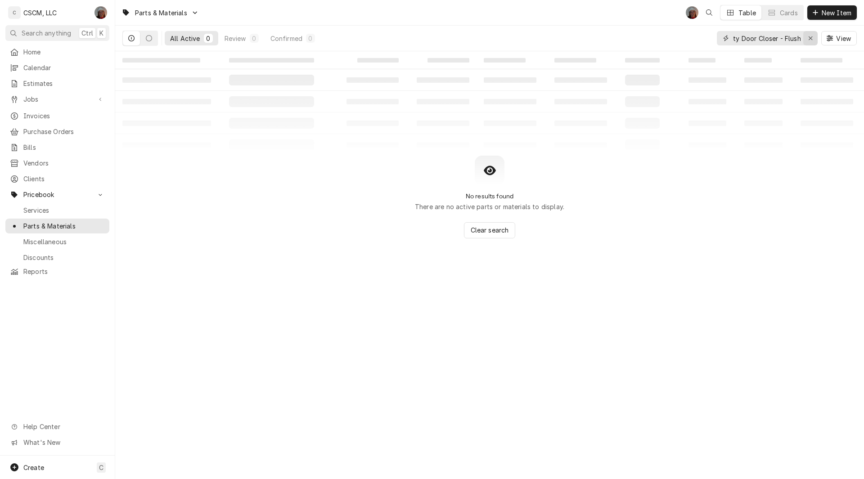
type input "Hydraulic Heavy Duty Door Closer - Flush"
click at [811, 37] on icon "Erase input" at bounding box center [811, 38] width 4 height 4
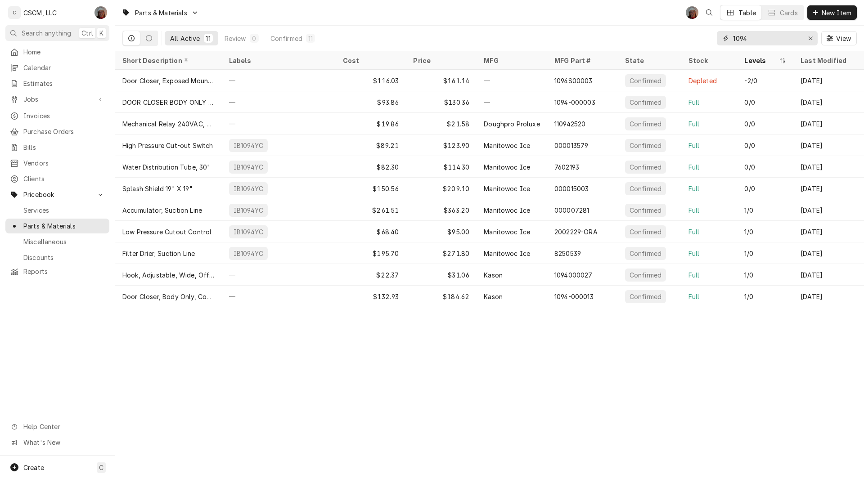
type input "1094"
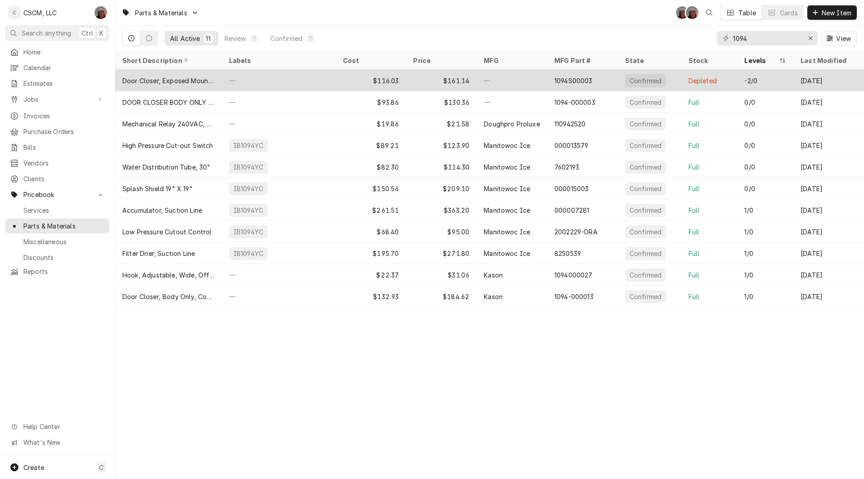
click at [523, 80] on div "—" at bounding box center [512, 81] width 71 height 22
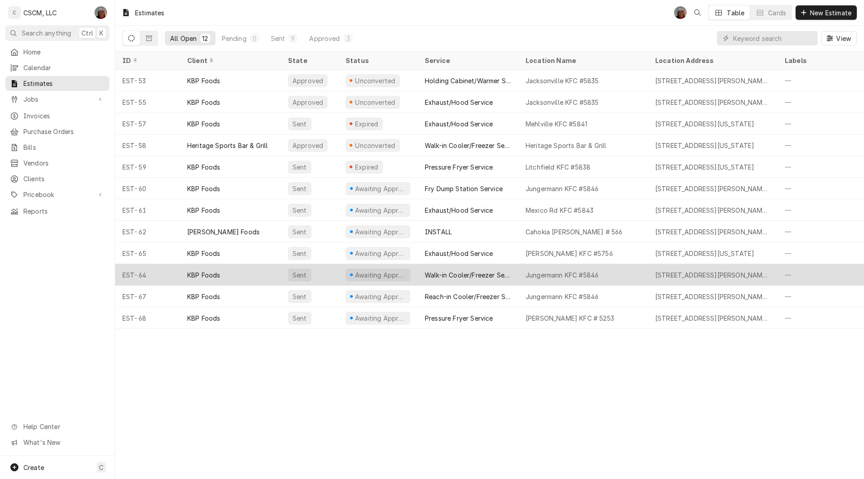
click at [203, 281] on div "KBP Foods" at bounding box center [230, 275] width 101 height 22
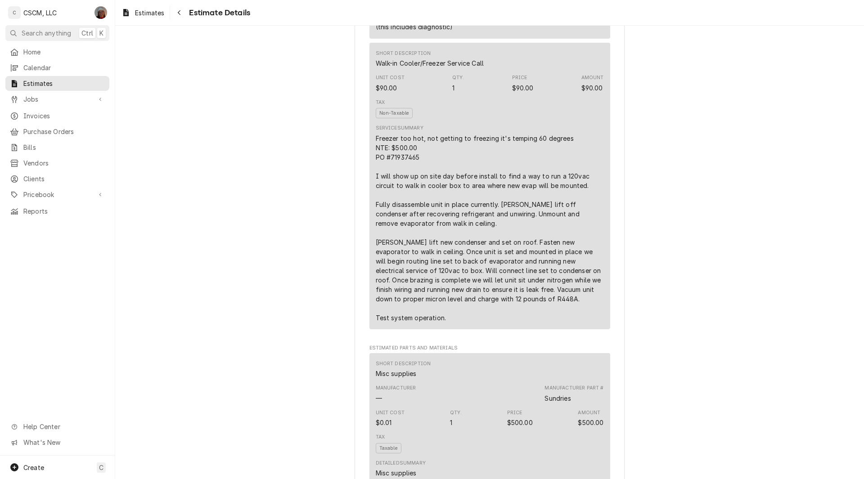
scroll to position [688, 0]
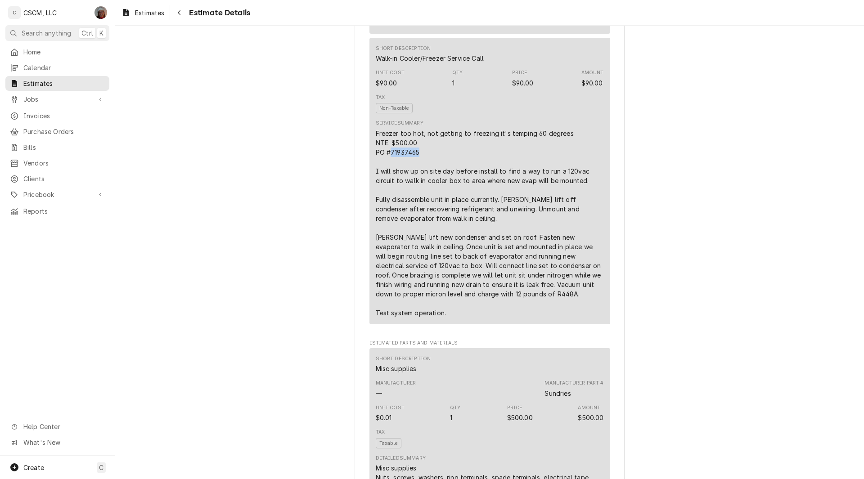
drag, startPoint x: 388, startPoint y: 184, endPoint x: 418, endPoint y: 185, distance: 29.7
click at [418, 185] on div "Freezer too hot, not getting to freezing it's temping 60 degrees NTE: $500.00 P…" at bounding box center [490, 223] width 228 height 189
copy div "71937465"
click at [45, 190] on span "Pricebook" at bounding box center [57, 194] width 68 height 9
click at [55, 221] on span "Parts & Materials" at bounding box center [63, 225] width 81 height 9
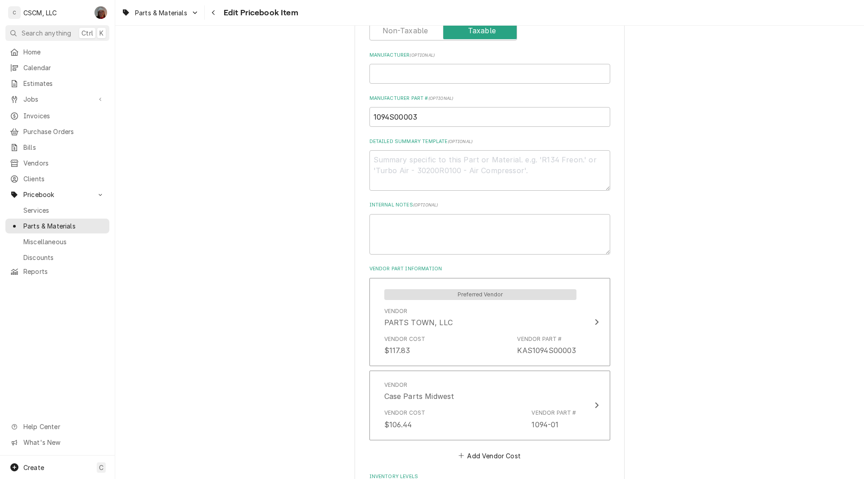
scroll to position [398, 0]
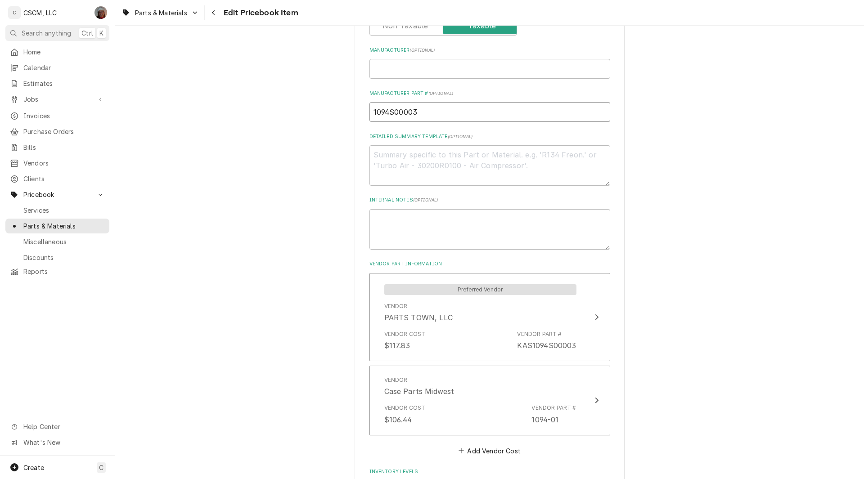
drag, startPoint x: 422, startPoint y: 114, endPoint x: 352, endPoint y: 109, distance: 69.4
paste input "1"
type textarea "x"
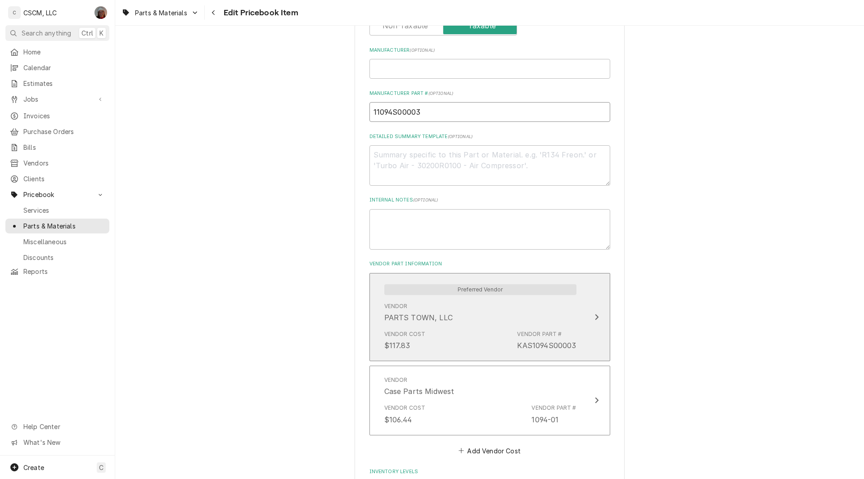
type input "11094S00003"
click at [598, 316] on div "Update Vendor Part Cost" at bounding box center [597, 317] width 12 height 11
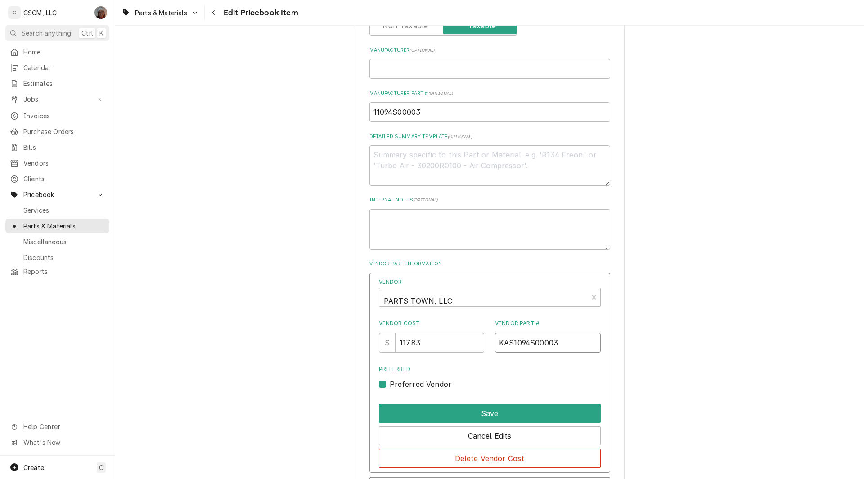
click at [512, 346] on input "KAS1094S00003" at bounding box center [548, 343] width 106 height 20
paste input "11094S00003"
type input "KAS11094S00003"
drag, startPoint x: 429, startPoint y: 343, endPoint x: 336, endPoint y: 344, distance: 93.2
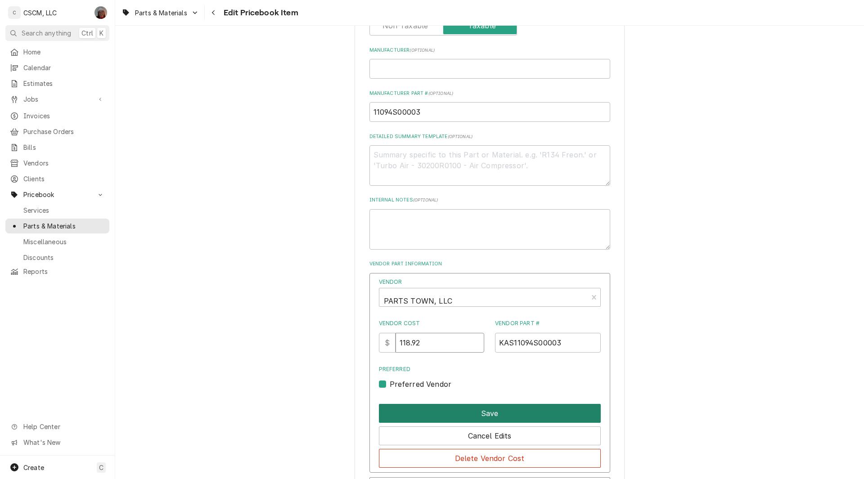
type input "118.92"
click at [488, 412] on button "Save" at bounding box center [490, 413] width 222 height 19
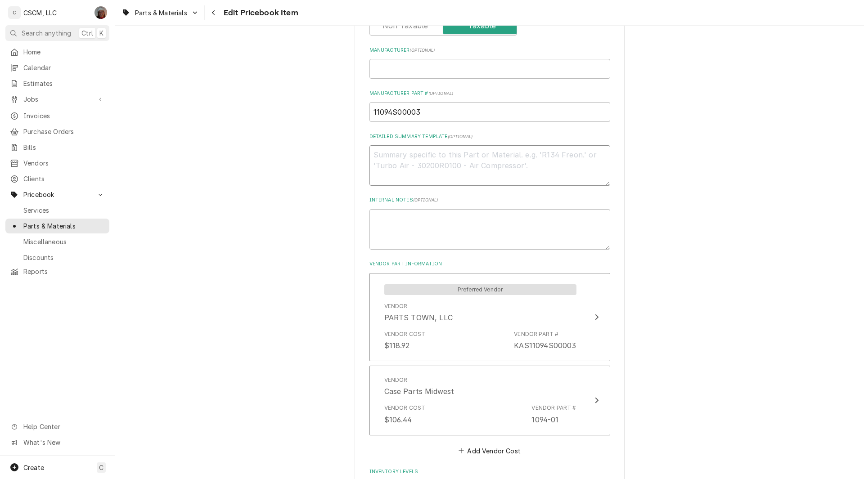
click at [392, 153] on textarea "Detailed Summary Template ( optional )" at bounding box center [489, 165] width 241 height 41
paste textarea "11094S00003"
type textarea "x"
type textarea "11094S00003"
click at [382, 71] on input "Manufacturer ( optional )" at bounding box center [489, 69] width 241 height 20
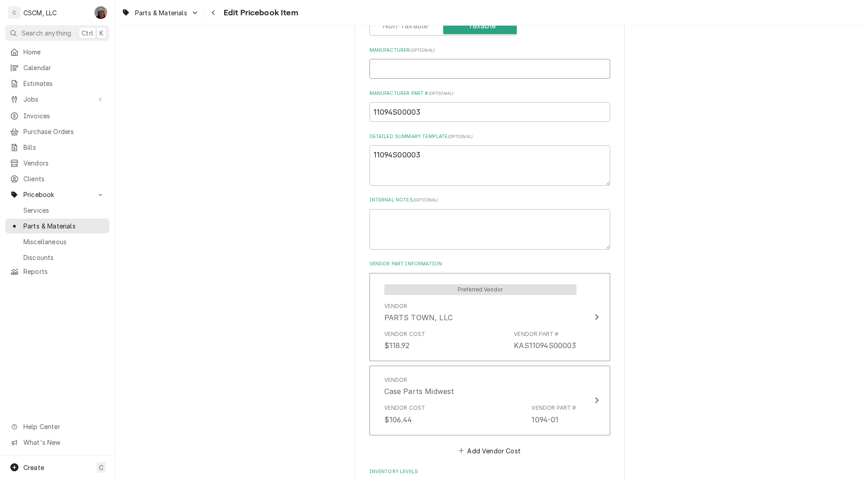
type textarea "x"
type input "K"
type textarea "x"
type input "Ka"
type textarea "x"
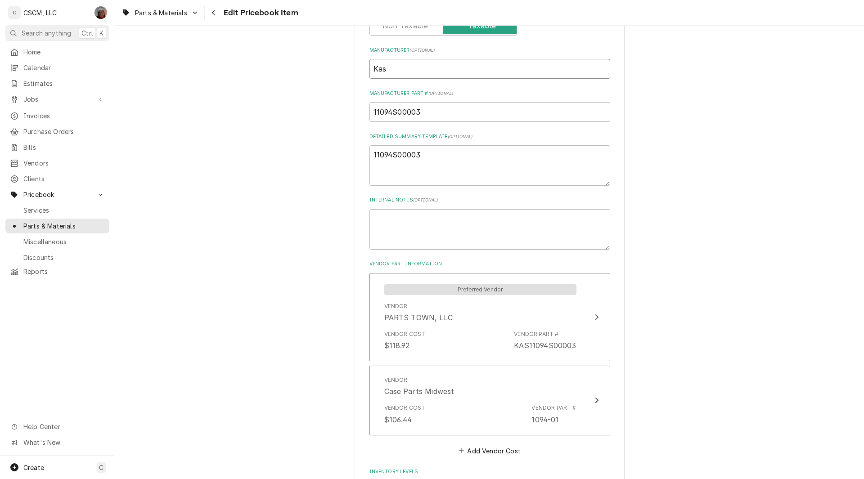
type input "Kaso"
type textarea "x"
type input "Kason"
click at [432, 154] on textarea "11094S00003" at bounding box center [489, 165] width 241 height 41
type textarea "x"
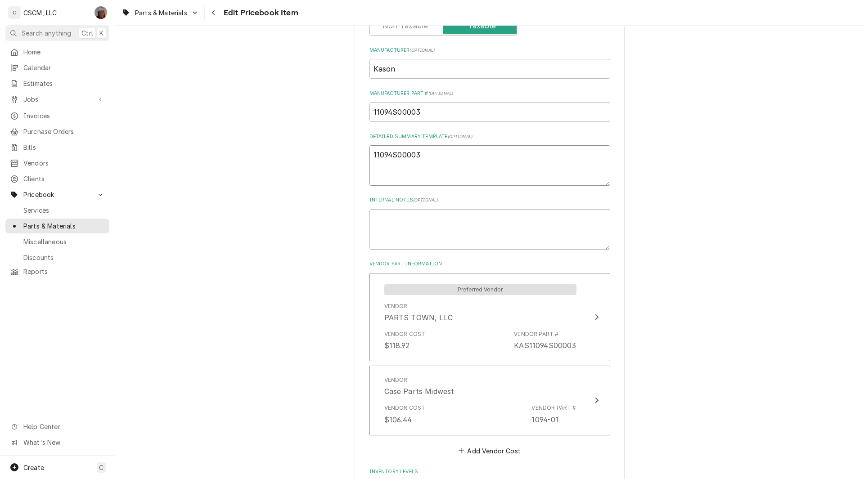
type textarea "11094S00003"
paste textarea "DOOR CLOSER DUAL SPEED CHR"
type textarea "x"
type textarea "11094S00003 DOOR CLOSER DUAL SPEED CHR"
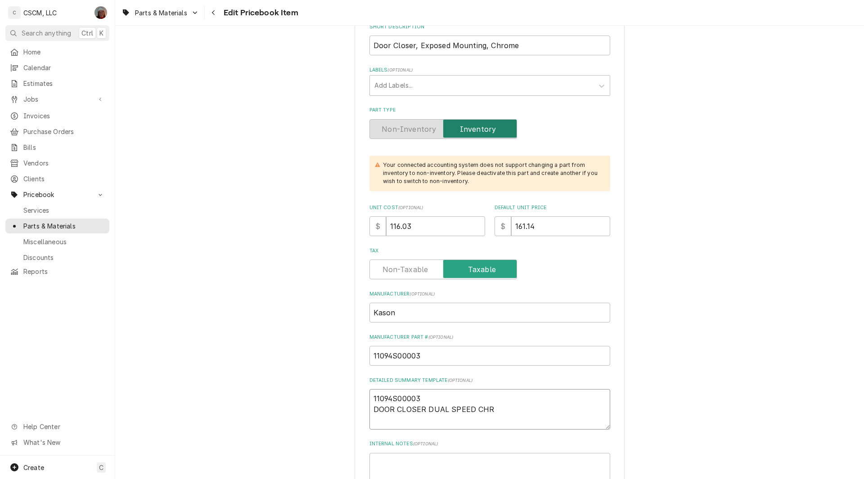
scroll to position [157, 0]
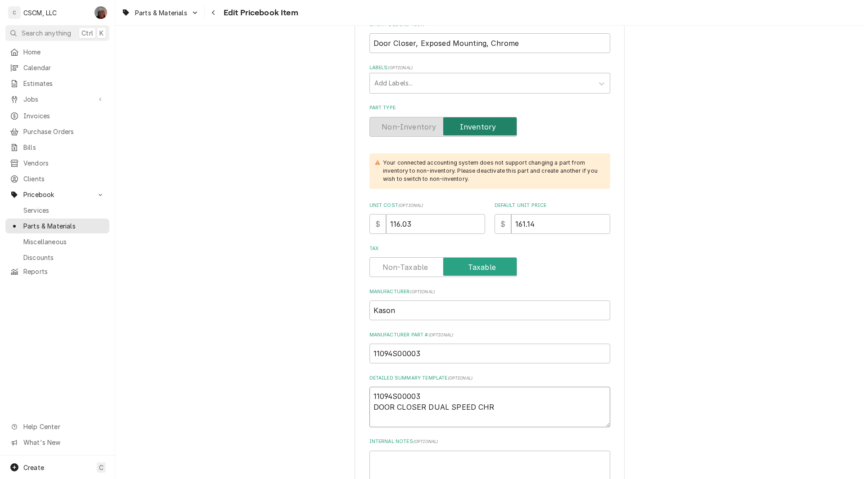
type textarea "x"
type textarea "11094S00003 DOOR CLOSER DUAL SPEED CHR"
type textarea "x"
type textarea "11094S00003 DOOR CLOSER DUAL SPEED CHR"
type textarea "x"
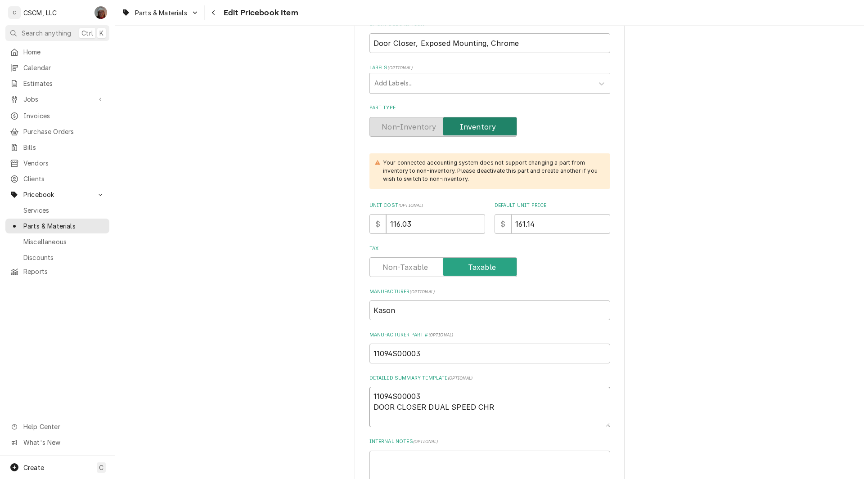
type textarea "11094S00003 DOOR CLOSER DUAL SPEED CHR,"
type textarea "x"
type textarea "11094S00003 DOOR CLOSER DUAL SPEED CHR,"
type textarea "x"
type textarea "11094S00003 DOOR CLOSER DUAL SPEED CHR, E"
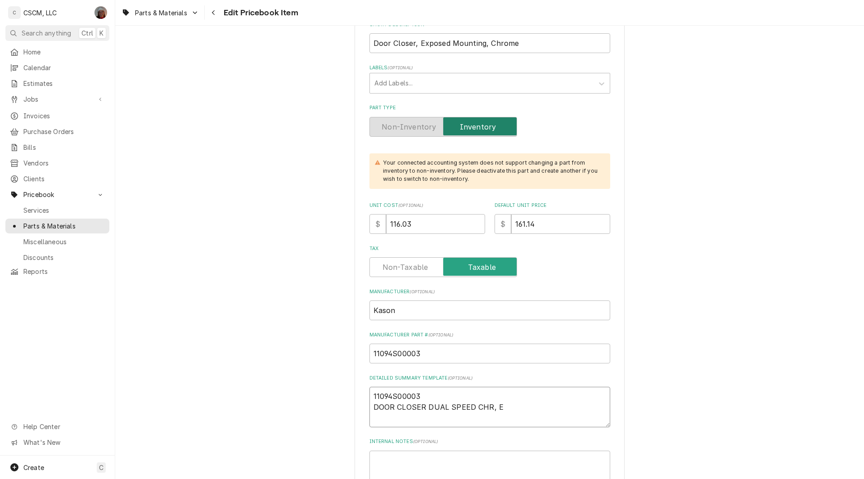
type textarea "x"
type textarea "11094S00003 DOOR CLOSER DUAL SPEED CHR, Ex"
type textarea "x"
type textarea "11094S00003 DOOR CLOSER DUAL SPEED CHR, Exp"
type textarea "x"
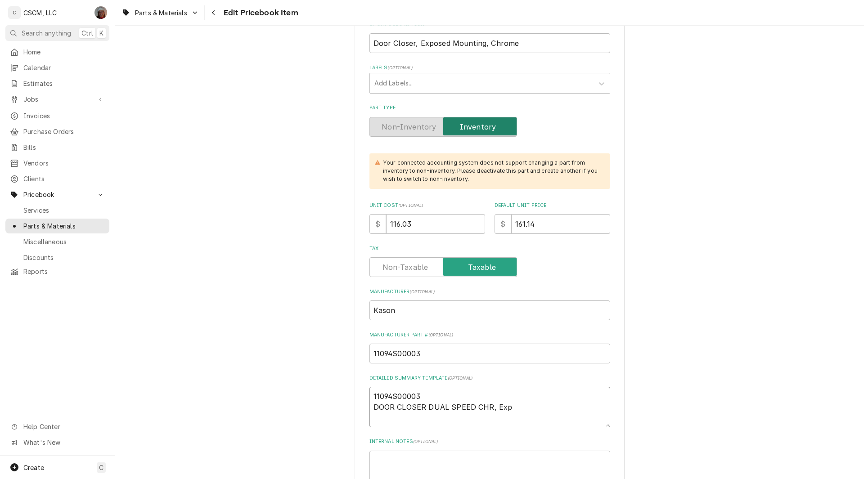
type textarea "11094S00003 DOOR CLOSER DUAL SPEED CHR, Expo"
type textarea "x"
type textarea "11094S00003 DOOR CLOSER DUAL SPEED CHR, Expos"
type textarea "x"
type textarea "11094S00003 DOOR CLOSER DUAL SPEED CHR, Expose"
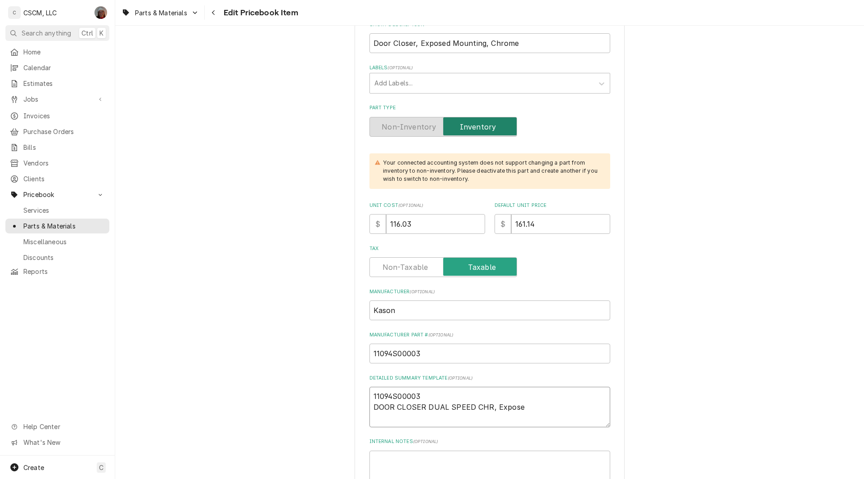
type textarea "x"
type textarea "11094S00003 DOOR CLOSER DUAL SPEED CHR, Exposed"
type textarea "x"
type textarea "11094S00003 DOOR CLOSER DUAL SPEED CHR, Exposed"
type textarea "x"
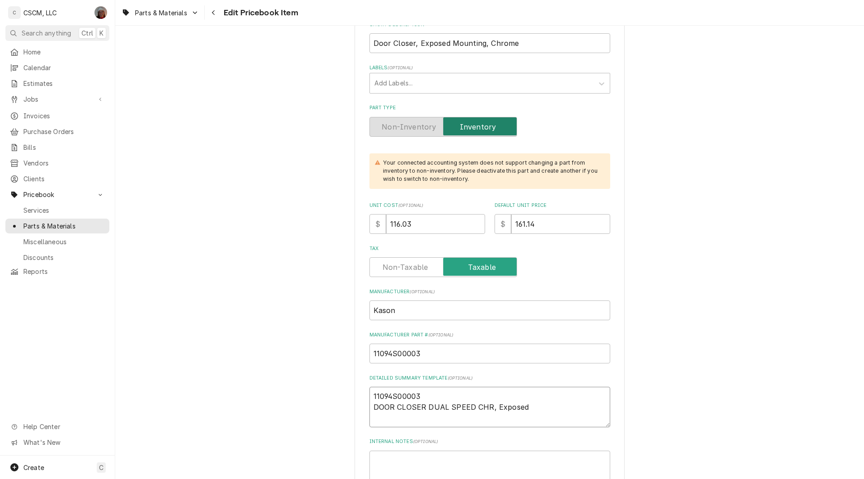
type textarea "11094S00003 DOOR CLOSER DUAL SPEED CHR, Exposed M"
type textarea "x"
type textarea "11094S00003 DOOR CLOSER DUAL SPEED CHR, Exposed Mu"
type textarea "x"
type textarea "11094S00003 DOOR CLOSER DUAL SPEED CHR, Exposed Mun"
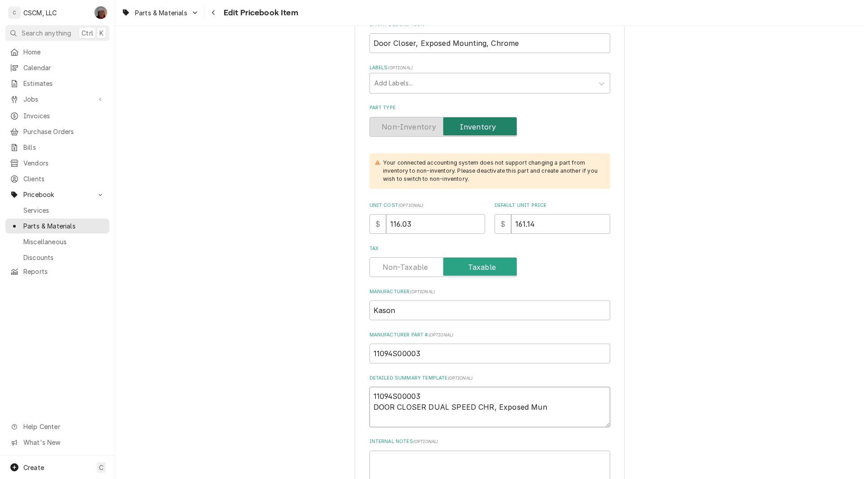
type textarea "x"
type textarea "11094S00003 DOOR CLOSER DUAL SPEED CHR, Exposed Mu"
type textarea "x"
type textarea "11094S00003 DOOR CLOSER DUAL SPEED CHR, Exposed M"
type textarea "x"
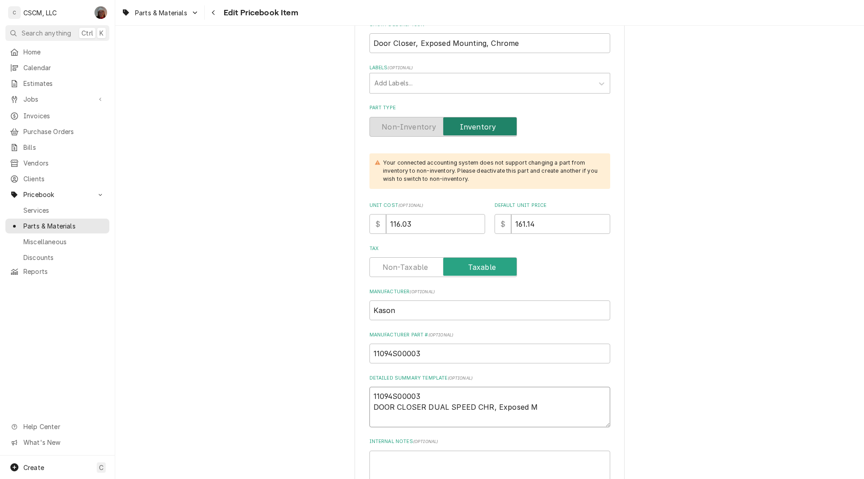
type textarea "11094S00003 DOOR CLOSER DUAL SPEED CHR, Exposed Mo"
type textarea "x"
type textarea "11094S00003 DOOR CLOSER DUAL SPEED CHR, Exposed Mou"
type textarea "x"
type textarea "11094S00003 DOOR CLOSER DUAL SPEED CHR, Exposed Moun"
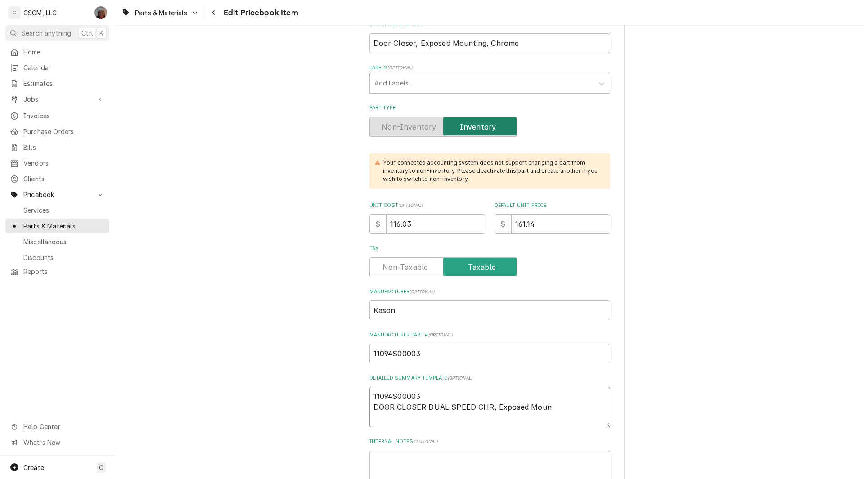
type textarea "x"
type textarea "11094S00003 DOOR CLOSER DUAL SPEED CHR, Exposed Mount"
type textarea "x"
type textarea "11094S00003 DOOR CLOSER DUAL SPEED CHR, Exposed Mounti"
type textarea "x"
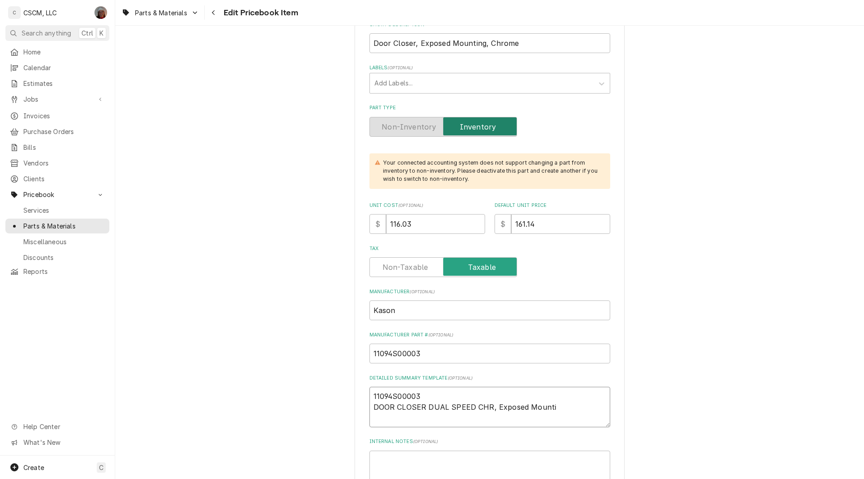
type textarea "11094S00003 DOOR CLOSER DUAL SPEED CHR, Exposed Mountin"
type textarea "x"
type textarea "11094S00003 DOOR CLOSER DUAL SPEED CHR, Exposed Mounting"
drag, startPoint x: 540, startPoint y: 221, endPoint x: 455, endPoint y: 216, distance: 85.1
click at [455, 216] on div "Unit Cost ( optional ) $ 116.03 Default Unit Price $ 161.14" at bounding box center [489, 218] width 241 height 32
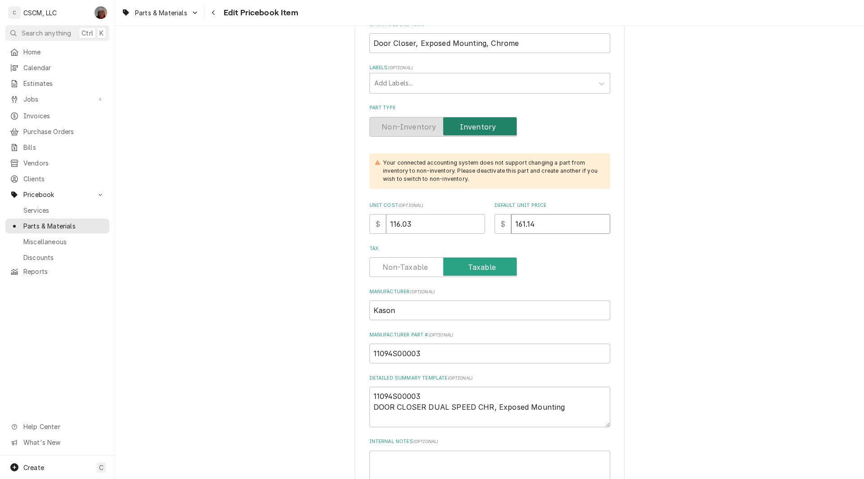
type textarea "x"
type input "1"
type textarea "x"
type input "16"
type textarea "x"
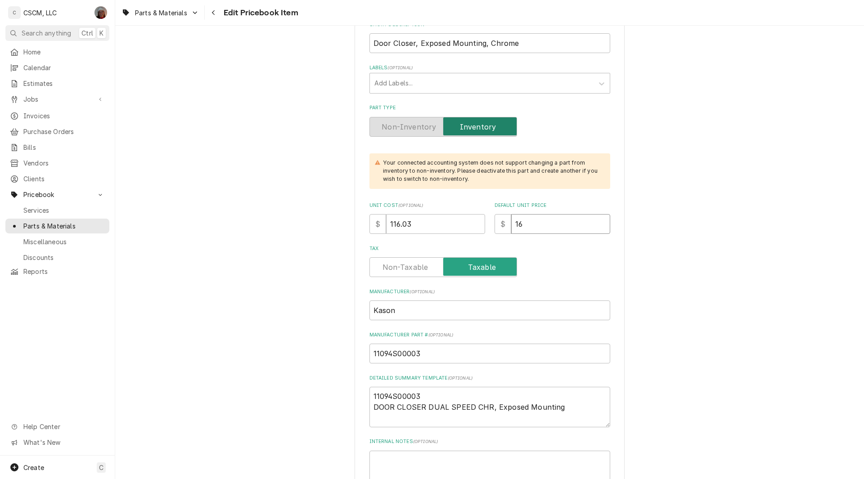
type input "165"
type textarea "x"
type input "165.1"
type textarea "x"
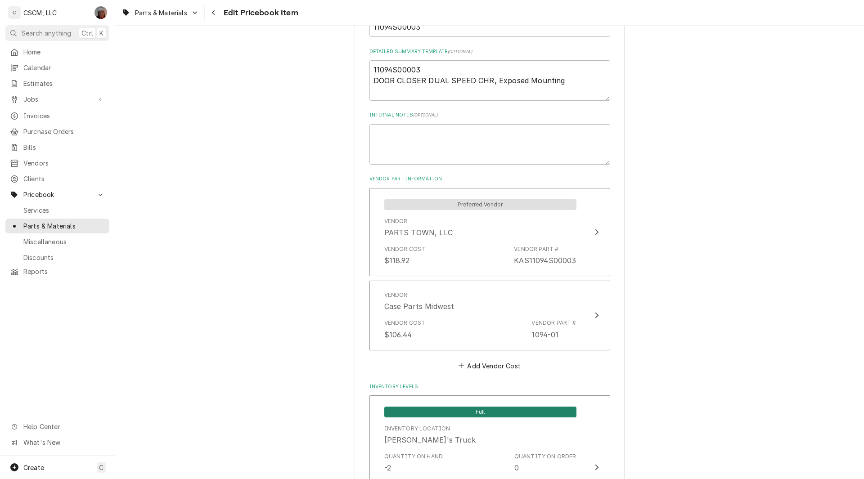
scroll to position [495, 0]
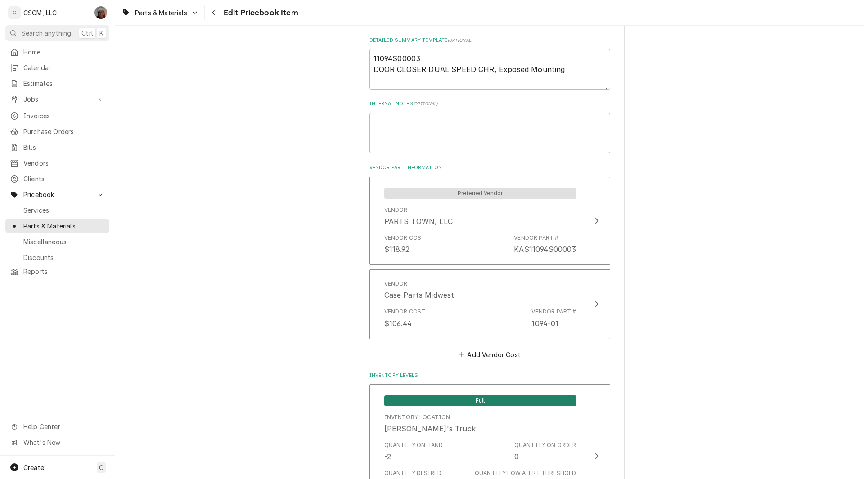
type input "165.16"
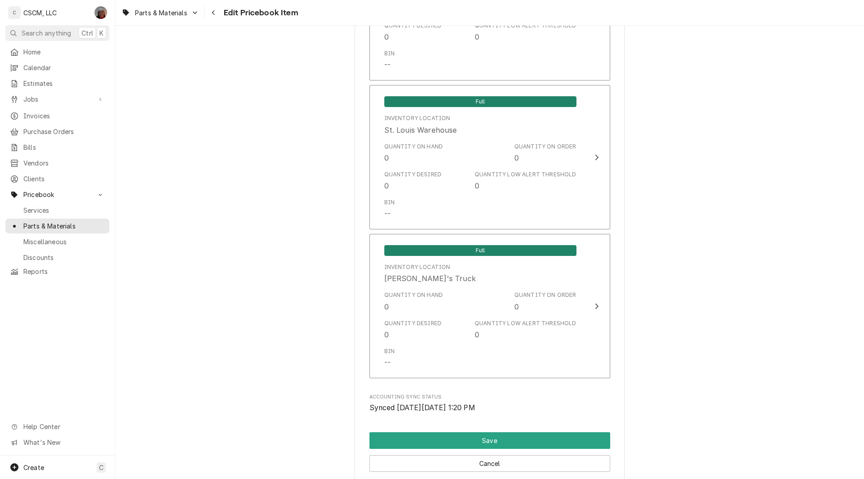
scroll to position [1783, 0]
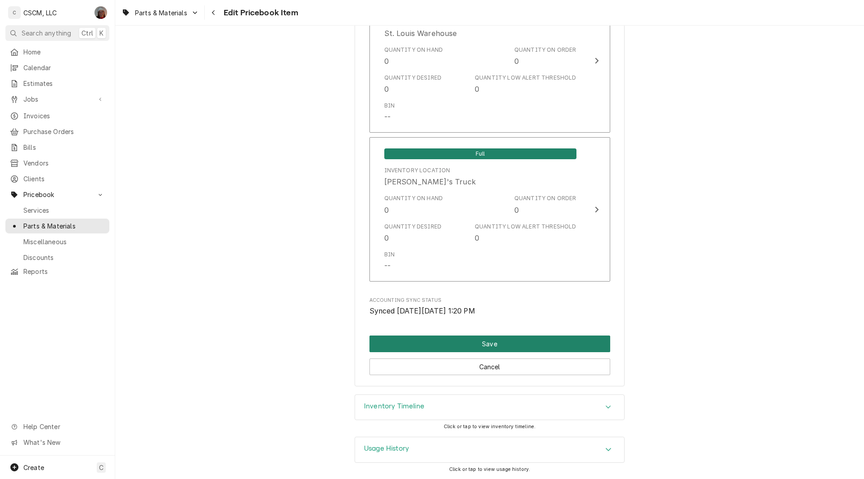
click at [509, 342] on button "Save" at bounding box center [489, 344] width 241 height 17
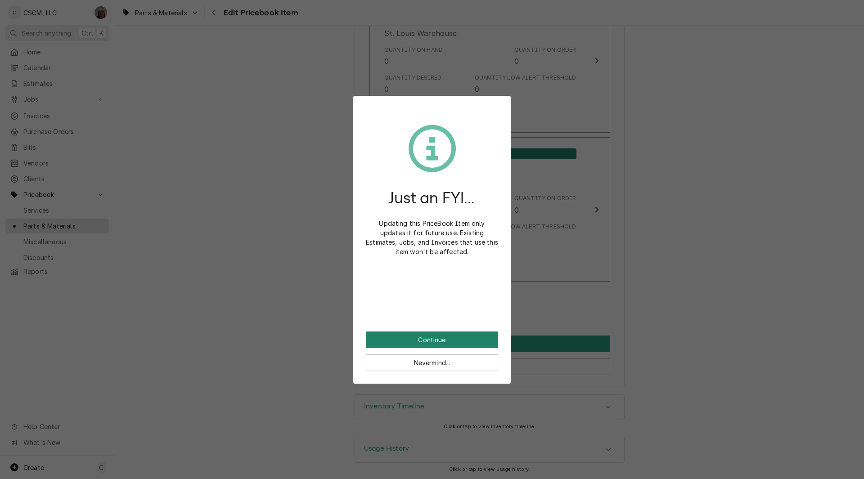
click at [396, 336] on button "Continue" at bounding box center [432, 340] width 132 height 17
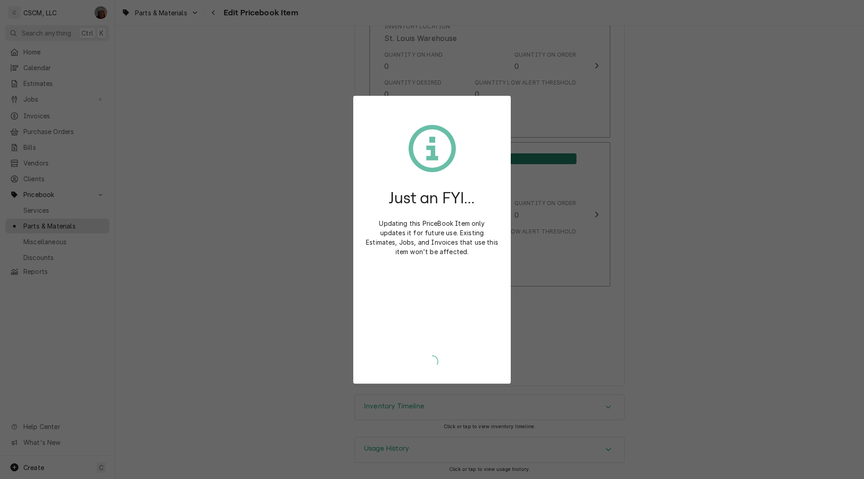
type textarea "x"
